Goal: Task Accomplishment & Management: Use online tool/utility

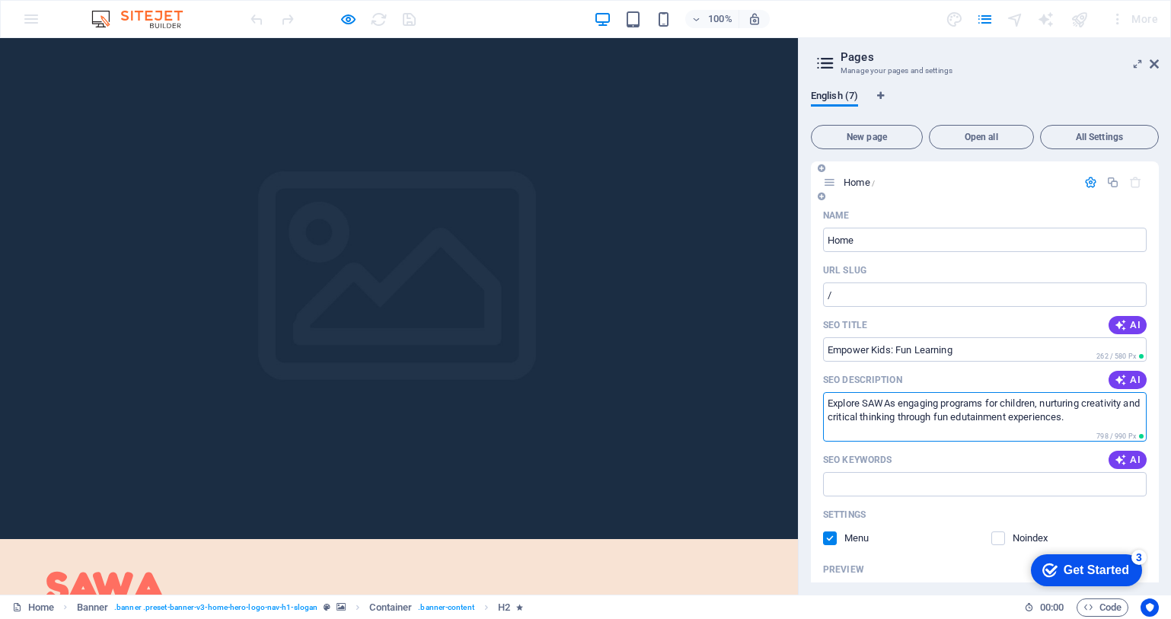
scroll to position [30, 0]
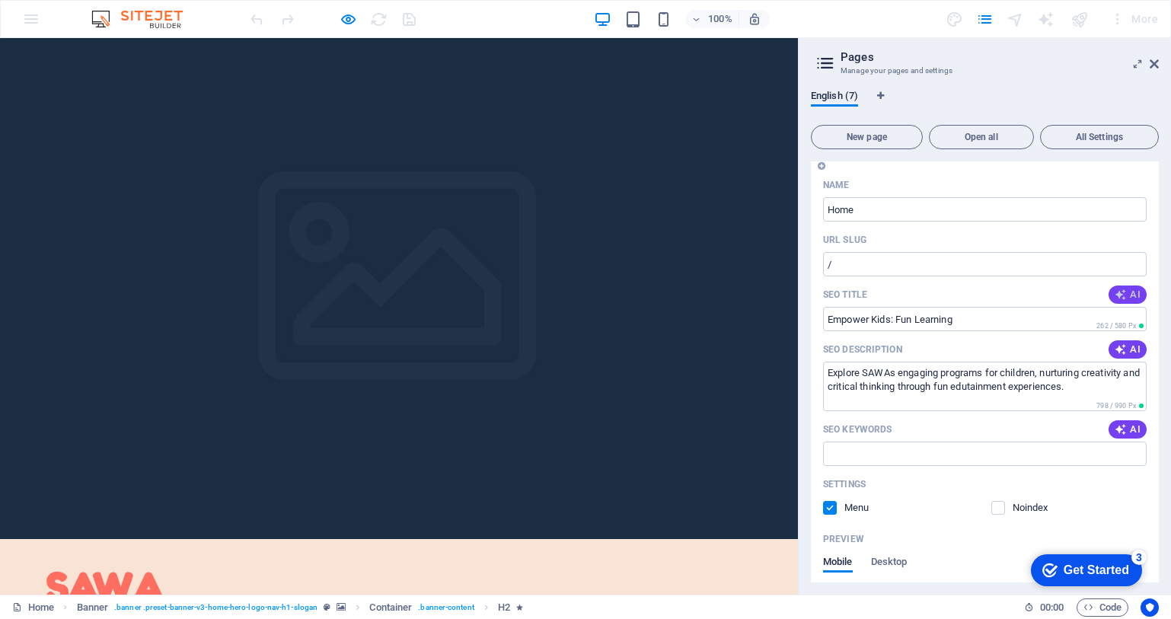
click at [1125, 294] on span "AI" at bounding box center [1128, 295] width 26 height 12
type input "Empower Kids’ Learning Fun"
click at [1124, 431] on span "AI" at bounding box center [1128, 429] width 26 height 12
type input "child development, edutainment programs, creative arts workshops, hands-on lear…"
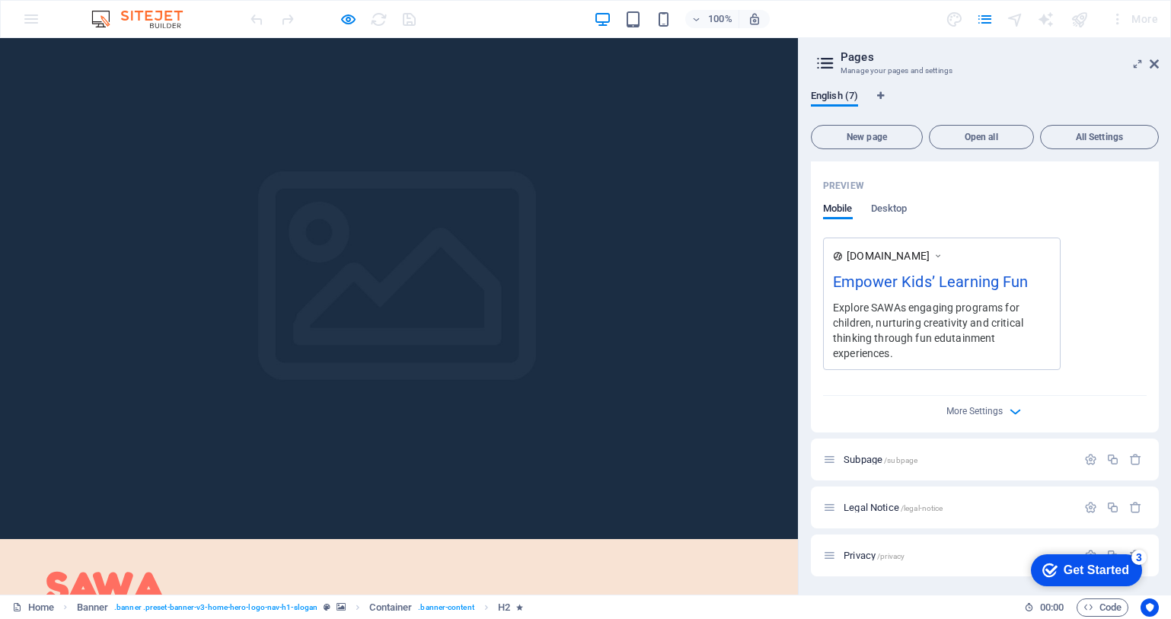
scroll to position [387, 0]
click at [1007, 410] on div "More Settings" at bounding box center [985, 405] width 324 height 24
click at [1018, 407] on icon "button" at bounding box center [1016, 409] width 18 height 18
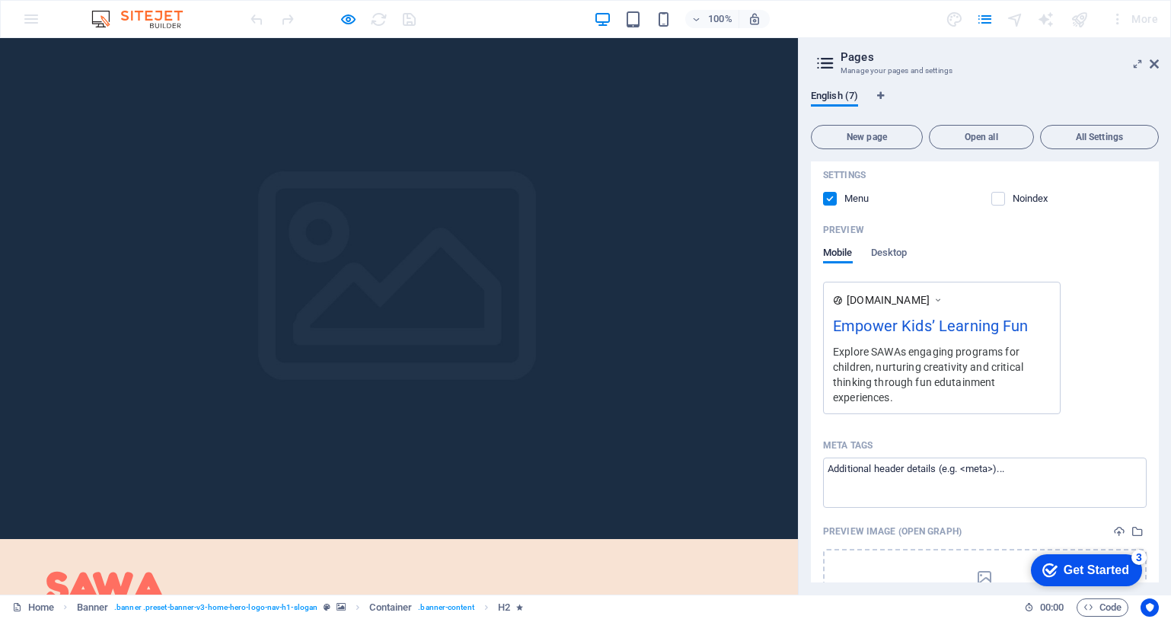
scroll to position [369, 0]
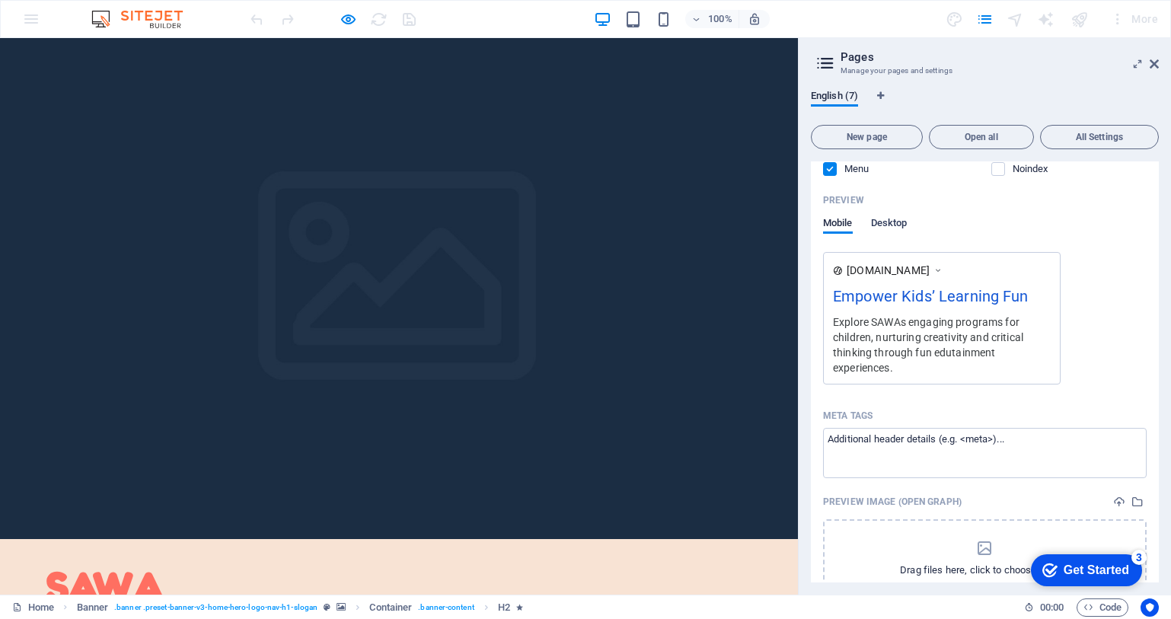
click at [905, 225] on span "Desktop" at bounding box center [889, 224] width 37 height 21
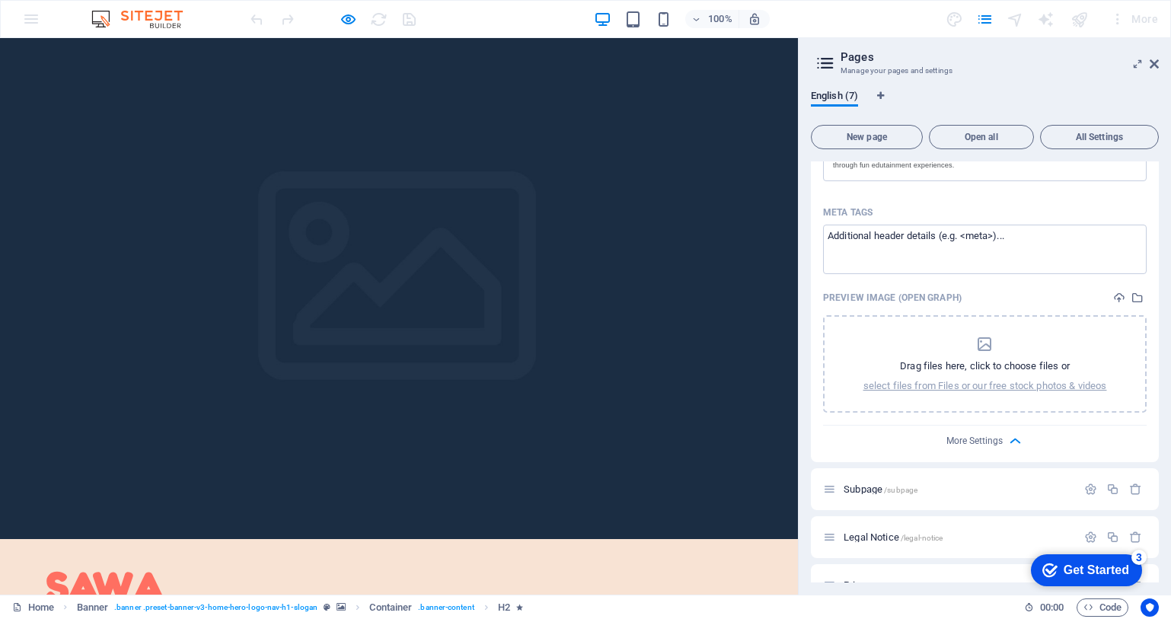
scroll to position [531, 0]
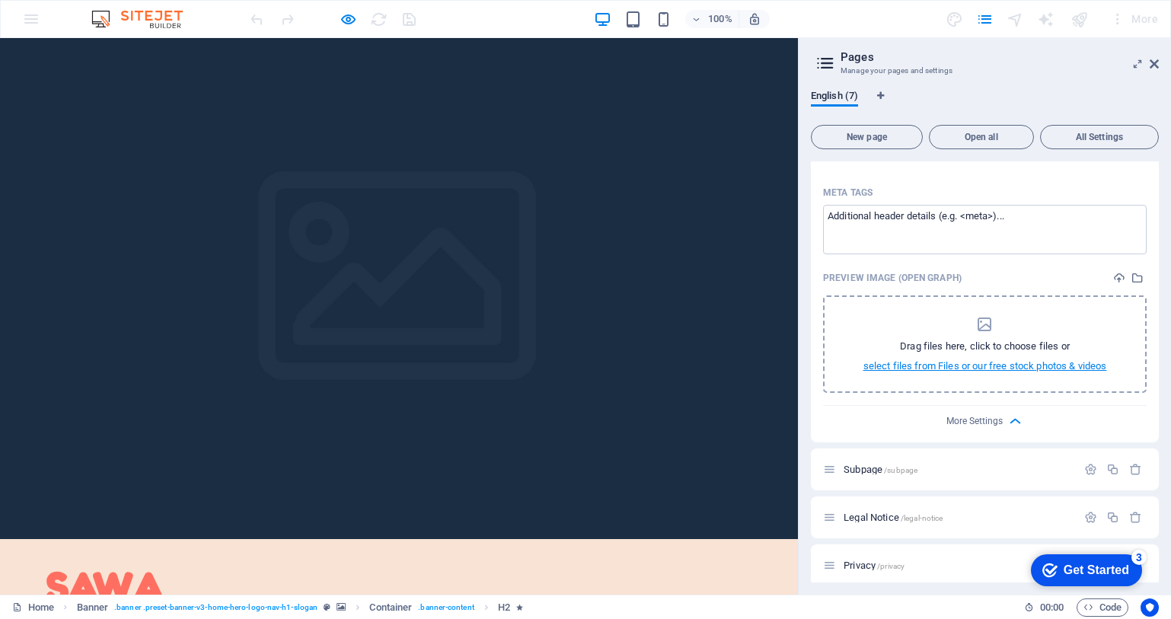
click at [1069, 373] on p "select files from Files or our free stock photos & videos" at bounding box center [985, 366] width 244 height 14
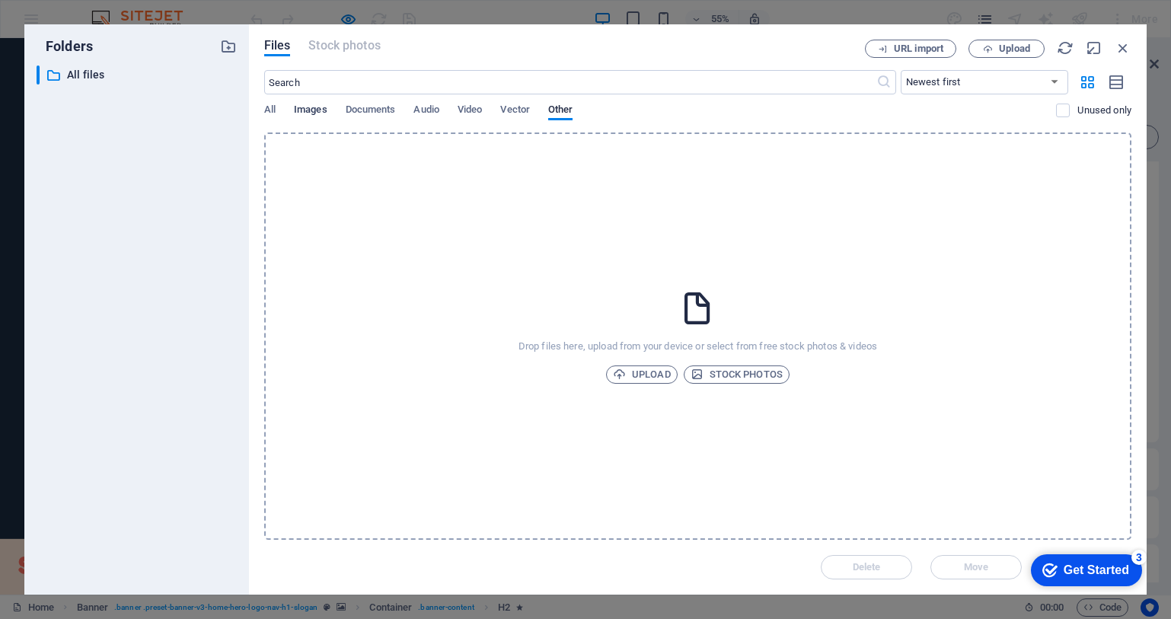
click at [323, 116] on span "Images" at bounding box center [311, 111] width 34 height 21
click at [895, 45] on span "URL import" at bounding box center [918, 48] width 49 height 9
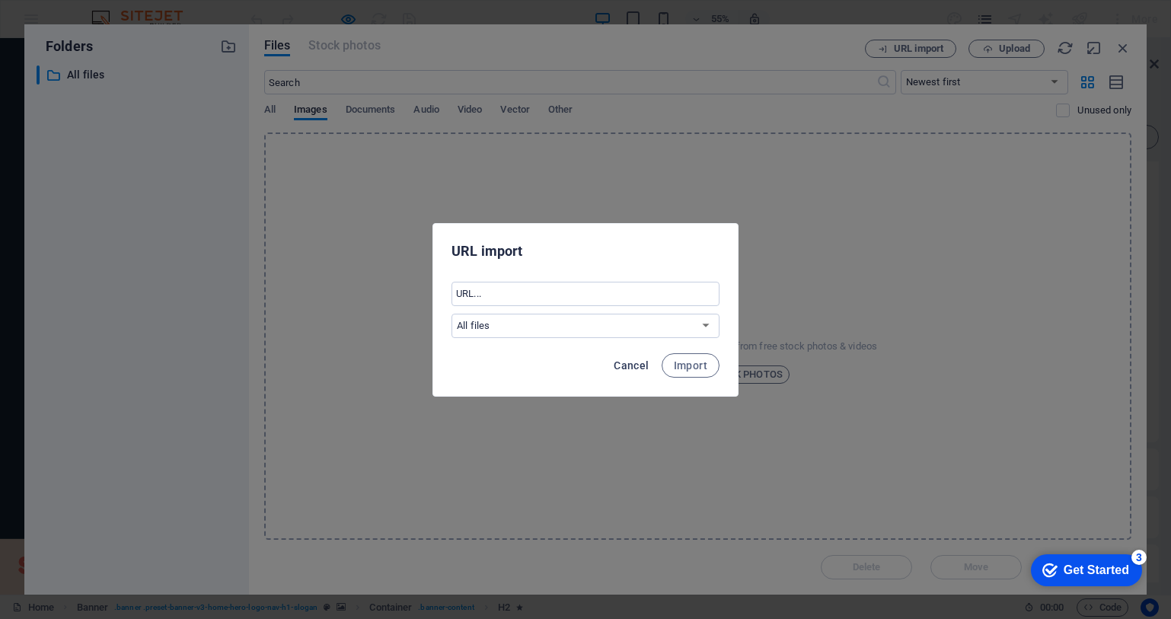
click at [645, 365] on span "Cancel" at bounding box center [631, 365] width 35 height 12
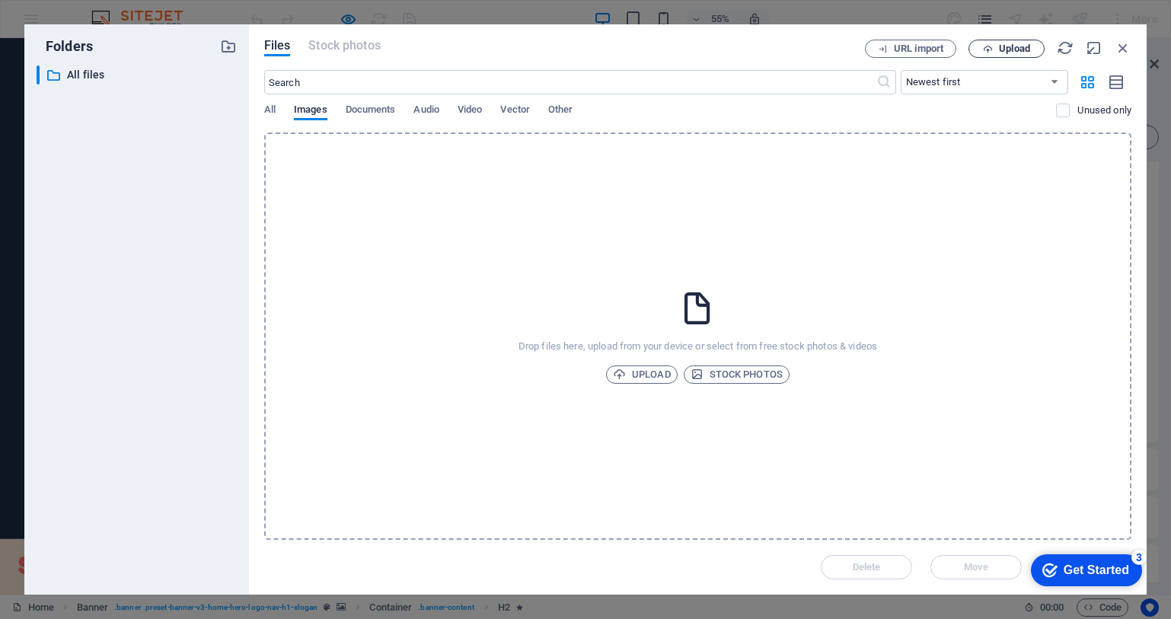
click at [1017, 51] on span "Upload" at bounding box center [1014, 48] width 31 height 9
click at [1106, 538] on icon "button" at bounding box center [1104, 540] width 18 height 17
click at [635, 375] on span "Upload" at bounding box center [642, 374] width 58 height 18
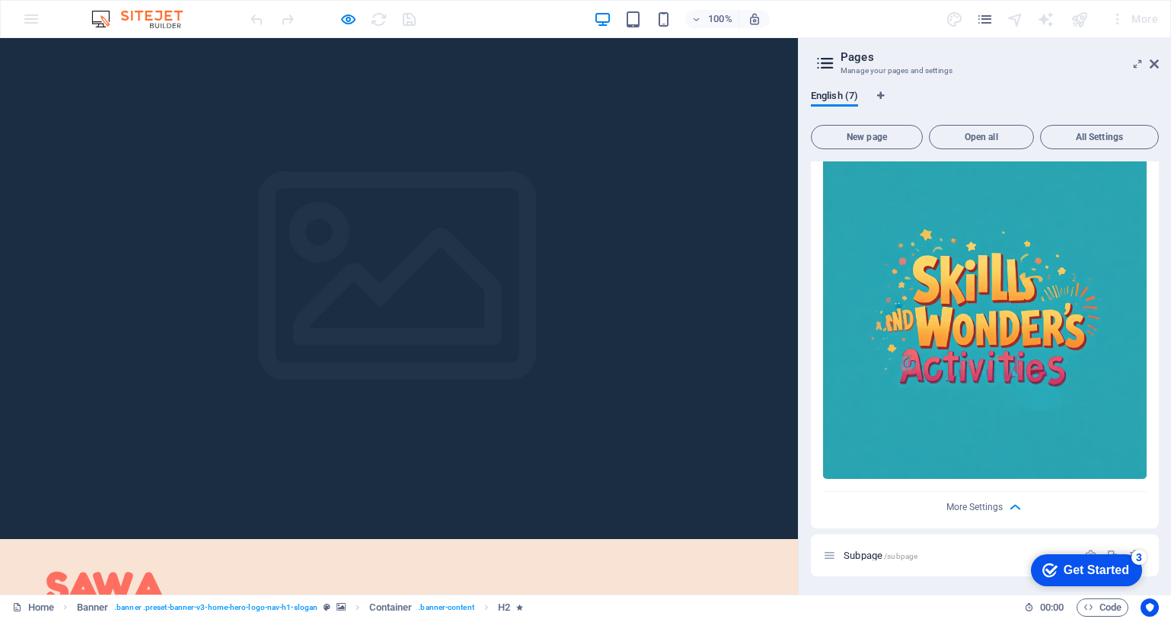
scroll to position [656, 0]
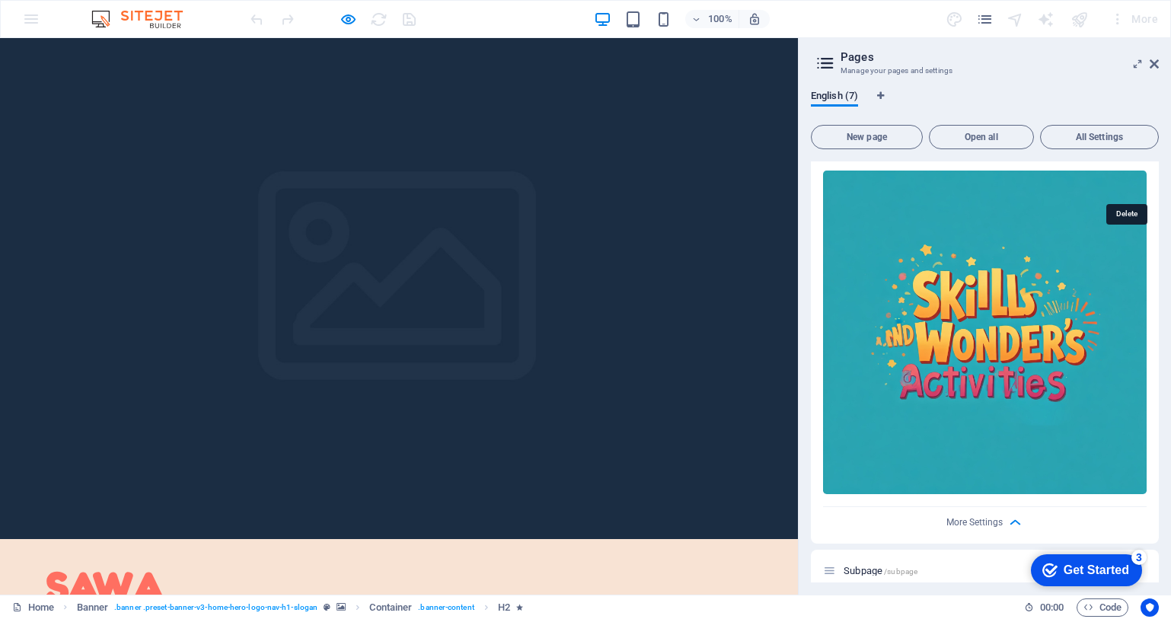
click at [1136, 159] on icon "delete" at bounding box center [1137, 153] width 12 height 12
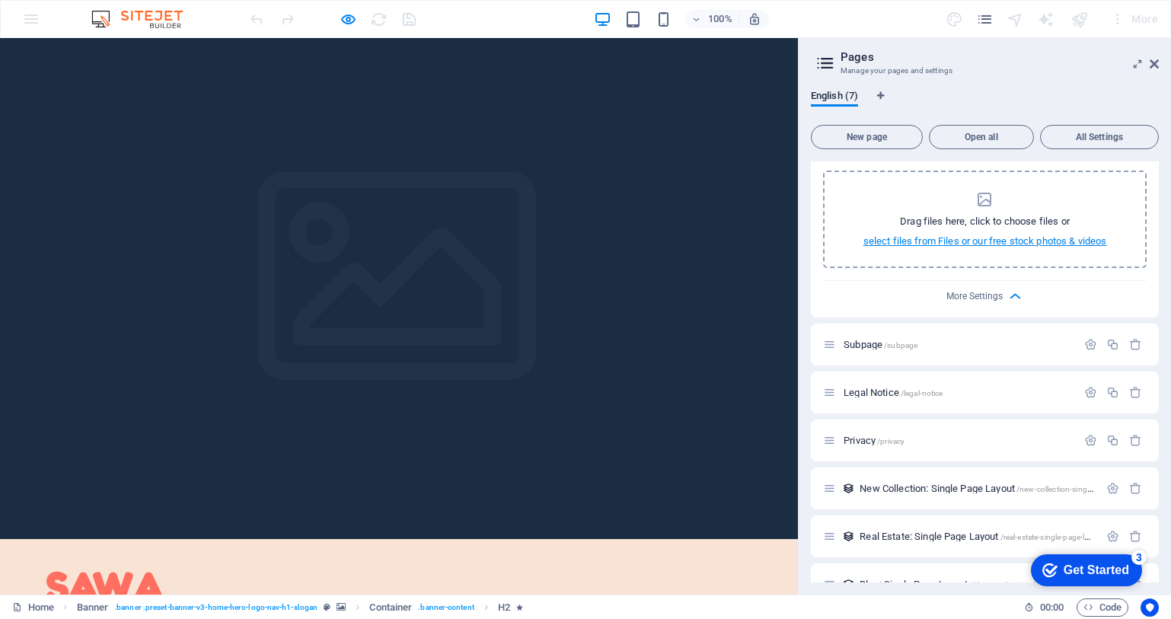
click at [973, 248] on p "select files from Files or our free stock photos & videos" at bounding box center [985, 242] width 244 height 14
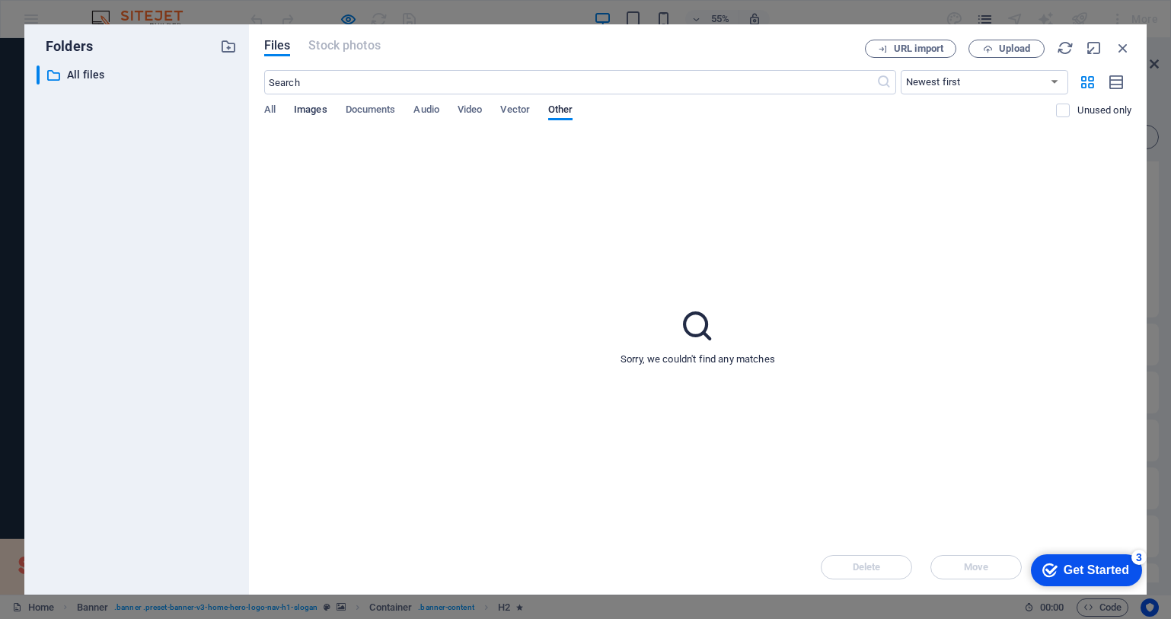
click at [318, 108] on span "Images" at bounding box center [311, 111] width 34 height 21
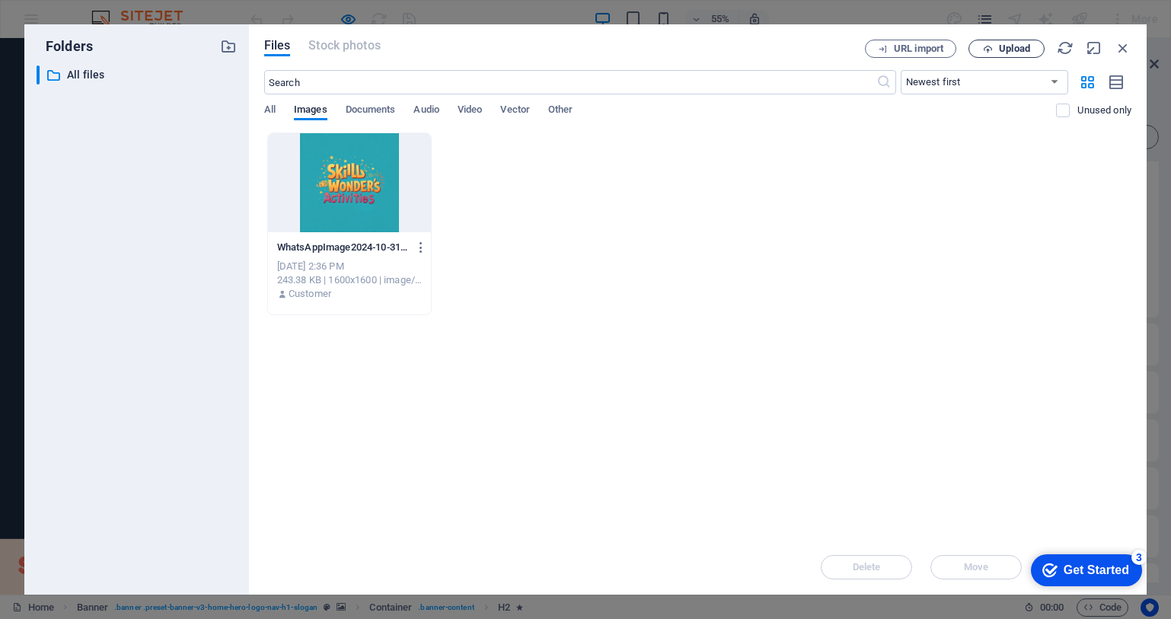
click at [1019, 50] on span "Upload" at bounding box center [1014, 48] width 31 height 9
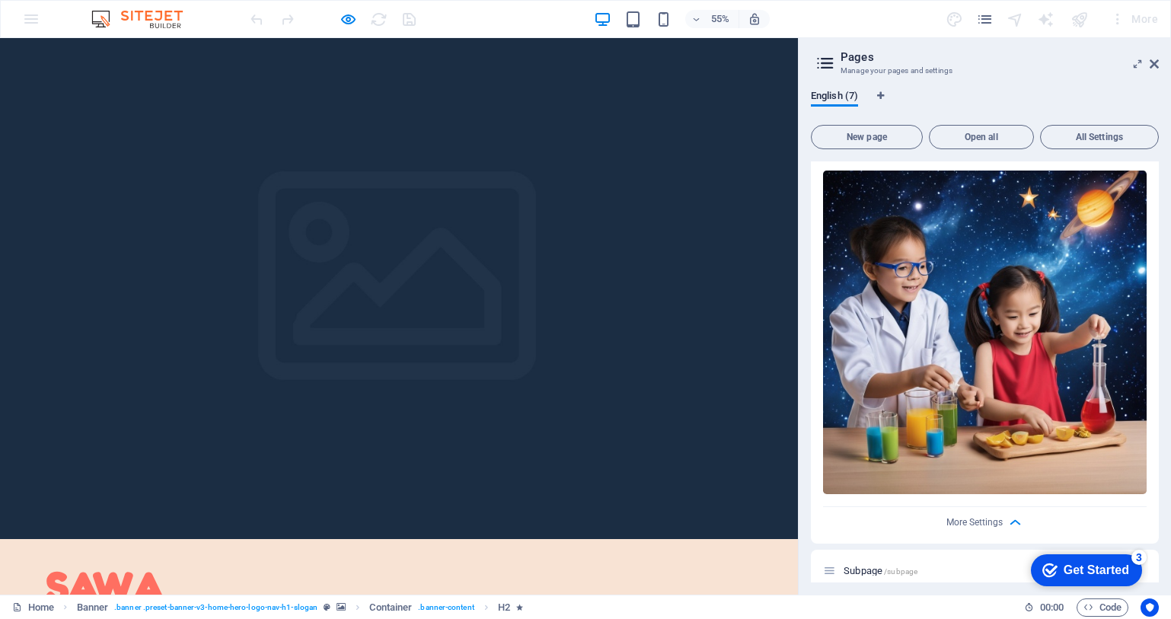
scroll to position [621, 0]
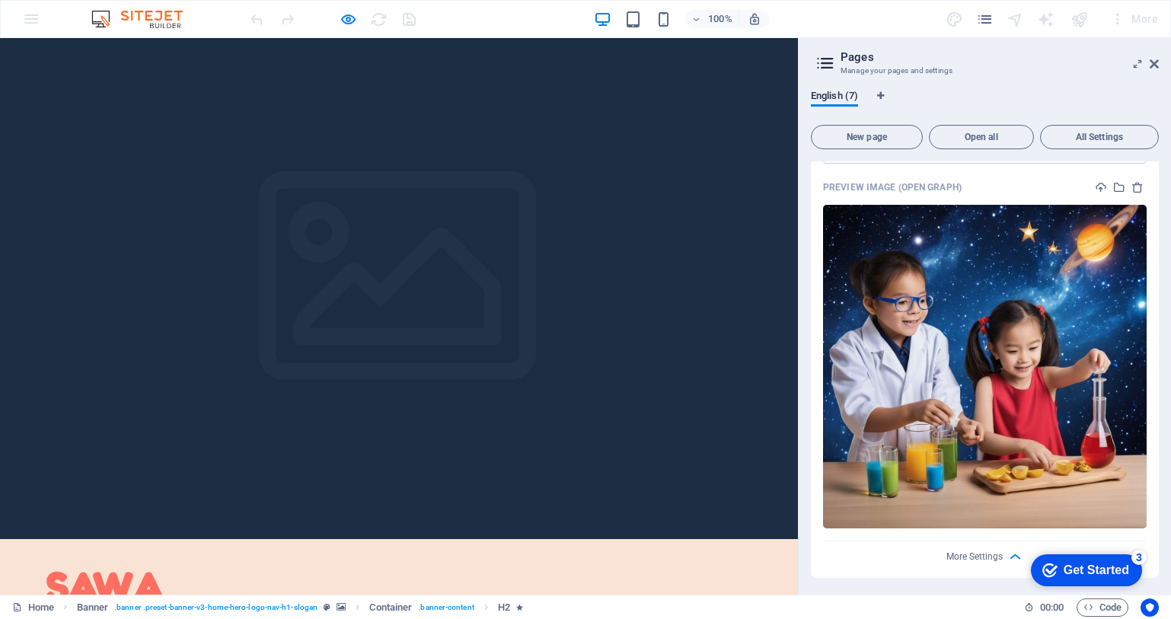
drag, startPoint x: 1160, startPoint y: 378, endPoint x: 1158, endPoint y: 423, distance: 45.7
click at [1159, 423] on div "English (7) New page Open all All Settings Home / Name Home ​ URL SLUG / ​ SEO …" at bounding box center [985, 336] width 372 height 517
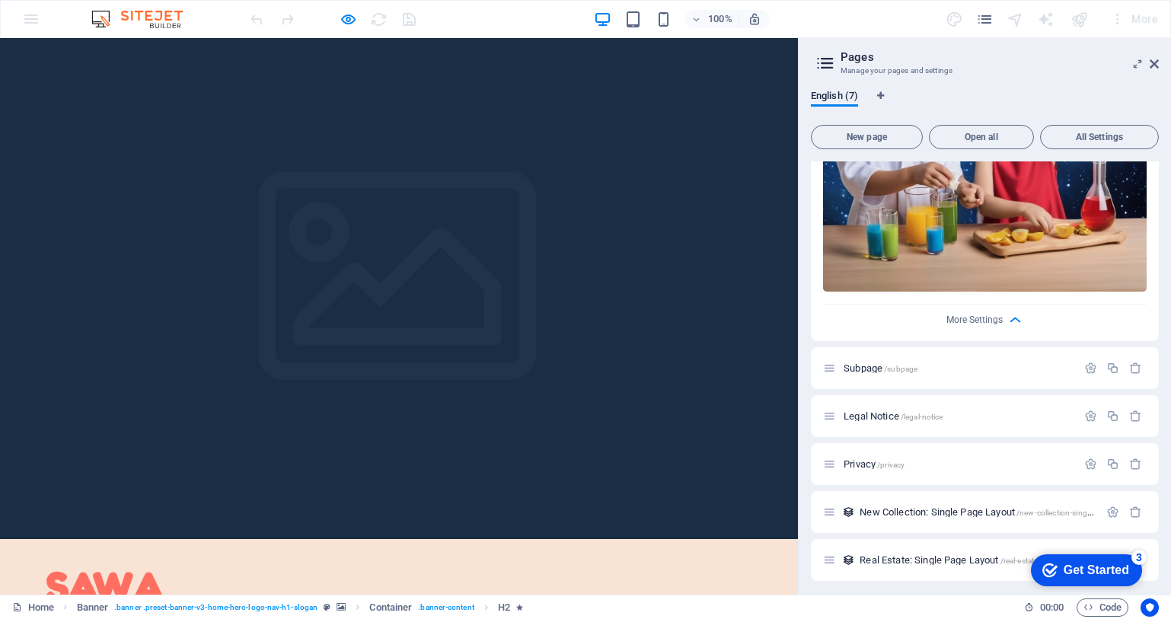
scroll to position [942, 0]
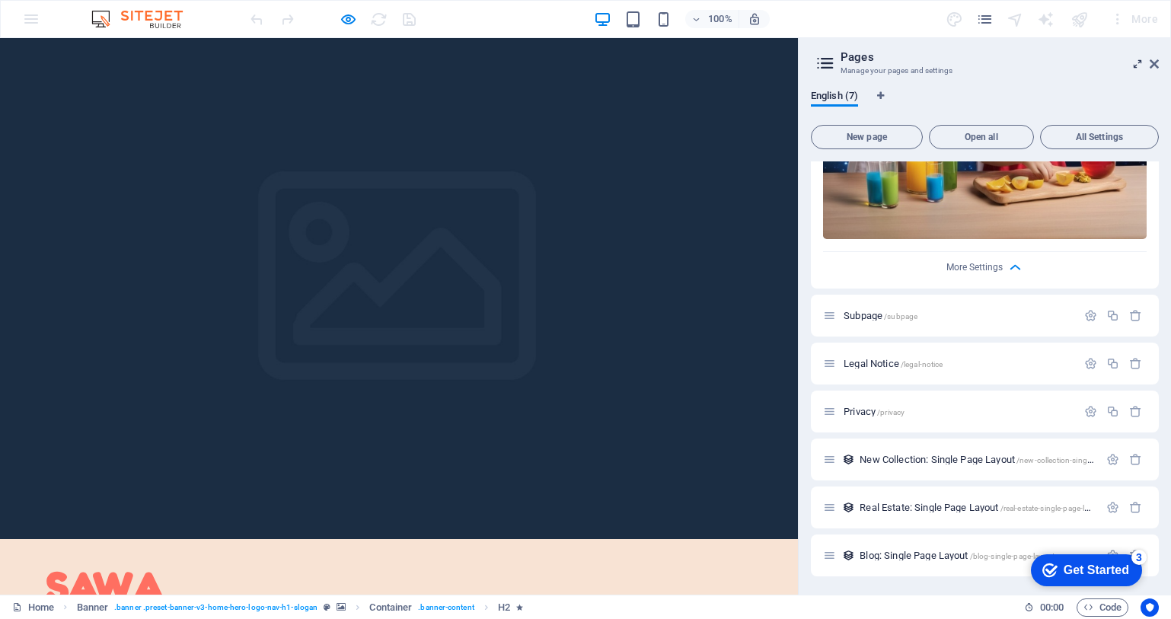
click at [1138, 64] on icon at bounding box center [1138, 64] width 0 height 12
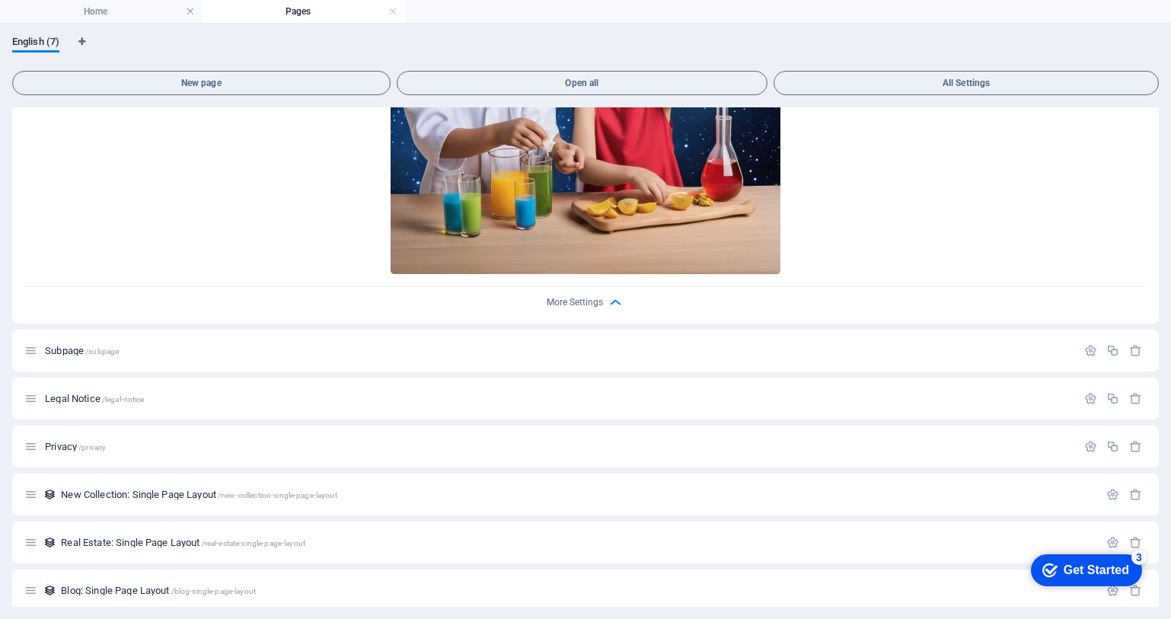
scroll to position [921, 0]
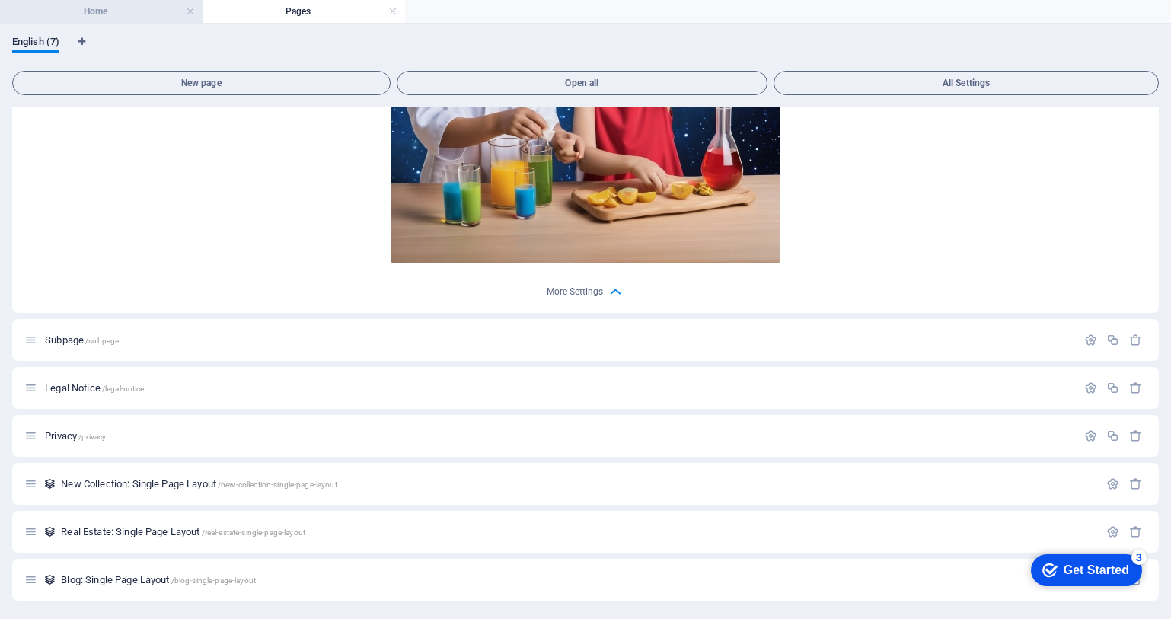
click at [91, 8] on h4 "Home" at bounding box center [101, 11] width 203 height 17
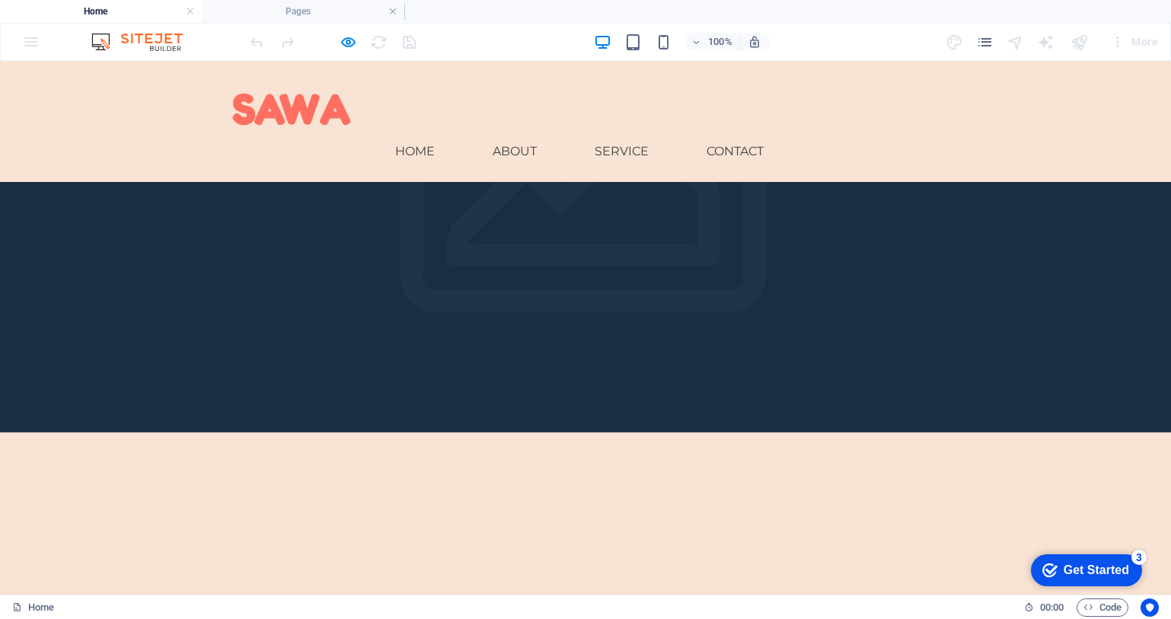
scroll to position [0, 0]
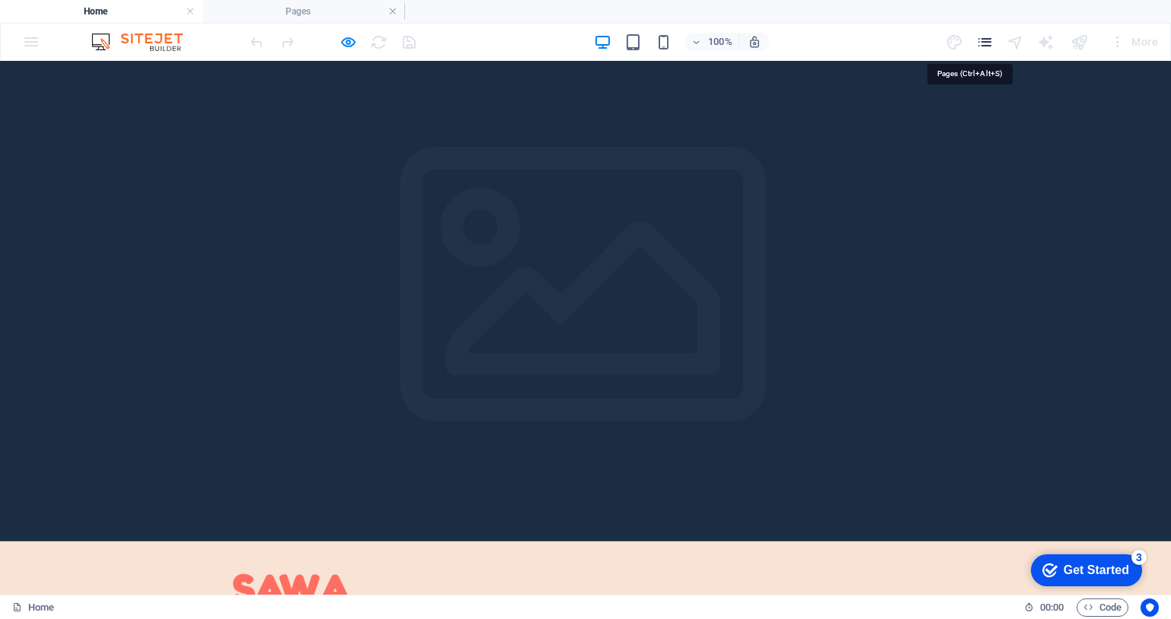
click at [990, 44] on icon "pages" at bounding box center [985, 43] width 18 height 18
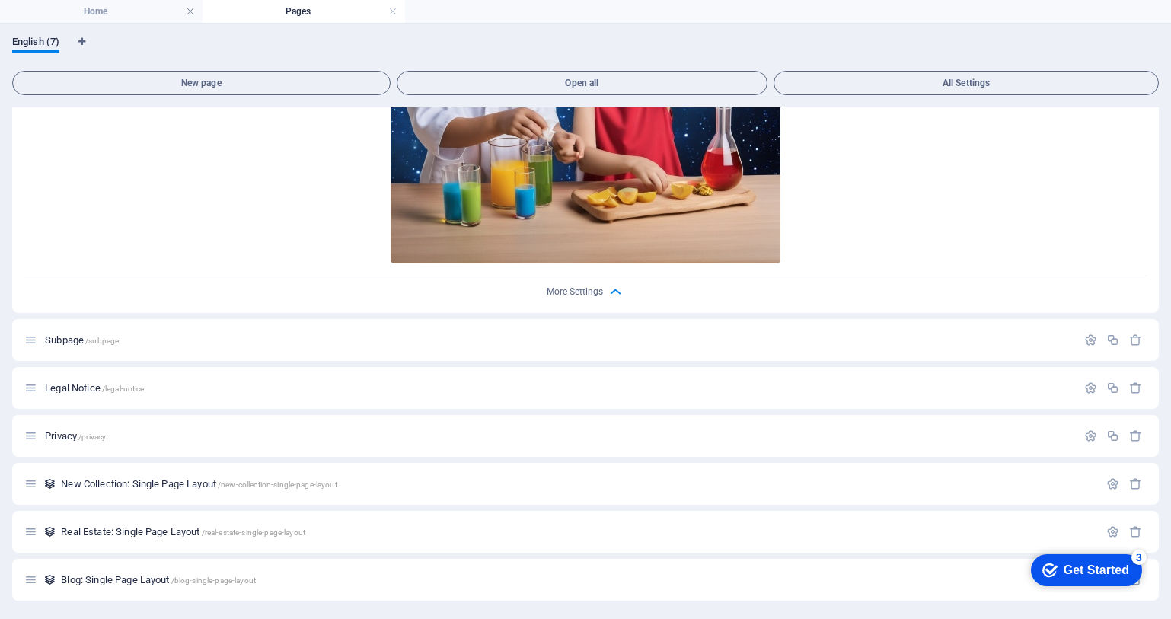
scroll to position [854, 0]
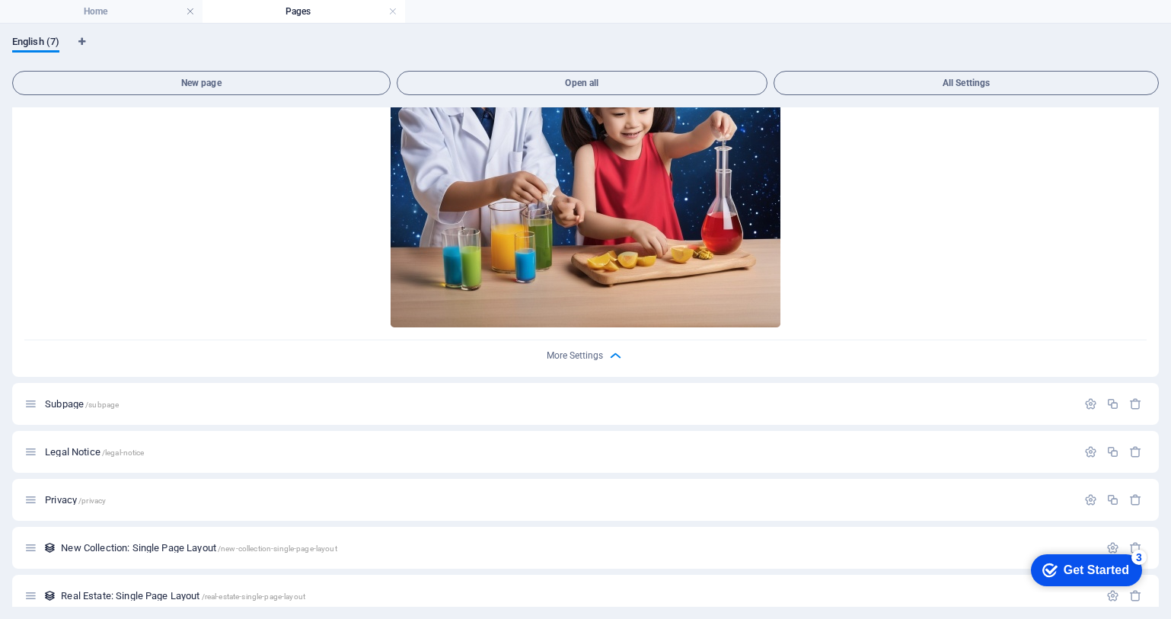
drag, startPoint x: 1159, startPoint y: 416, endPoint x: 1160, endPoint y: 376, distance: 39.6
click at [1163, 362] on div "English (7) New page Open all All Settings Home / Name Home ​ URL SLUG / ​ SEO …" at bounding box center [585, 321] width 1171 height 595
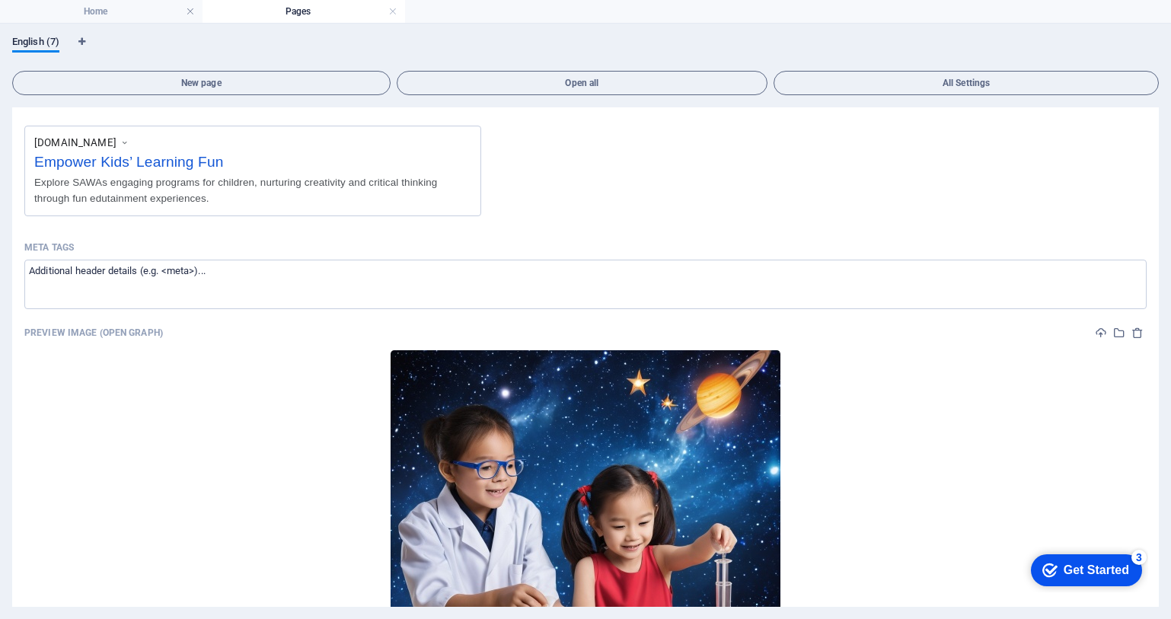
scroll to position [381, 0]
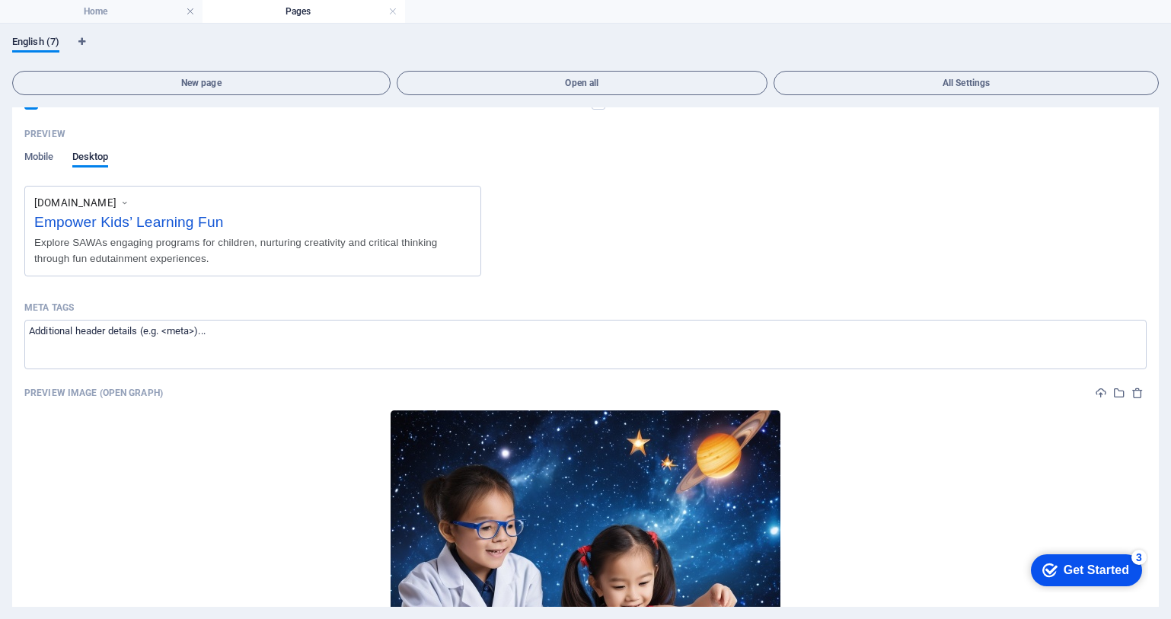
drag, startPoint x: 1155, startPoint y: 339, endPoint x: 1149, endPoint y: 225, distance: 114.4
click at [1149, 225] on div "Name Home ​ URL SLUG / ​ SEO Title AI Empower Kids’ Learning Fun ​ 260 / 580 Px…" at bounding box center [585, 309] width 1147 height 1082
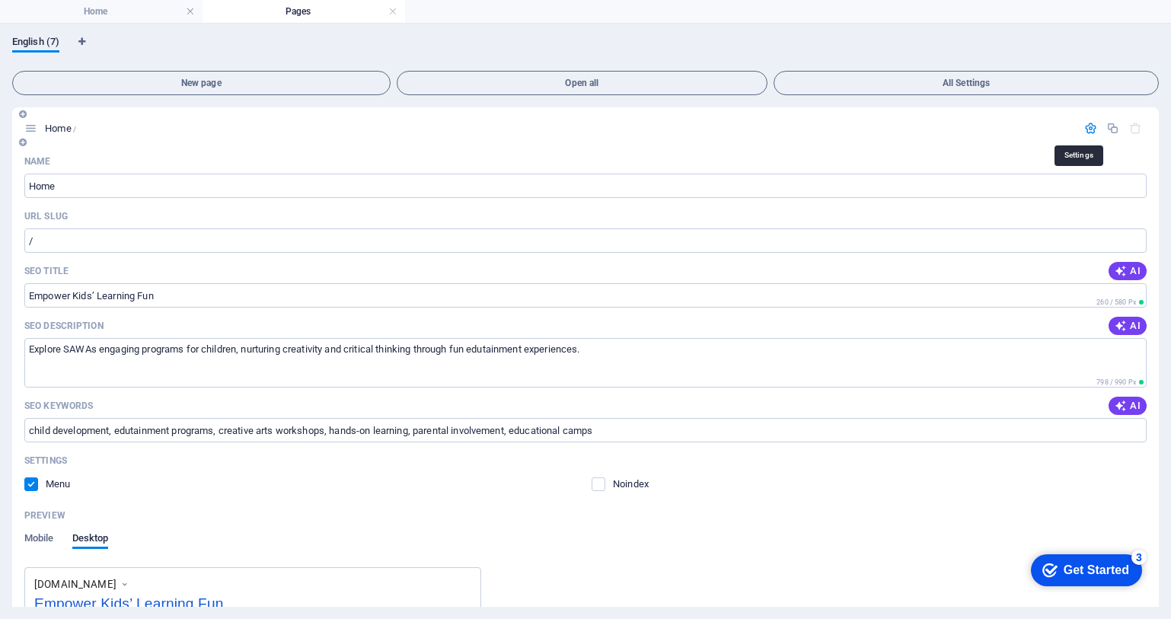
click at [1088, 132] on icon "button" at bounding box center [1090, 128] width 13 height 13
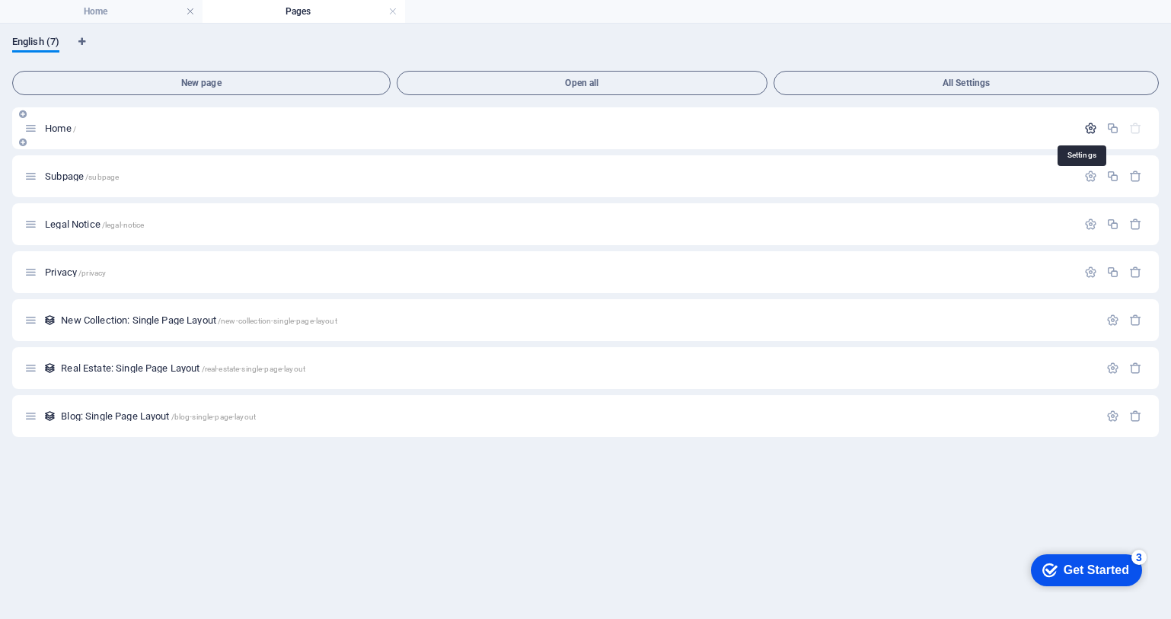
click at [1088, 132] on icon "button" at bounding box center [1090, 128] width 13 height 13
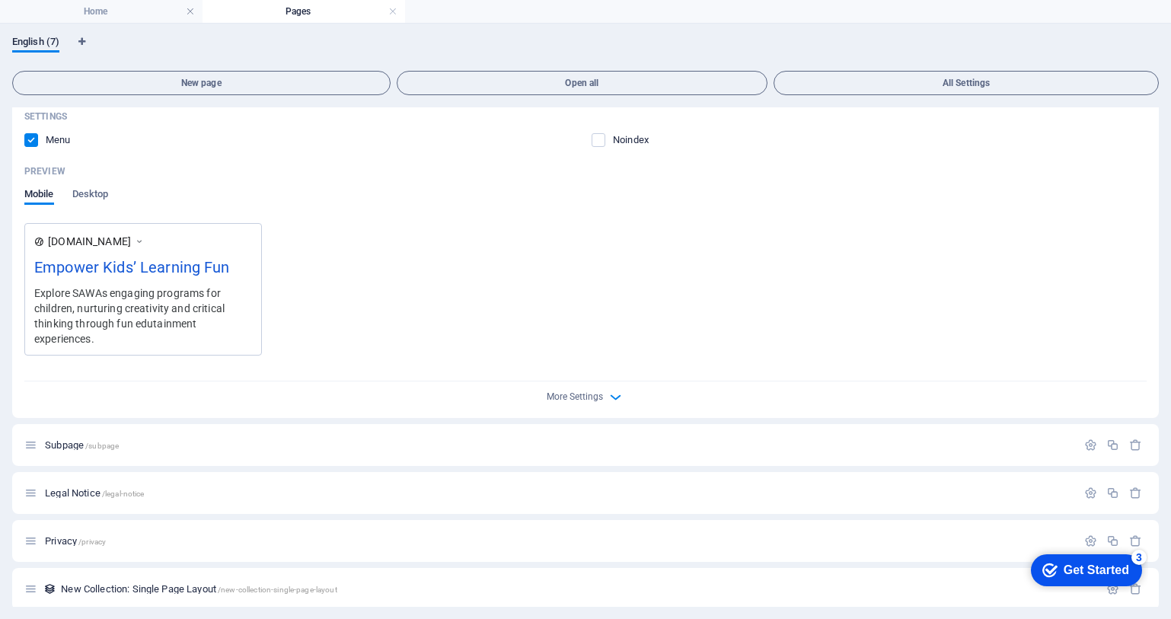
scroll to position [361, 0]
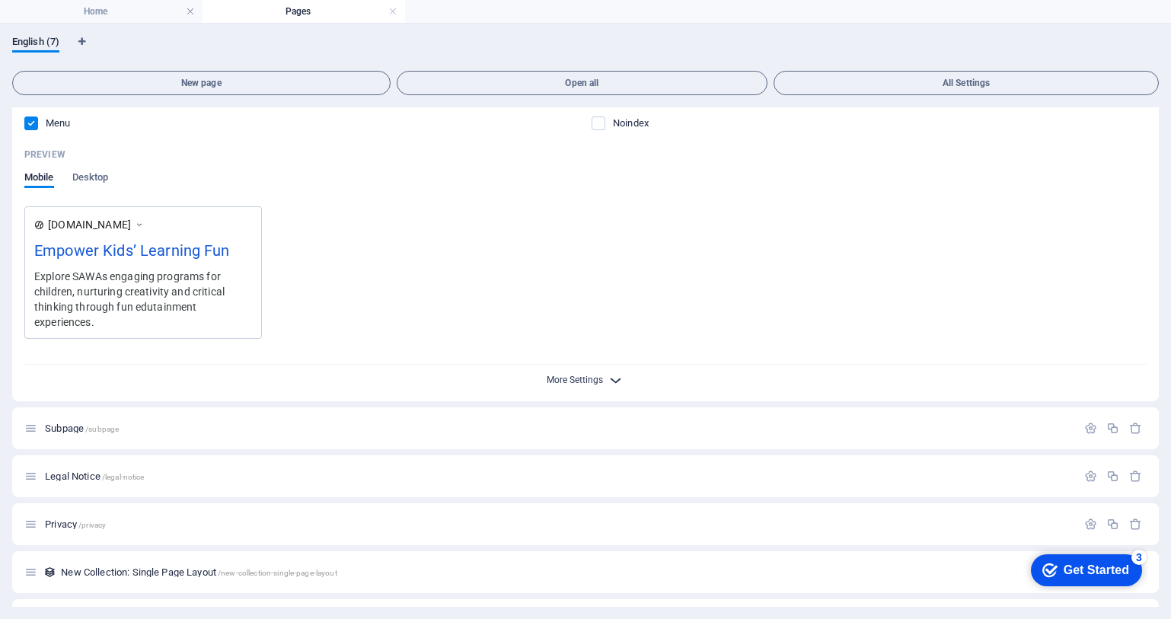
click at [598, 383] on span "More Settings" at bounding box center [575, 380] width 56 height 11
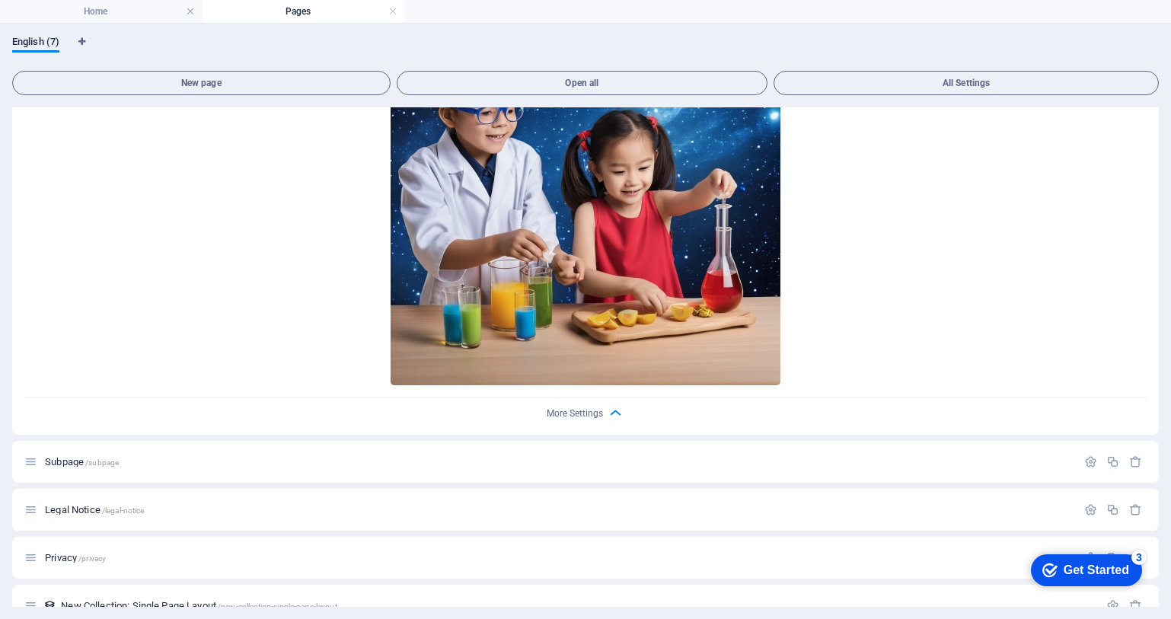
scroll to position [961, 0]
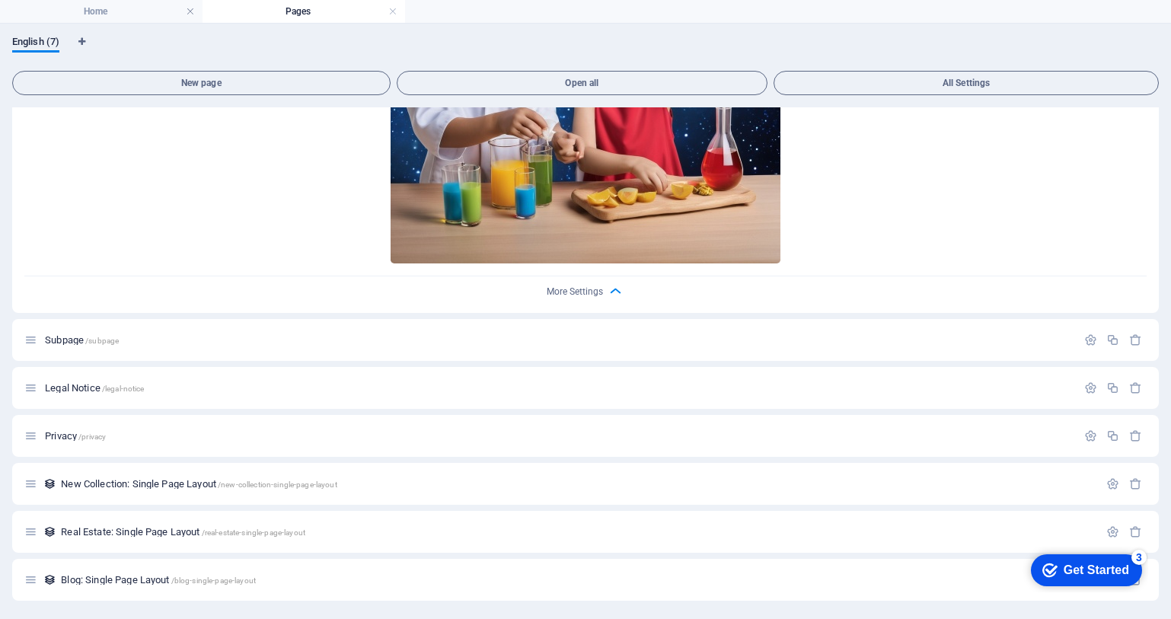
click at [1110, 572] on div "Get Started" at bounding box center [1096, 570] width 65 height 14
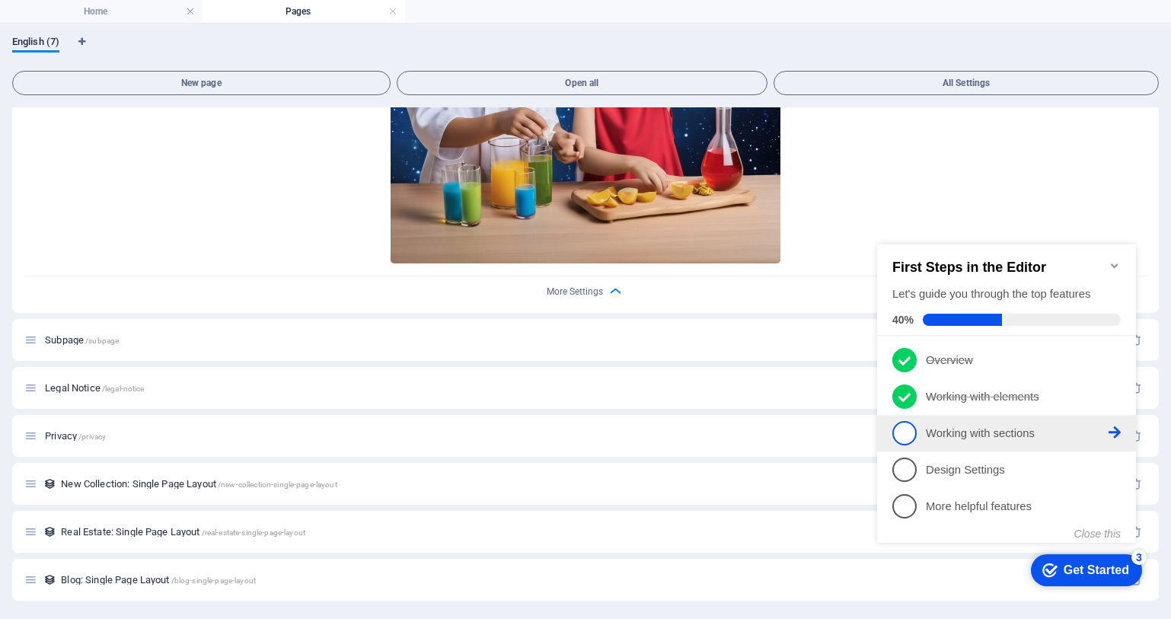
click at [912, 422] on span "3" at bounding box center [904, 433] width 24 height 24
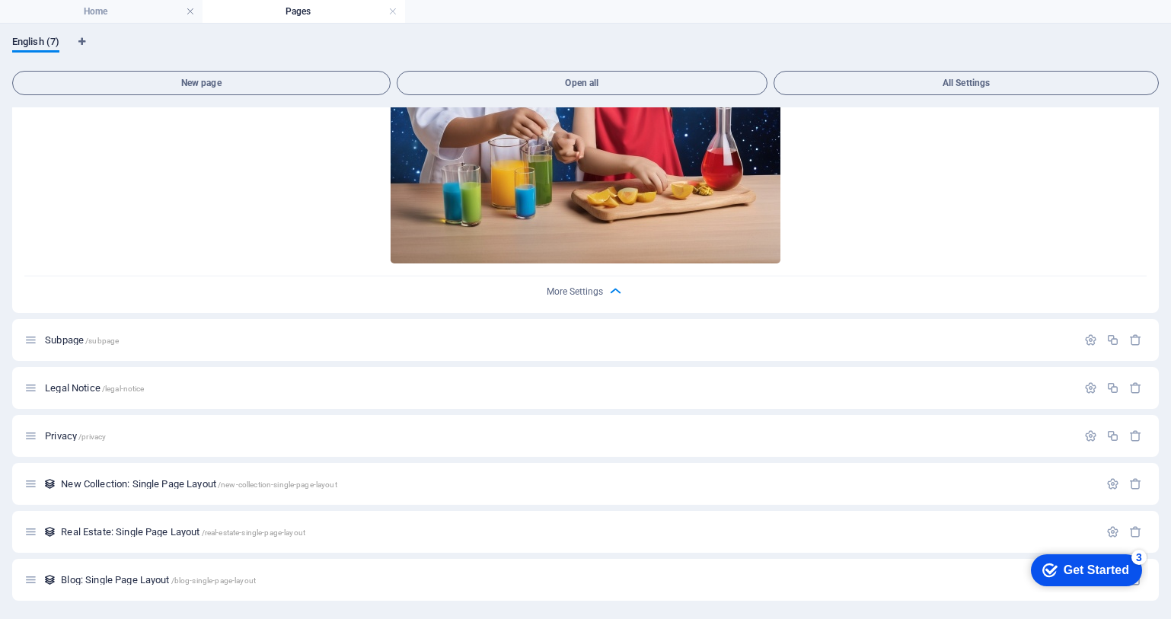
click at [1064, 569] on div "Get Started" at bounding box center [1096, 570] width 65 height 14
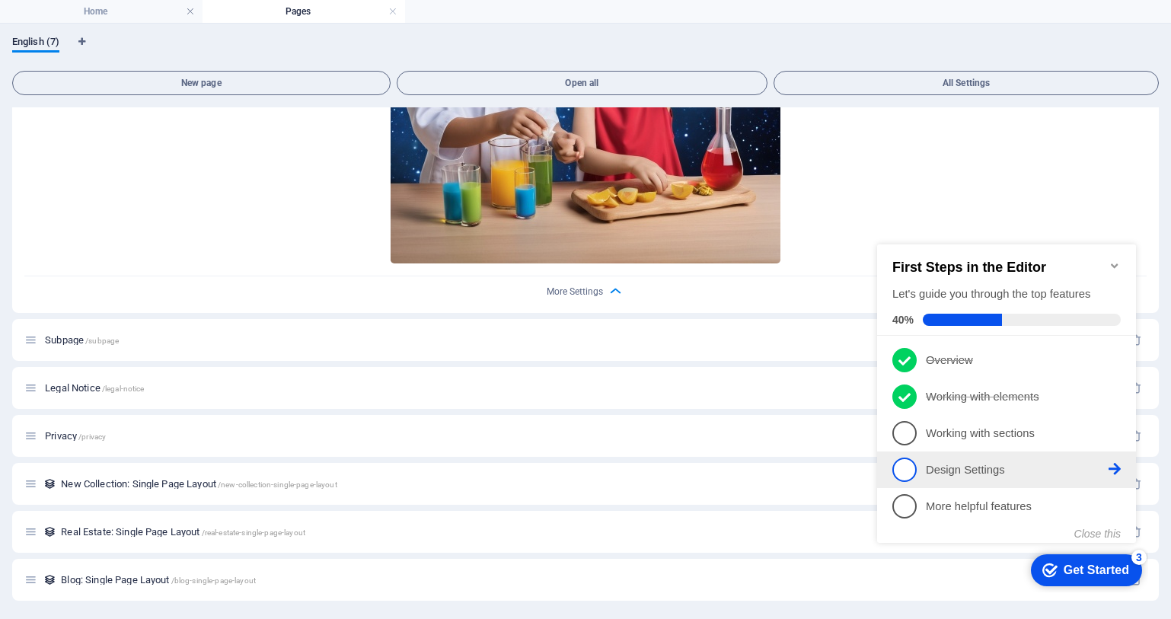
click at [912, 466] on span "4" at bounding box center [904, 470] width 24 height 24
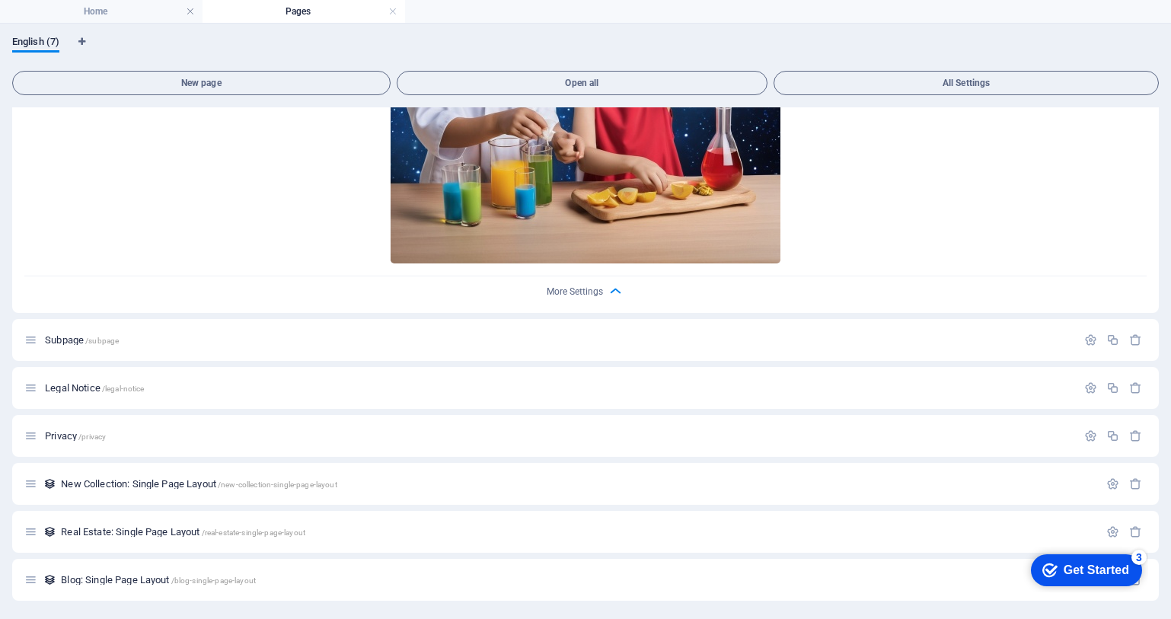
click at [1071, 570] on div "Get Started" at bounding box center [1096, 570] width 65 height 14
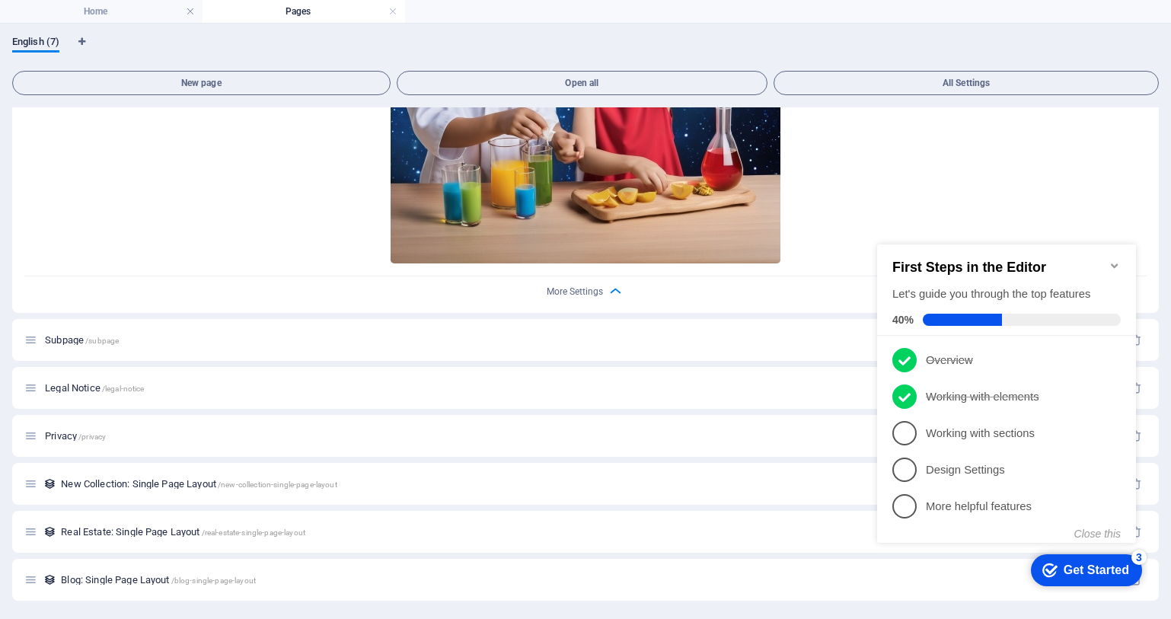
click at [1112, 263] on icon "Minimize checklist" at bounding box center [1114, 265] width 7 height 5
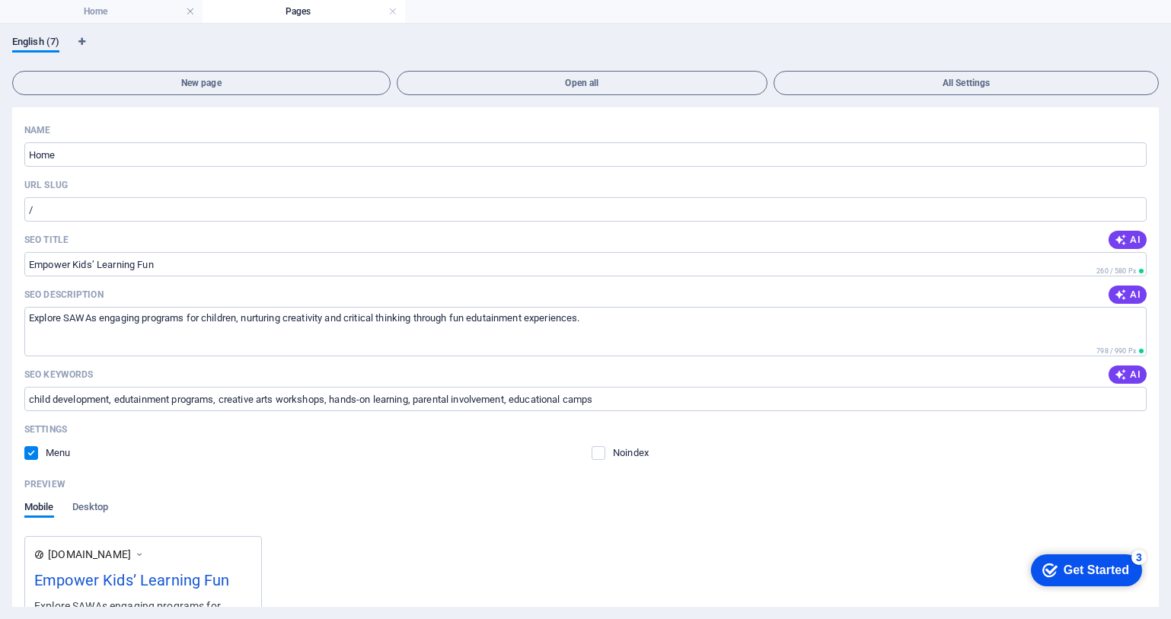
scroll to position [0, 0]
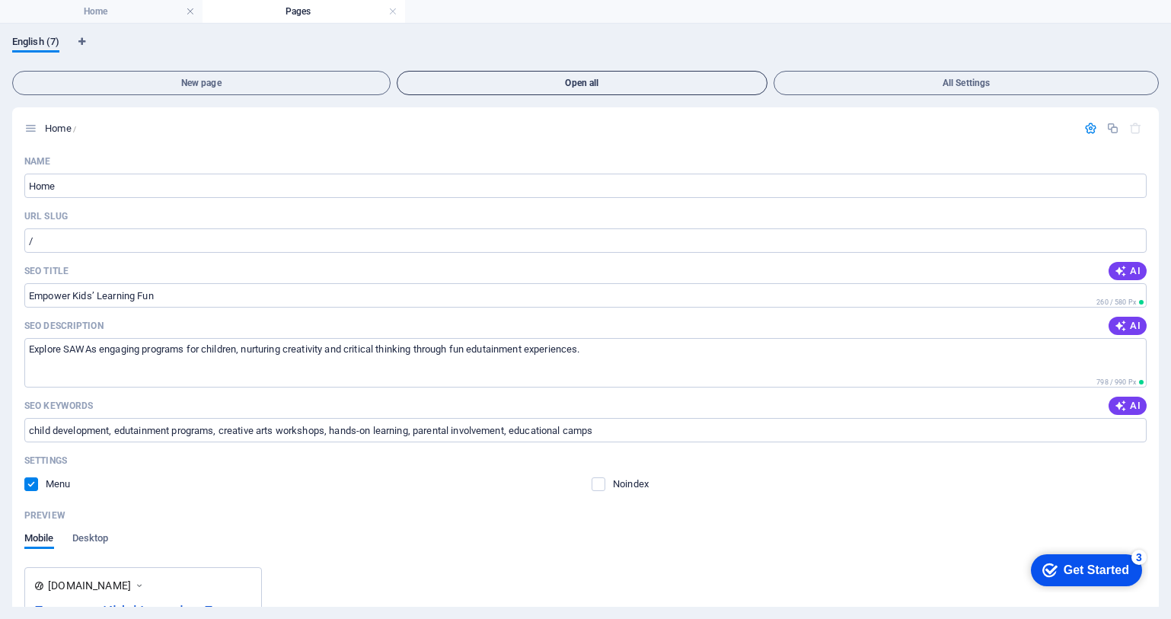
click at [498, 85] on span "Open all" at bounding box center [583, 82] width 358 height 9
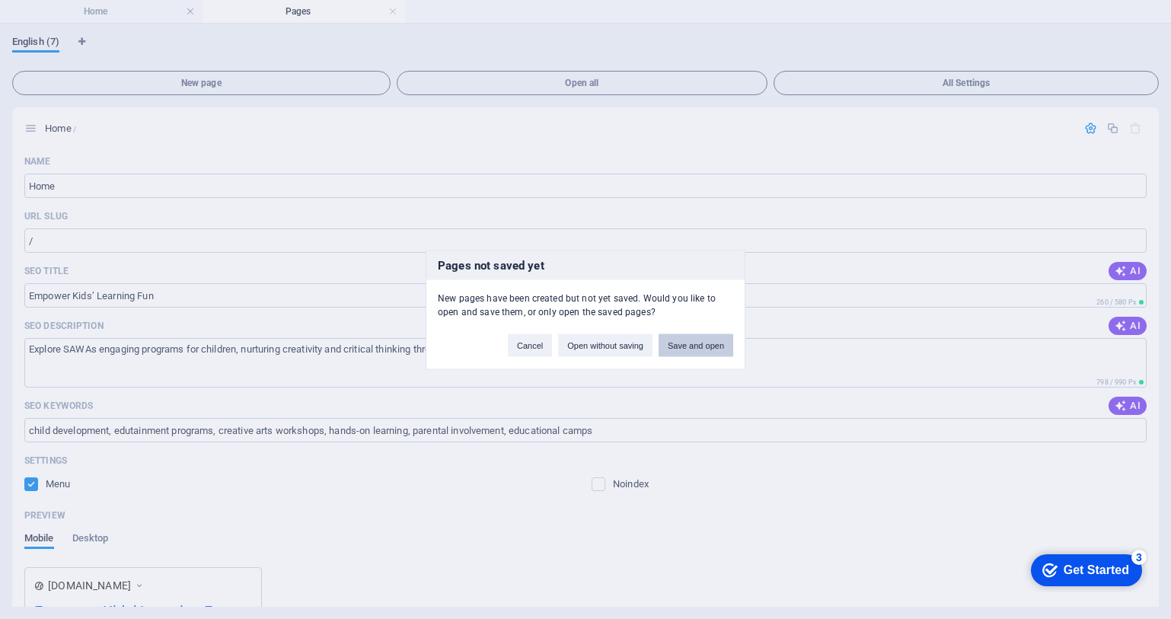
click at [659, 346] on button "Save and open" at bounding box center [696, 345] width 75 height 23
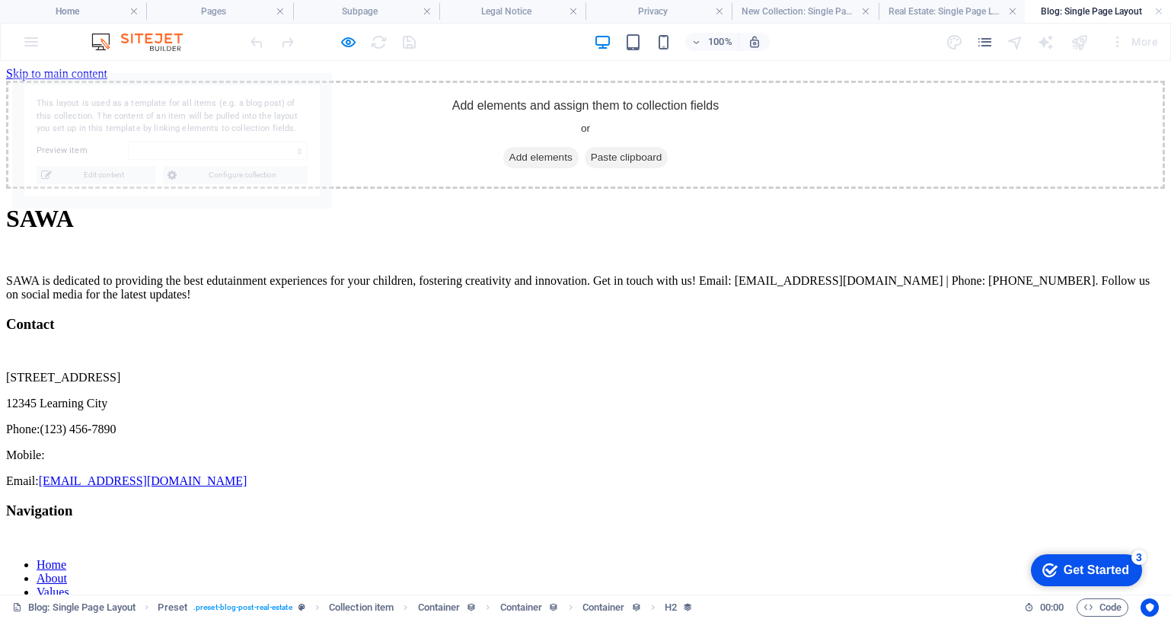
select select "68b5574e6972b7d2e901d558"
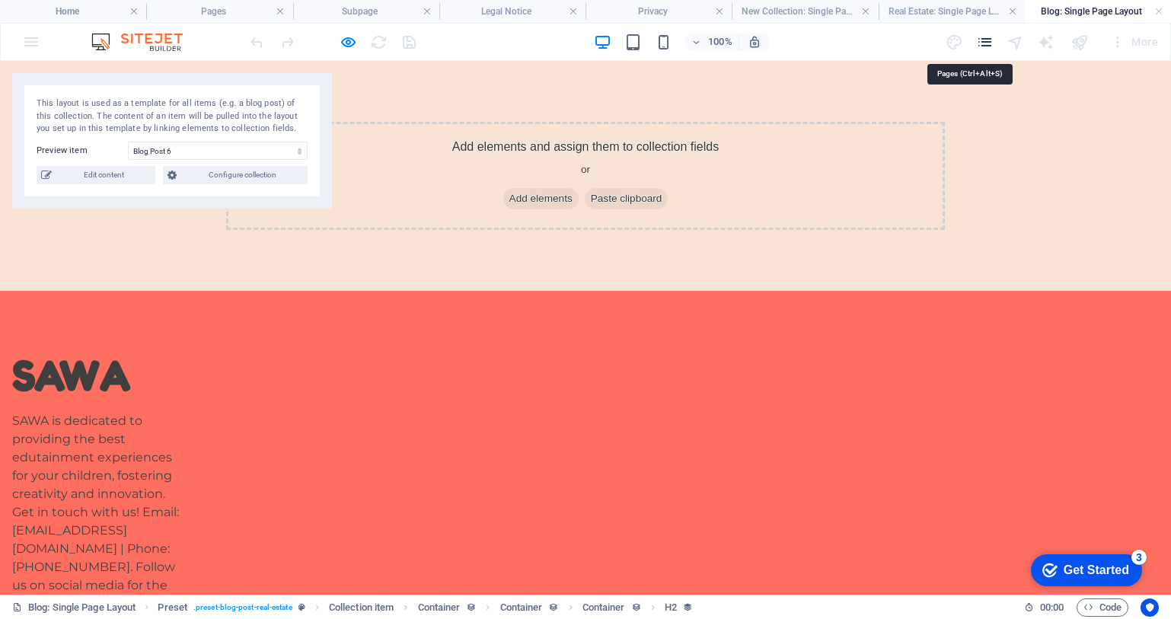
click at [986, 38] on icon "pages" at bounding box center [985, 43] width 18 height 18
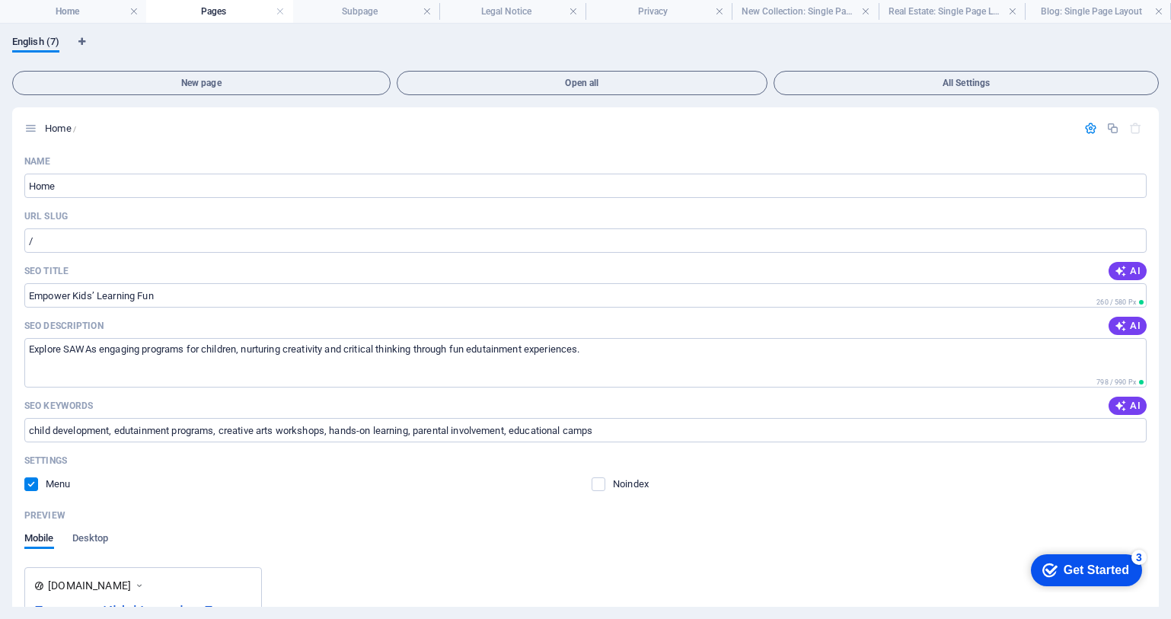
drag, startPoint x: 1158, startPoint y: 267, endPoint x: 1169, endPoint y: 256, distance: 15.6
click at [1170, 282] on div "English (7) New page Open all All Settings Home / Name Home ​ URL SLUG / ​ SEO …" at bounding box center [585, 321] width 1171 height 595
click at [56, 16] on h4 "Home" at bounding box center [73, 11] width 146 height 17
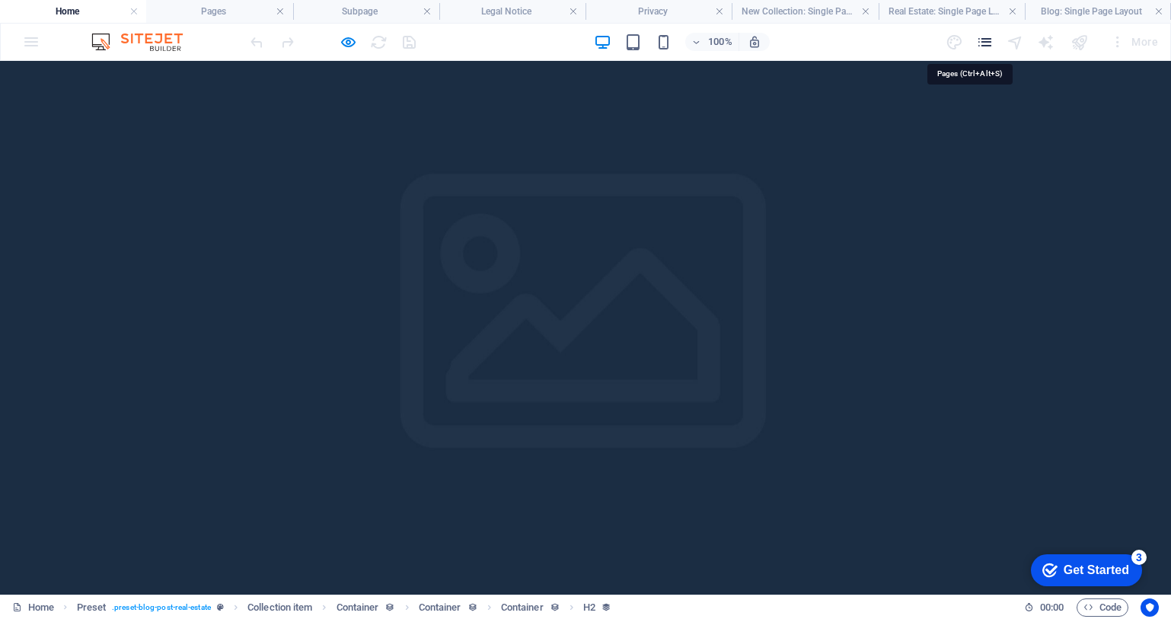
click at [981, 43] on icon "pages" at bounding box center [985, 43] width 18 height 18
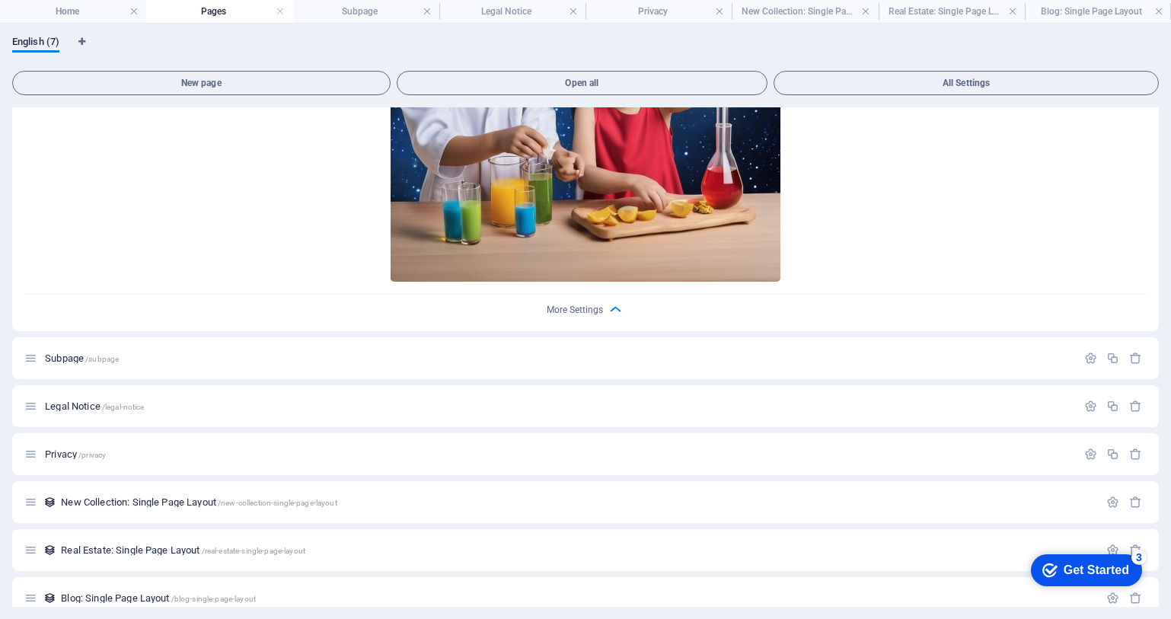
scroll to position [961, 0]
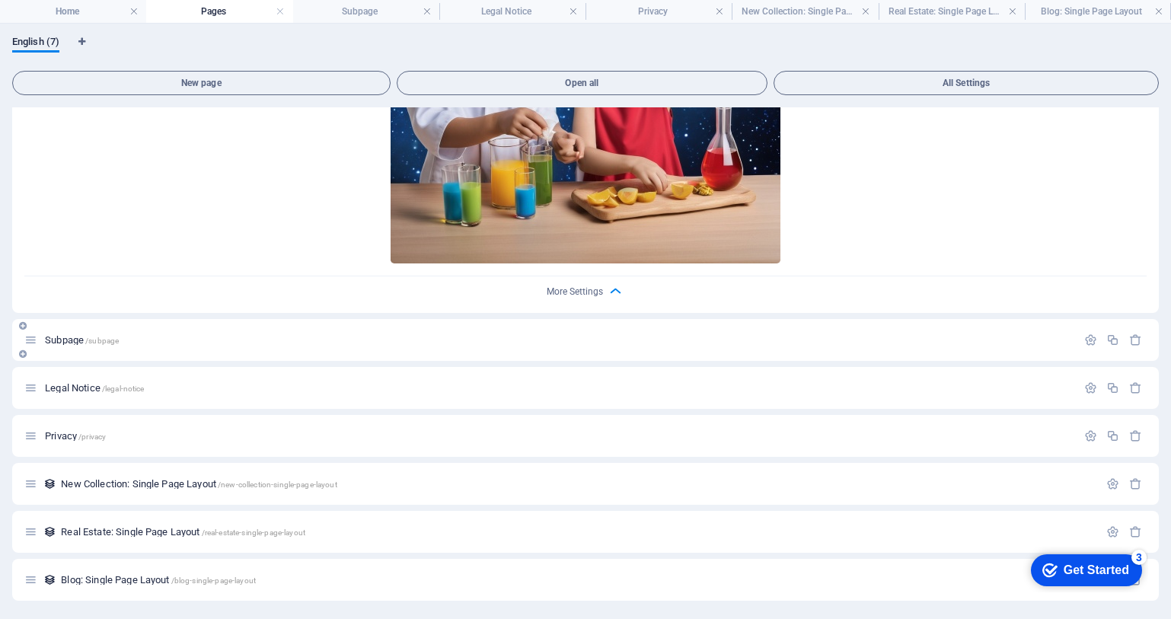
click at [879, 338] on p "Subpage /subpage" at bounding box center [558, 340] width 1027 height 10
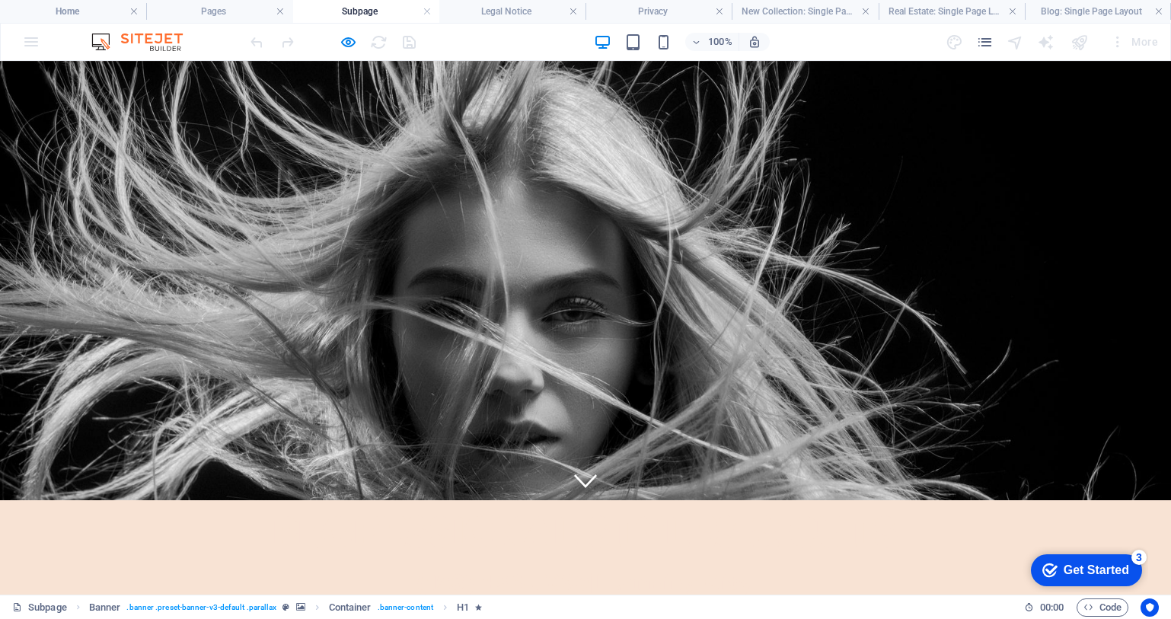
scroll to position [0, 0]
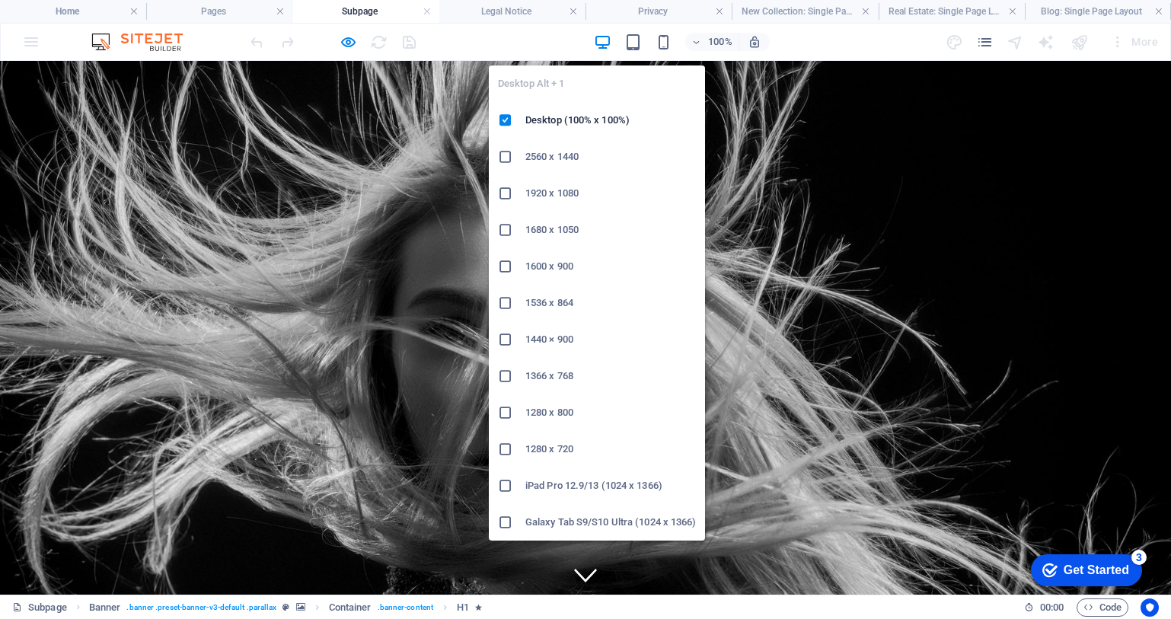
click at [608, 41] on icon "button" at bounding box center [603, 43] width 18 height 18
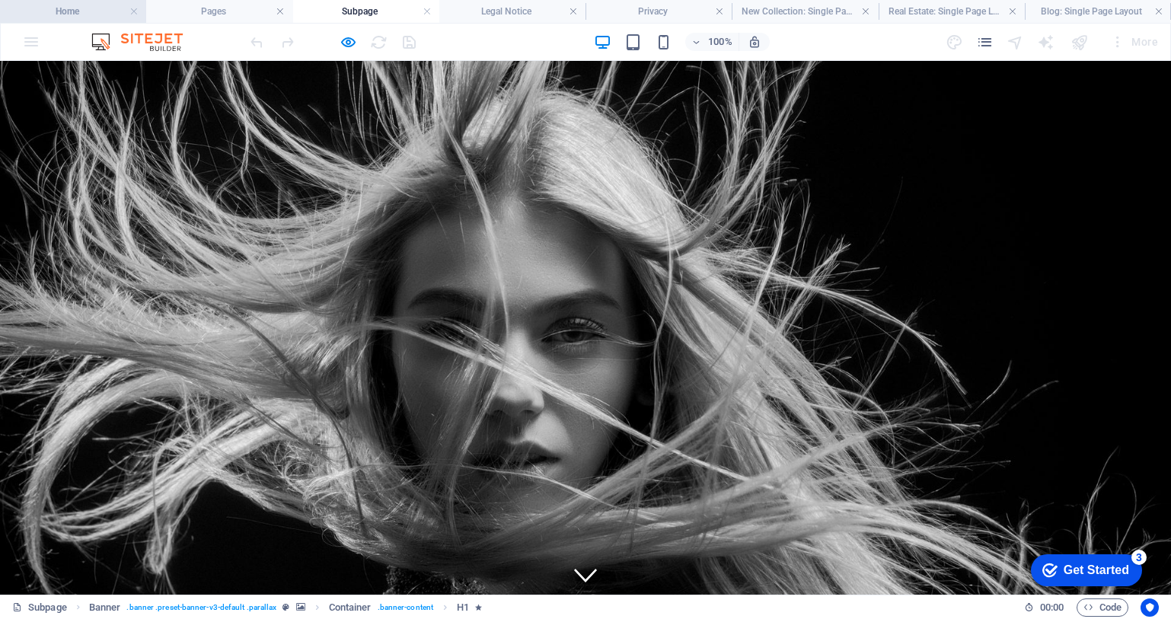
click at [78, 20] on li "Home" at bounding box center [73, 11] width 146 height 23
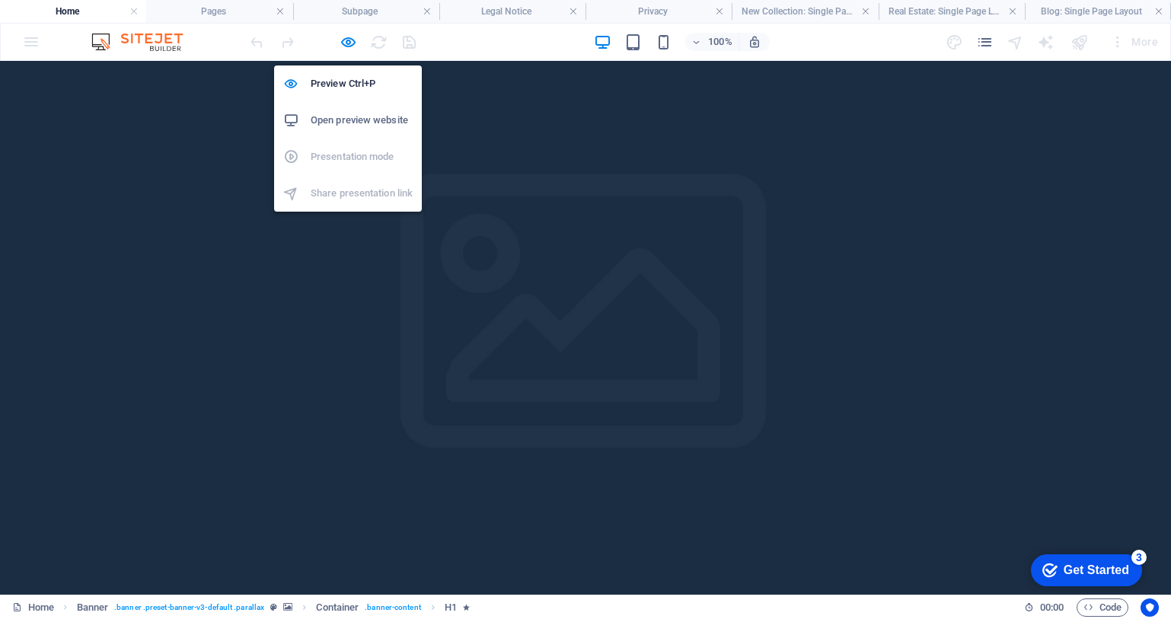
click at [334, 123] on h6 "Open preview website" at bounding box center [362, 120] width 102 height 18
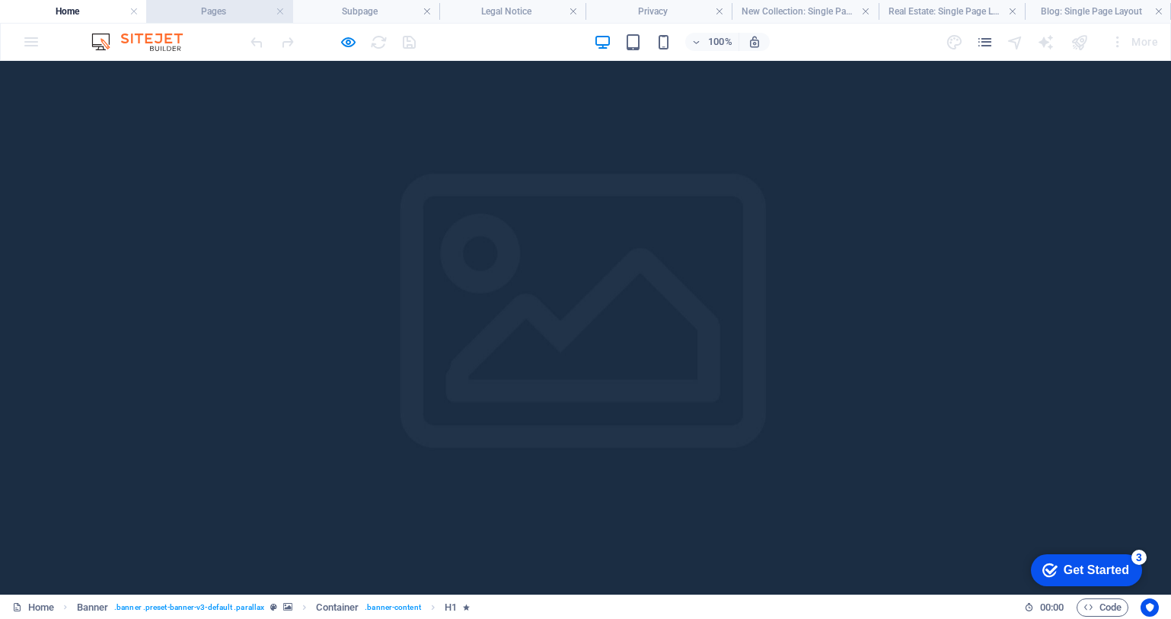
click at [212, 14] on h4 "Pages" at bounding box center [219, 11] width 146 height 17
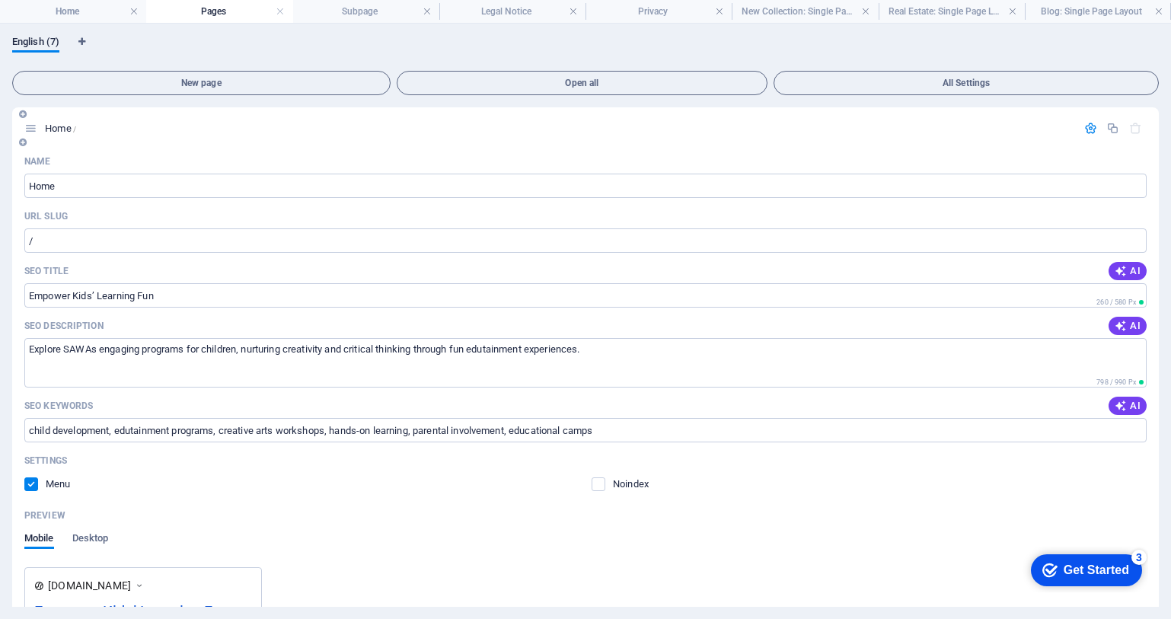
click at [1085, 125] on icon "button" at bounding box center [1090, 128] width 13 height 13
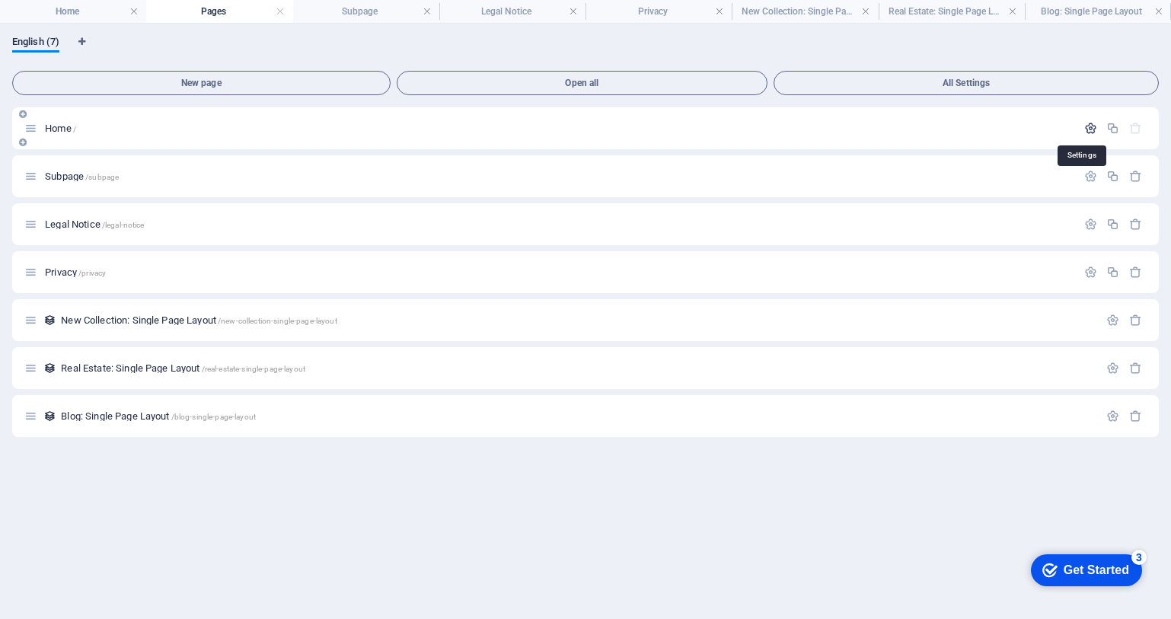
click at [1085, 125] on icon "button" at bounding box center [1090, 128] width 13 height 13
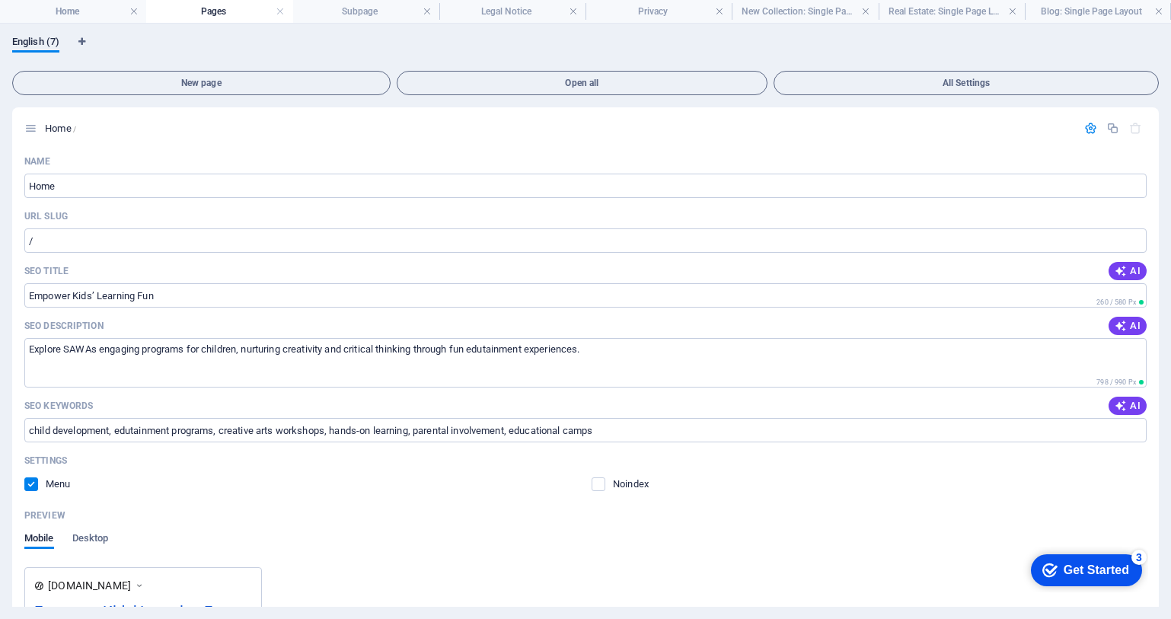
drag, startPoint x: 1160, startPoint y: 280, endPoint x: 1167, endPoint y: 344, distance: 64.3
click at [1167, 344] on div "English (7) New page Open all All Settings Home / Name Home ​ URL SLUG / ​ SEO …" at bounding box center [585, 321] width 1171 height 595
click at [365, 10] on h4 "Subpage" at bounding box center [366, 11] width 146 height 17
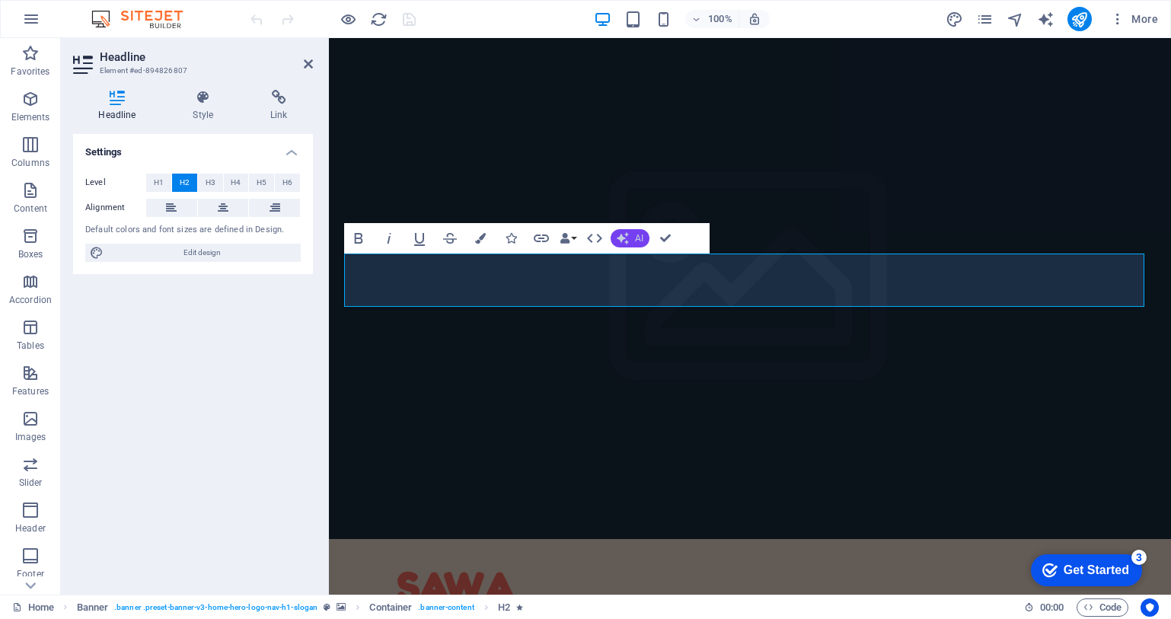
click at [637, 234] on span "AI" at bounding box center [639, 238] width 8 height 9
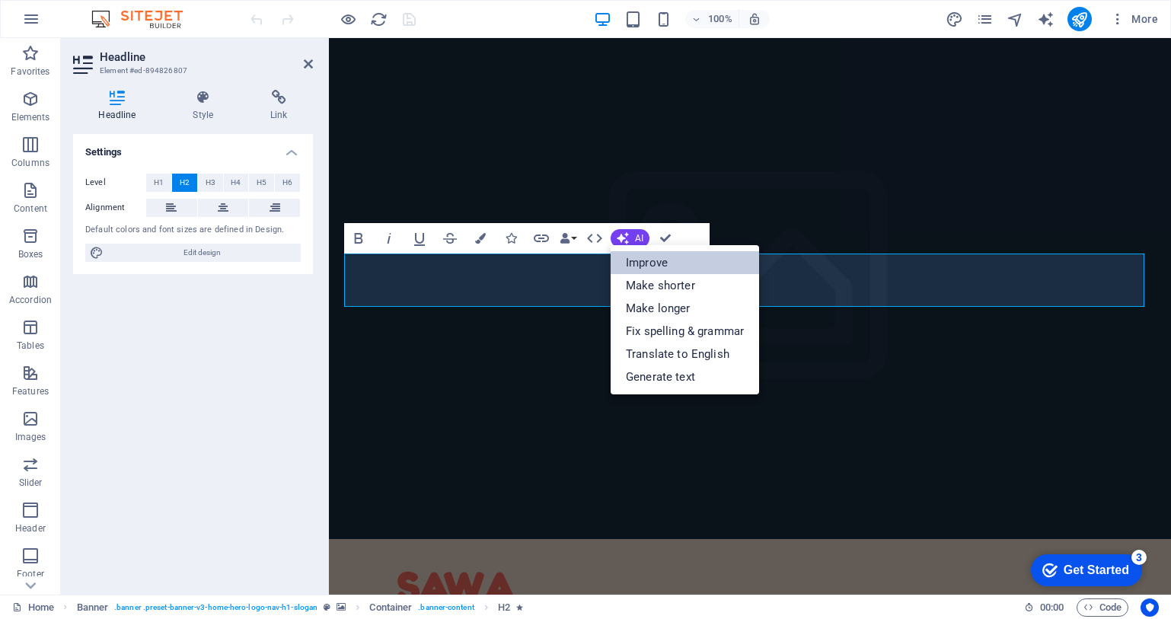
click at [640, 263] on link "Improve" at bounding box center [685, 262] width 148 height 23
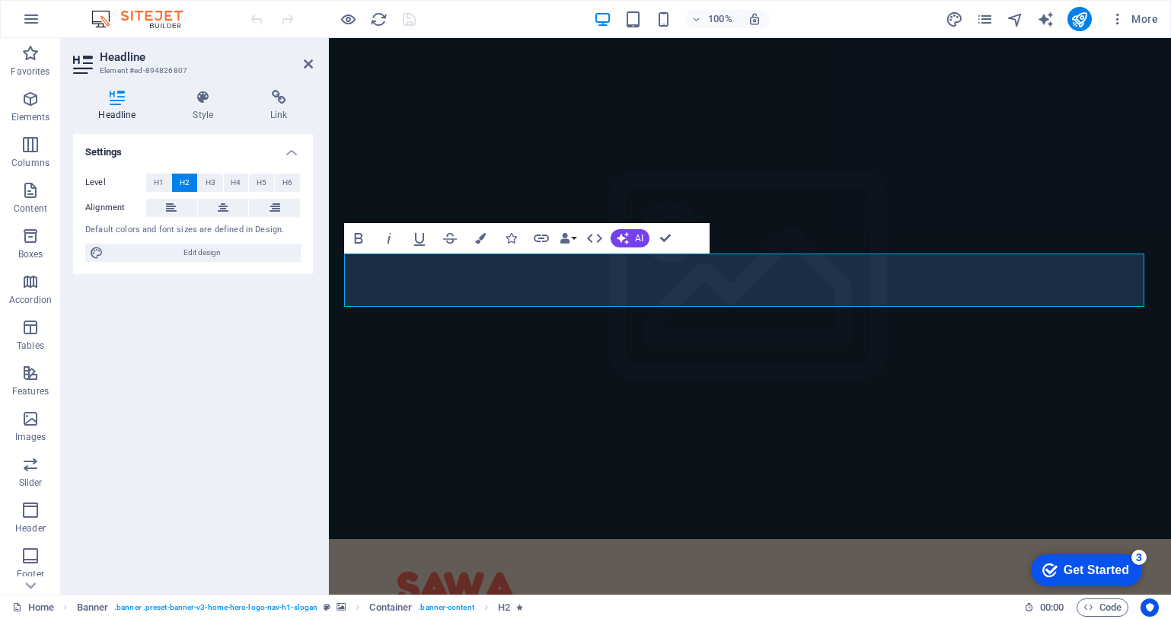
click at [257, 352] on div "Settings Level H1 H2 H3 H4 H5 H6 Alignment Default colors and font sizes are de…" at bounding box center [193, 358] width 240 height 448
click at [212, 106] on h4 "Style" at bounding box center [207, 106] width 78 height 32
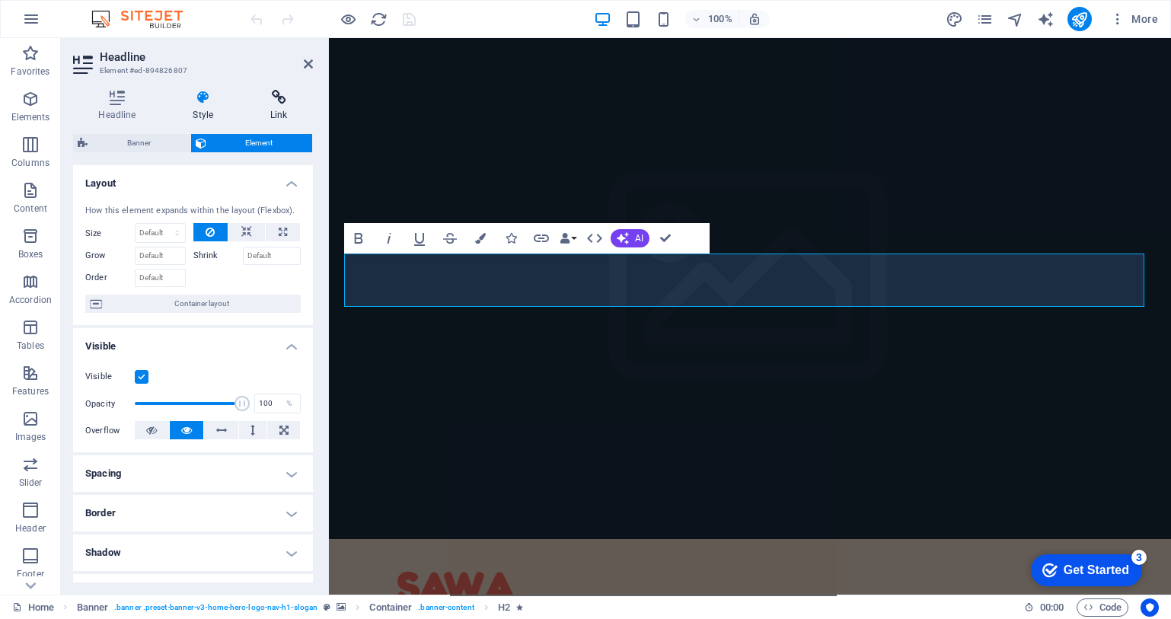
click at [273, 113] on h4 "Link" at bounding box center [279, 106] width 68 height 32
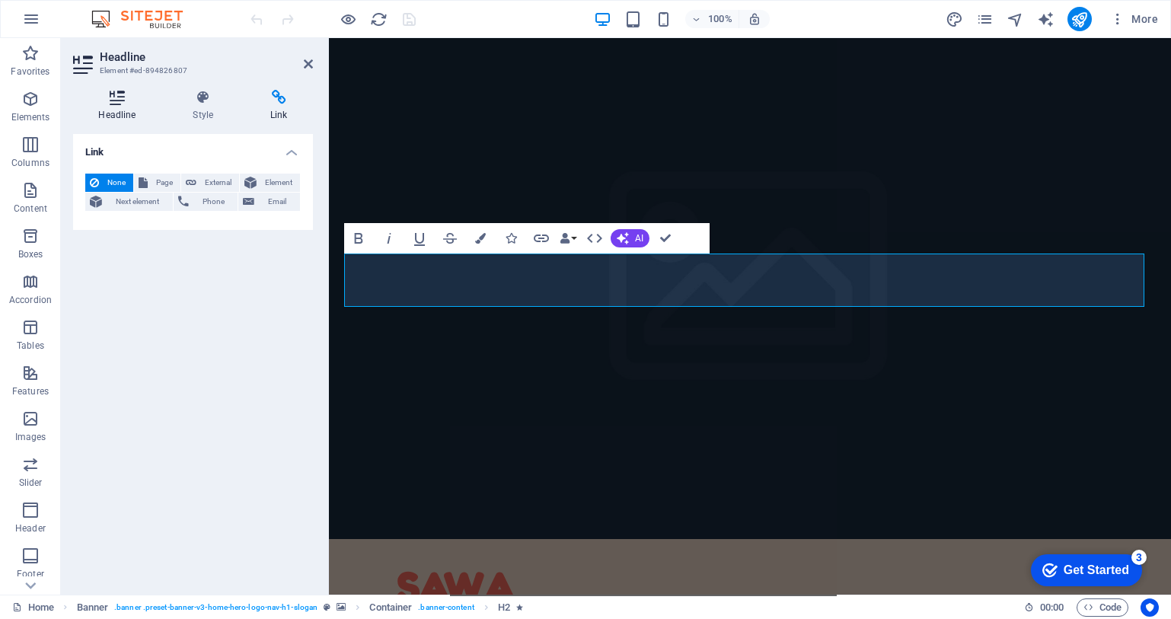
click at [113, 108] on h4 "Headline" at bounding box center [120, 106] width 94 height 32
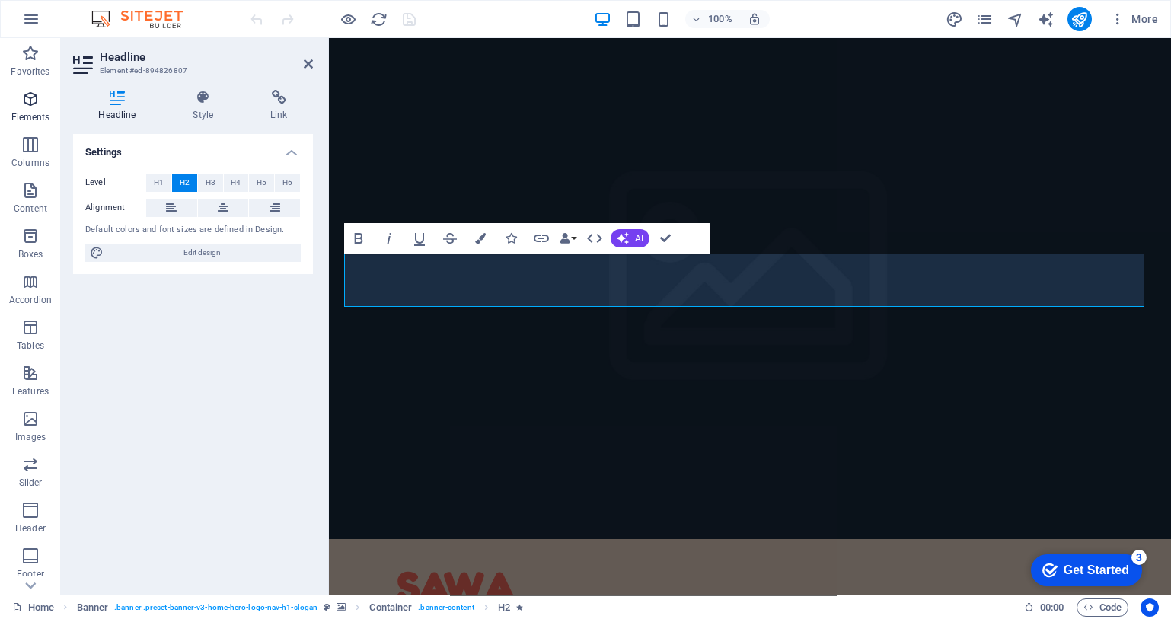
click at [31, 107] on icon "button" at bounding box center [30, 99] width 18 height 18
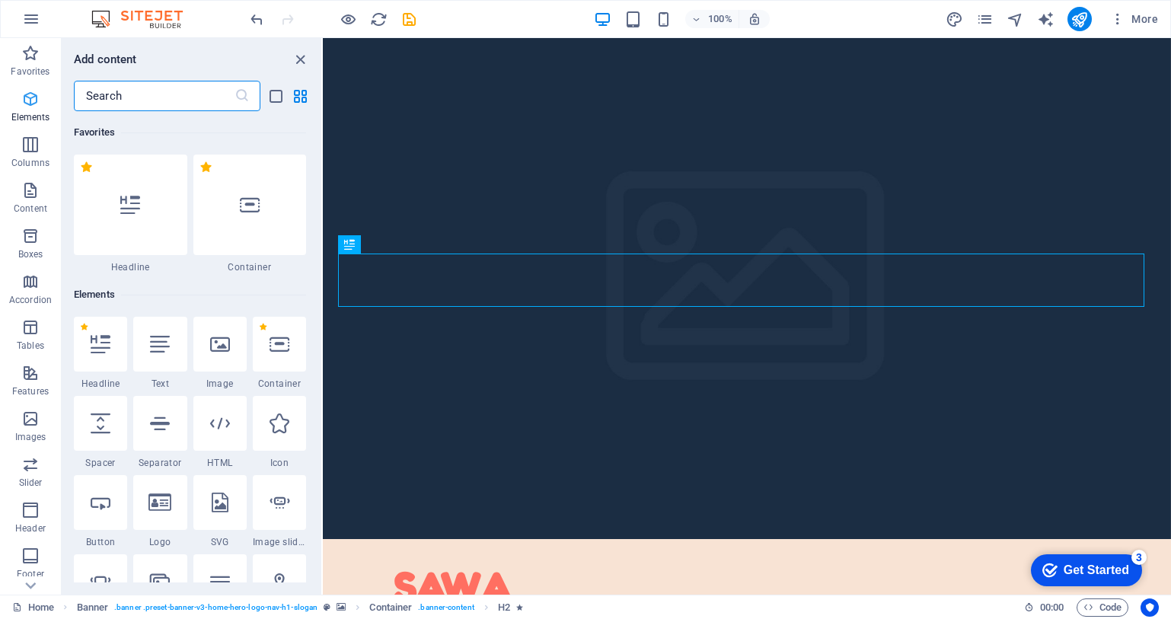
scroll to position [162, 0]
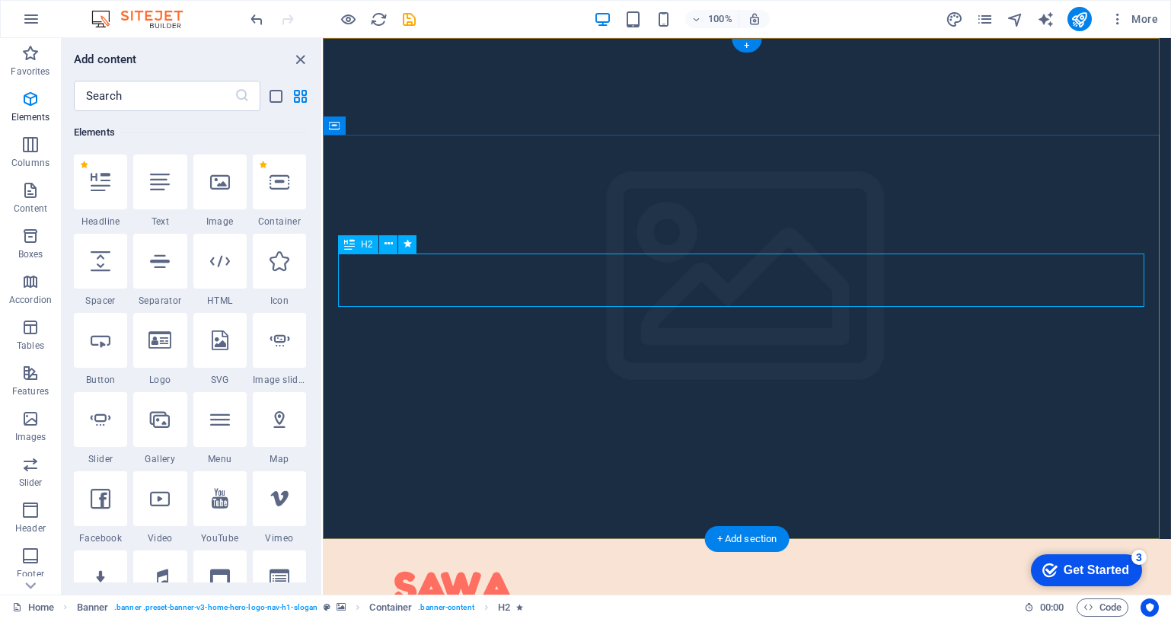
click at [1048, 18] on icon "text_generator" at bounding box center [1046, 20] width 18 height 18
select select "English"
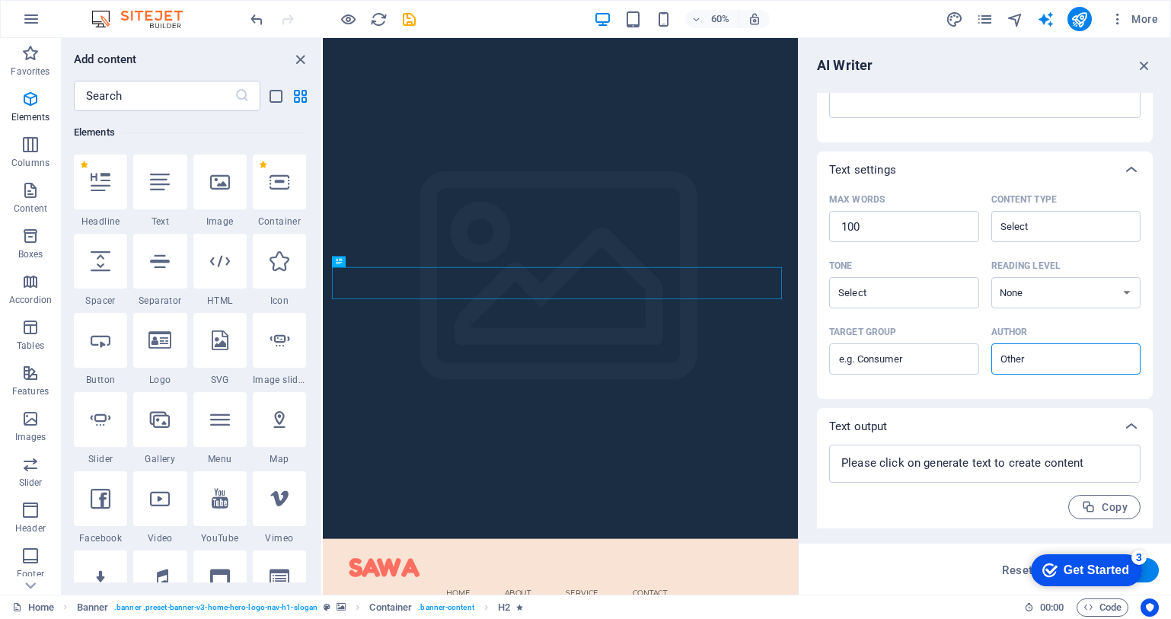
scroll to position [277, 0]
click at [1102, 571] on div "Get Started" at bounding box center [1096, 570] width 65 height 14
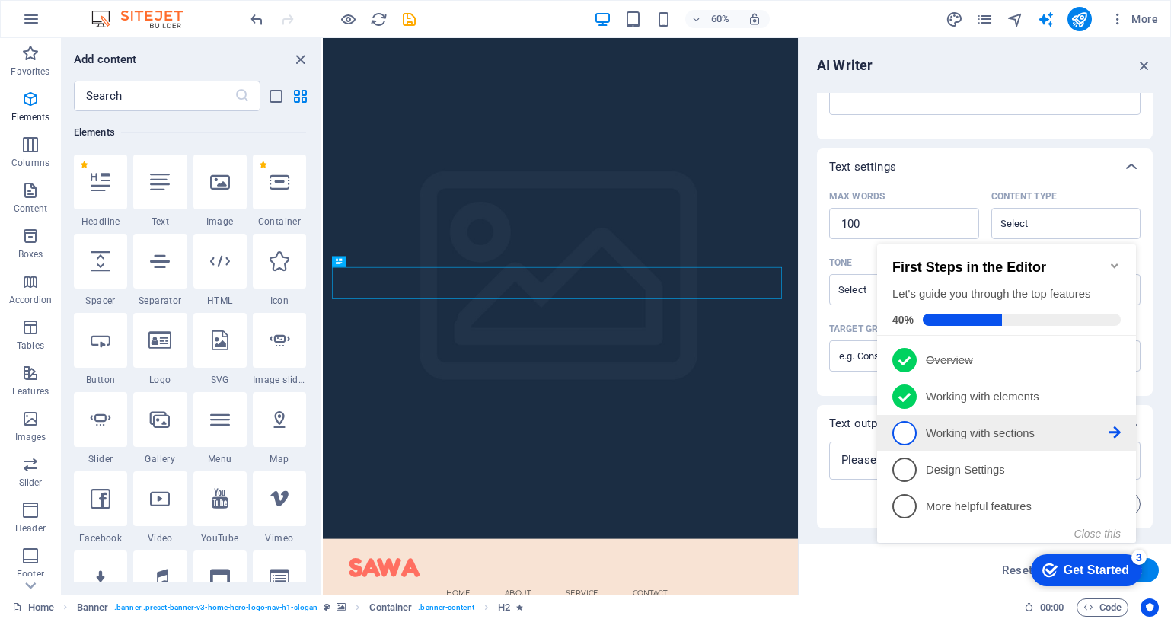
click at [911, 421] on span "3" at bounding box center [904, 433] width 24 height 24
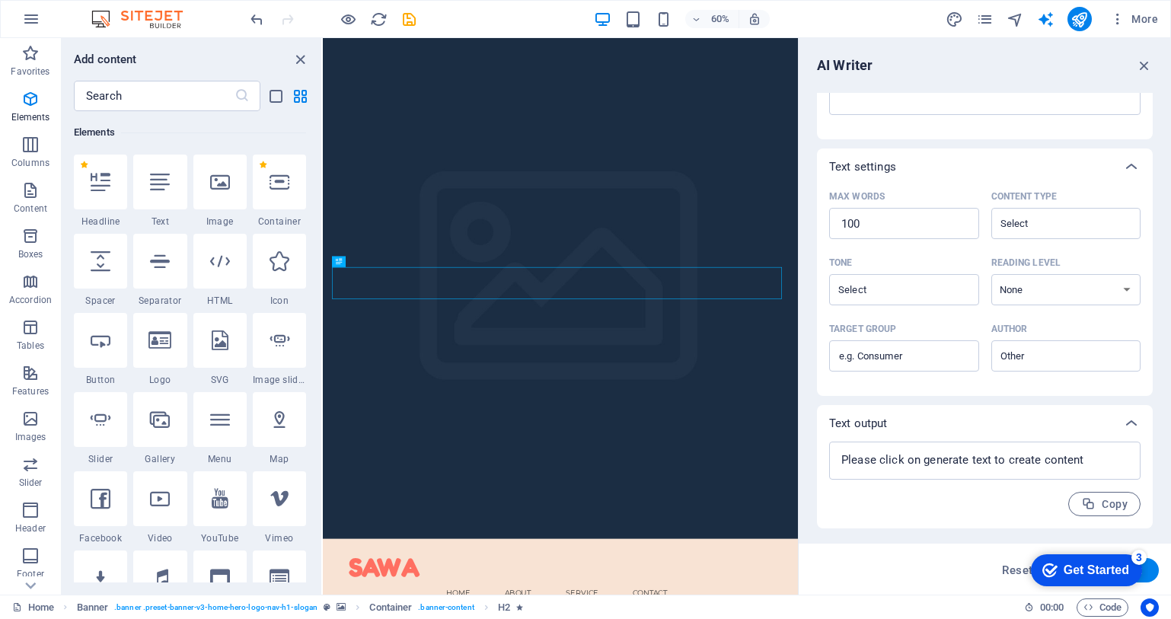
scroll to position [0, 0]
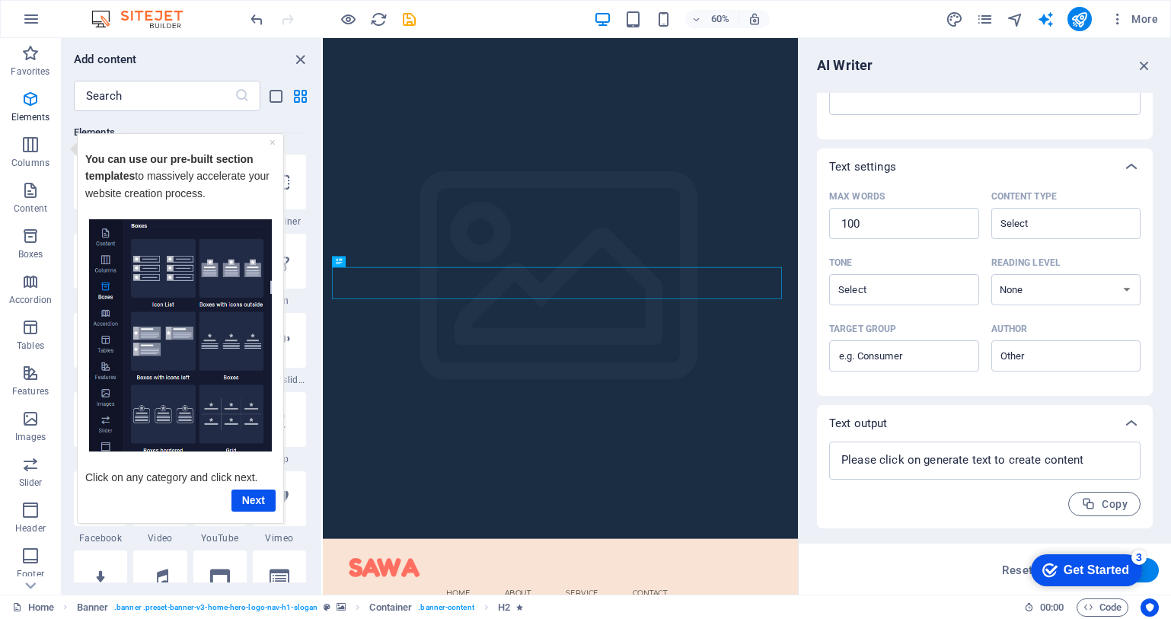
click at [1052, 569] on div "checkmark Get Started 3" at bounding box center [1085, 570] width 87 height 15
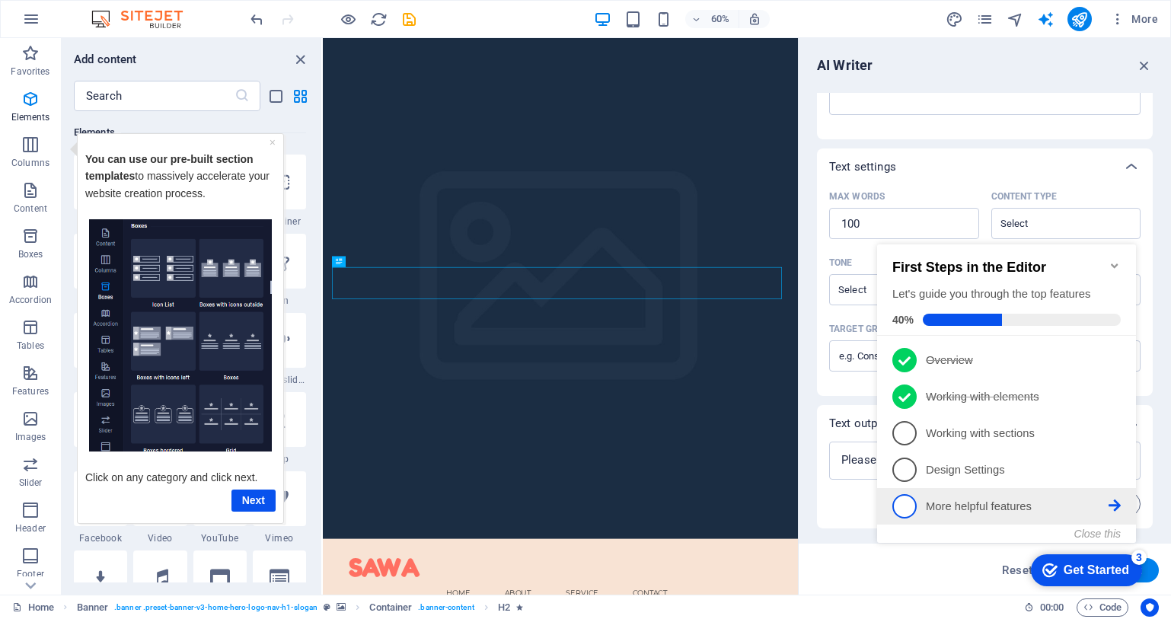
click at [911, 502] on span "5" at bounding box center [904, 506] width 24 height 24
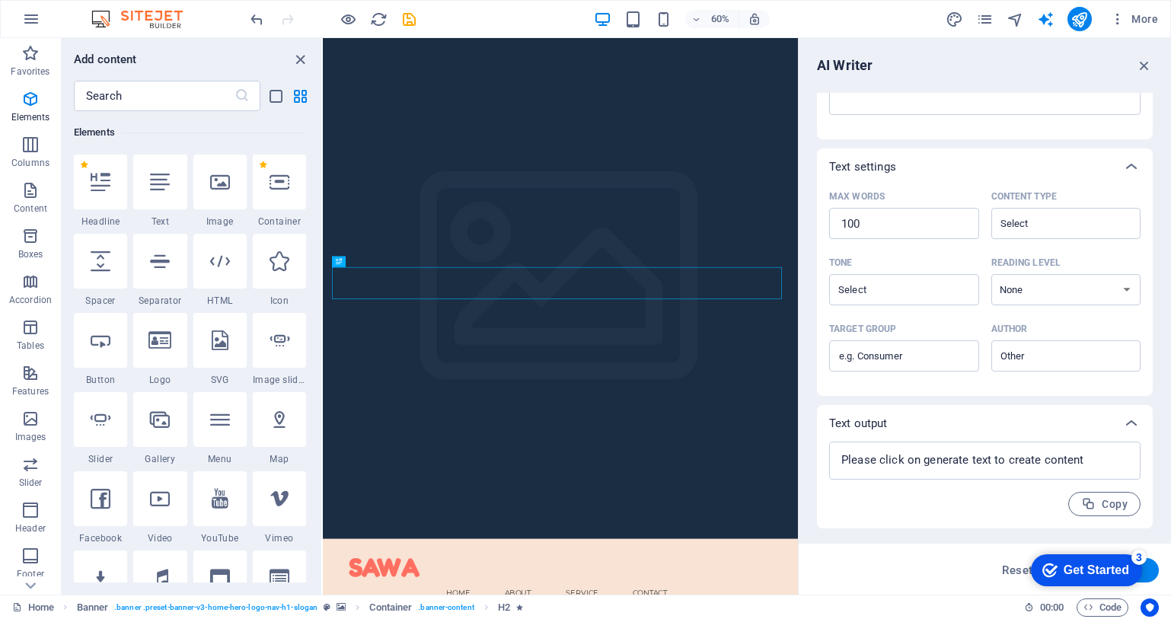
click at [1150, 568] on button "Generate text" at bounding box center [1106, 570] width 106 height 24
type textarea "x"
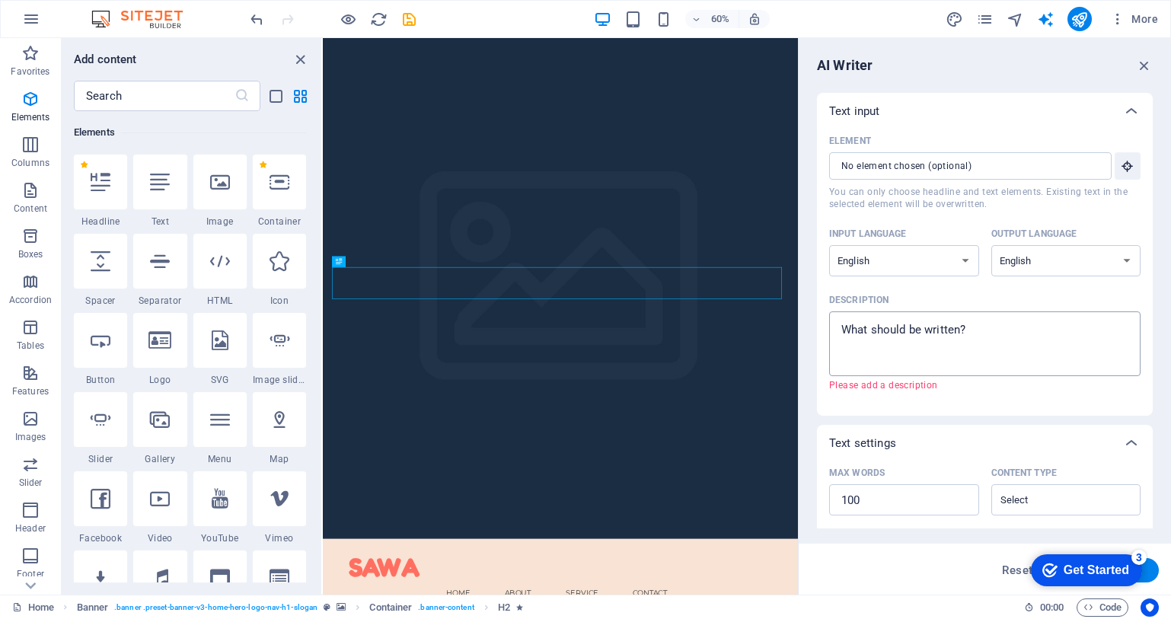
click at [927, 343] on textarea "Description x ​ Please add a description" at bounding box center [985, 343] width 296 height 49
type textarea "x"
click at [1042, 24] on icon "text_generator" at bounding box center [1046, 20] width 18 height 18
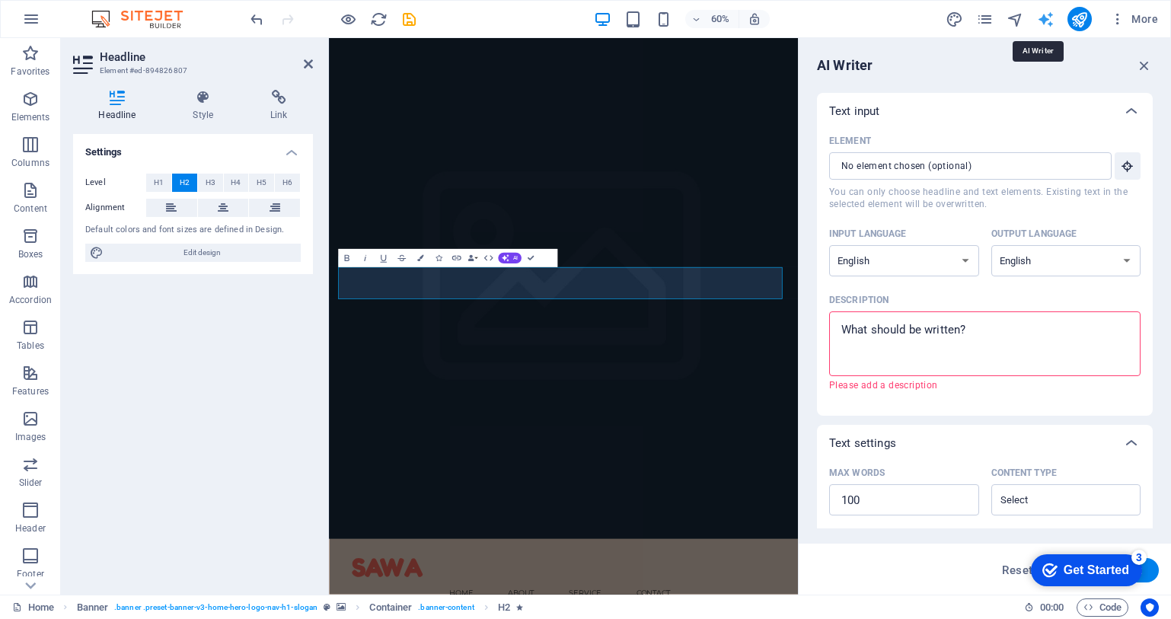
click at [1045, 19] on icon "text_generator" at bounding box center [1046, 20] width 18 height 18
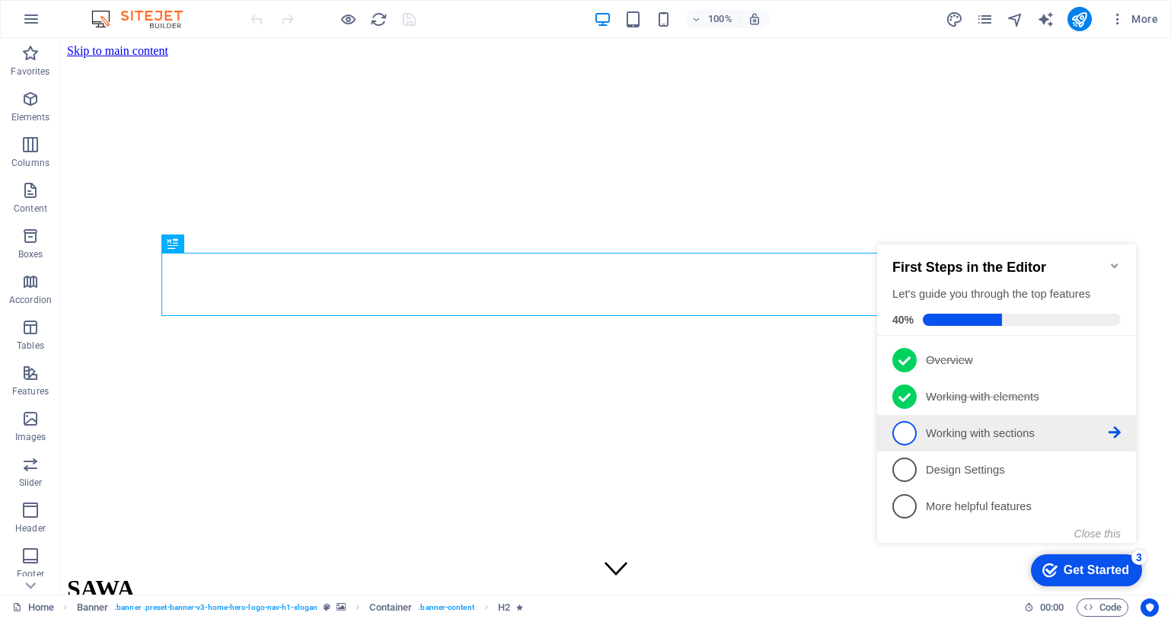
click at [940, 426] on p "Working with sections - incomplete" at bounding box center [1017, 434] width 183 height 16
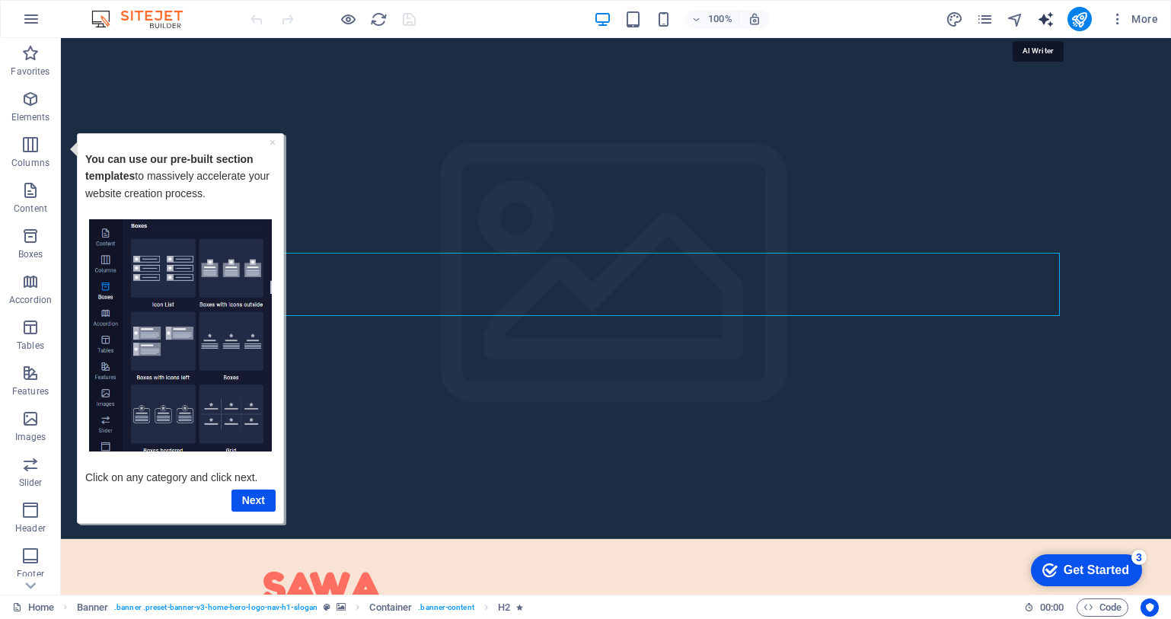
click at [1045, 26] on icon "text_generator" at bounding box center [1046, 20] width 18 height 18
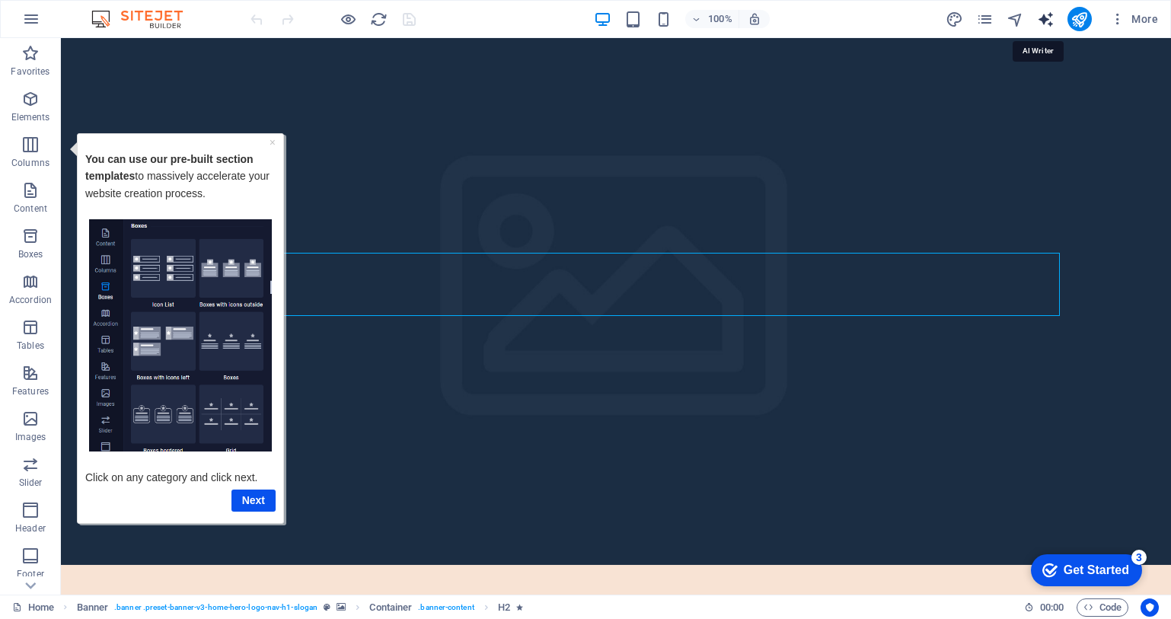
select select "English"
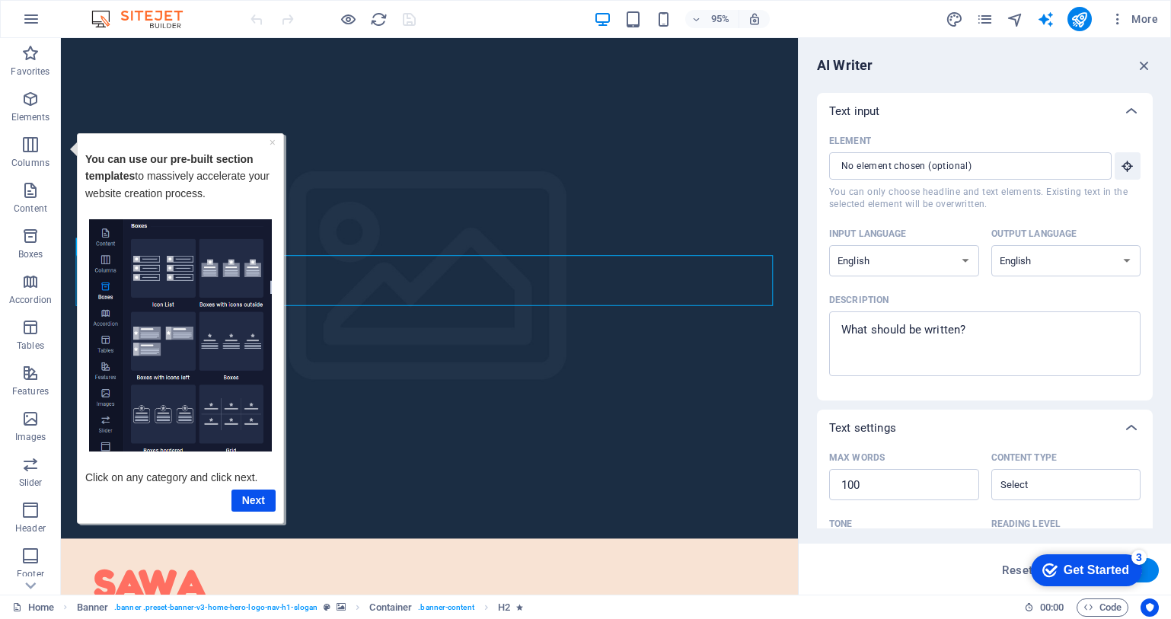
drag, startPoint x: 1149, startPoint y: 347, endPoint x: 1150, endPoint y: 436, distance: 89.1
click at [1150, 436] on div "Text input Element ​ You can only choose headline and text elements. Existing t…" at bounding box center [985, 311] width 336 height 436
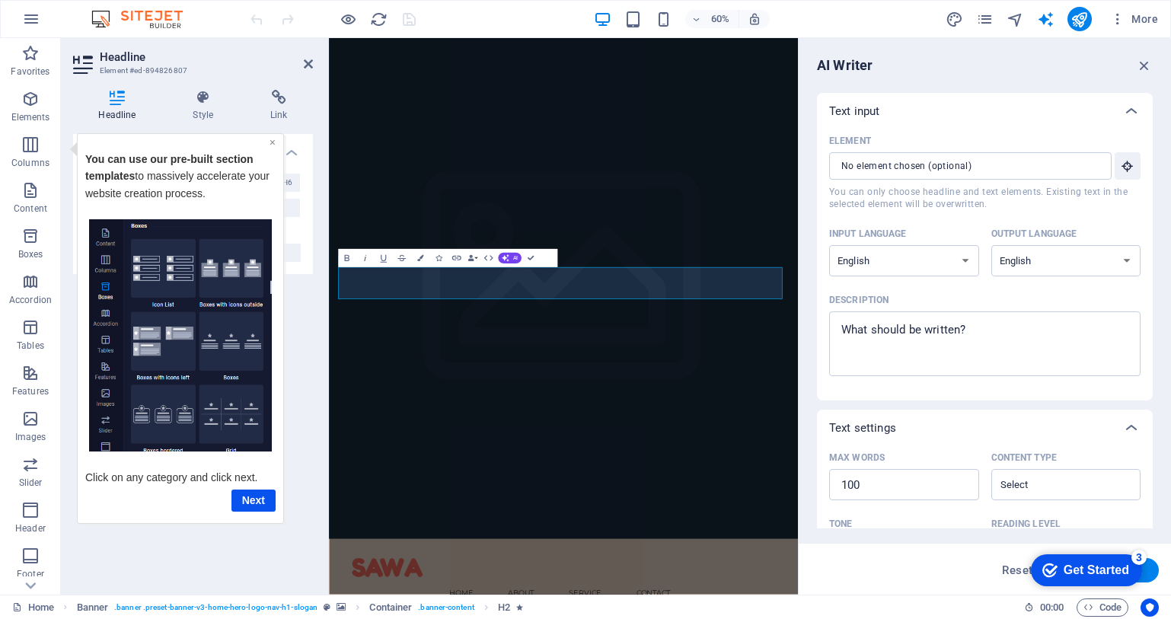
click at [270, 145] on link "×" at bounding box center [273, 142] width 6 height 12
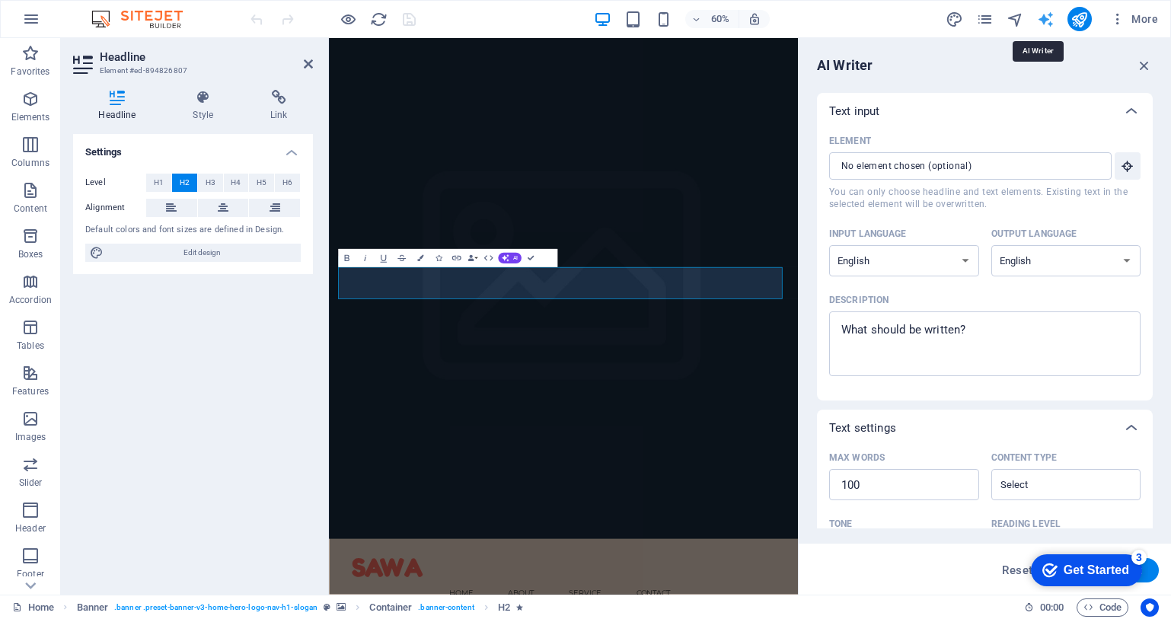
click at [1048, 21] on icon "text_generator" at bounding box center [1046, 20] width 18 height 18
click at [1144, 65] on icon "button" at bounding box center [1144, 65] width 17 height 17
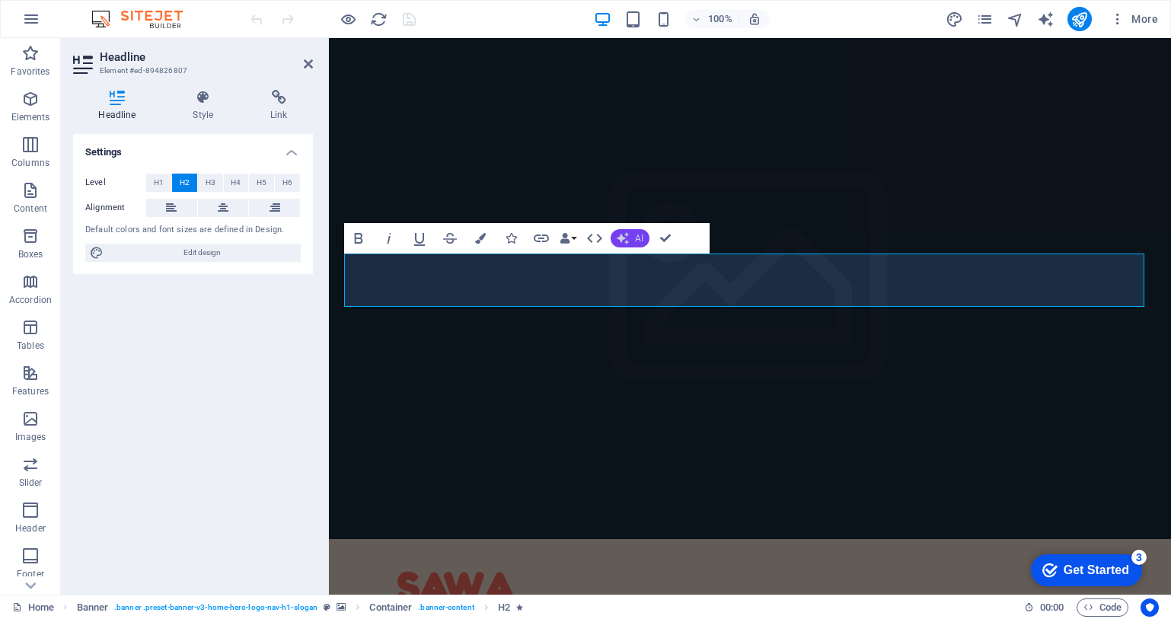
click at [627, 239] on icon "button" at bounding box center [623, 238] width 12 height 12
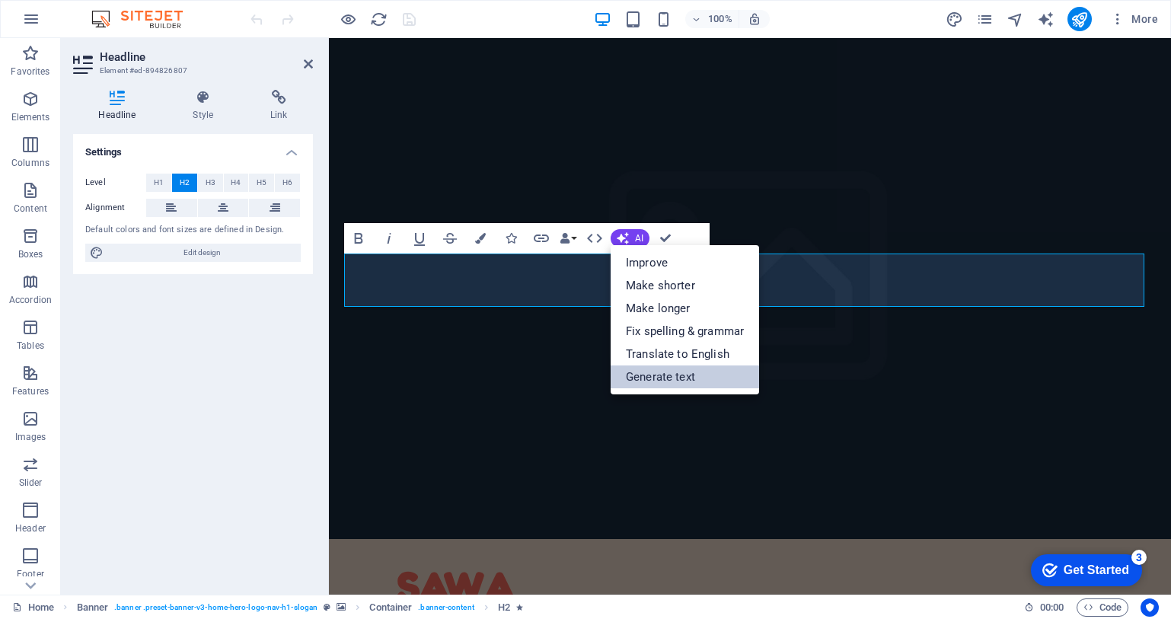
click at [667, 377] on link "Generate text" at bounding box center [685, 376] width 148 height 23
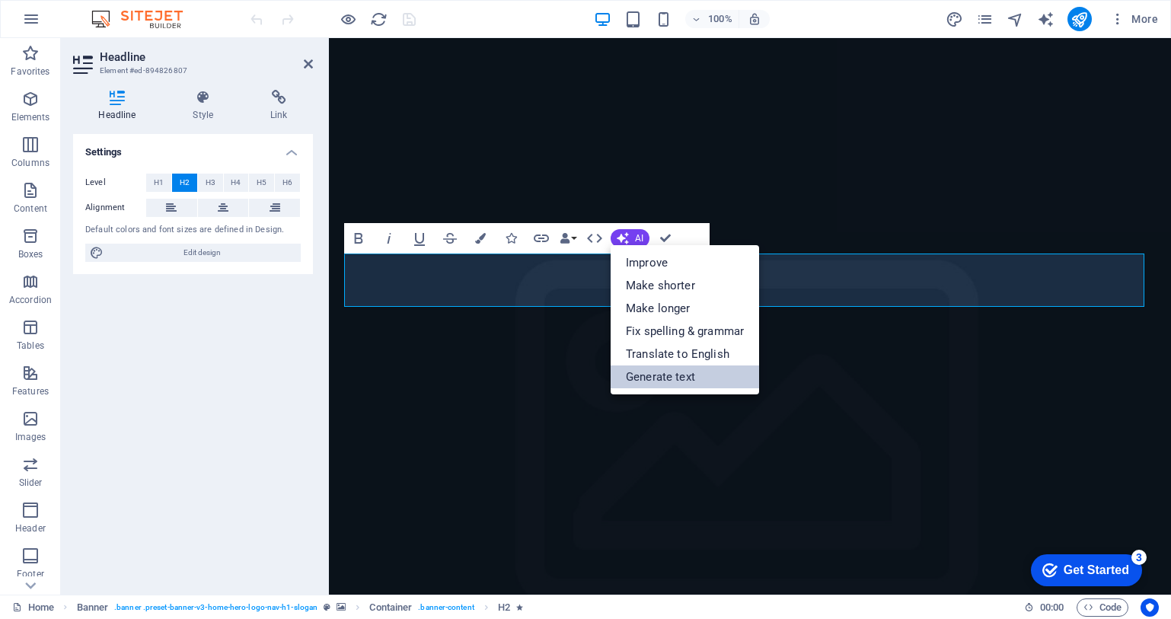
select select "English"
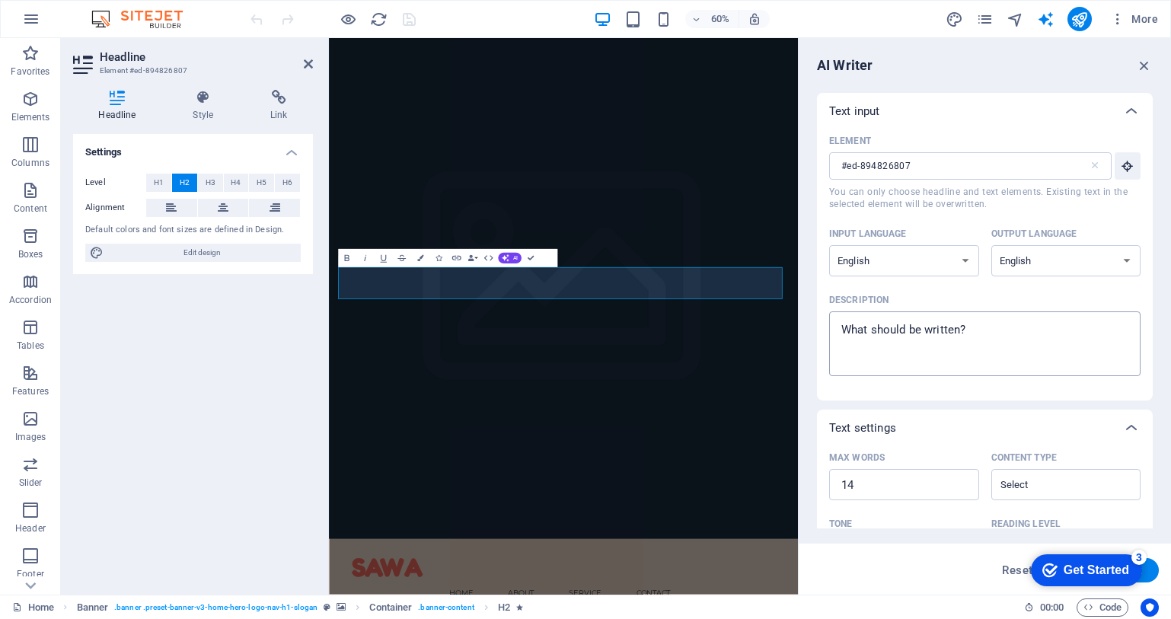
click at [994, 320] on div "x ​" at bounding box center [984, 343] width 311 height 65
click at [994, 320] on textarea "Description x ​" at bounding box center [985, 343] width 296 height 49
type textarea "x"
click at [1122, 26] on icon "button" at bounding box center [1117, 18] width 15 height 15
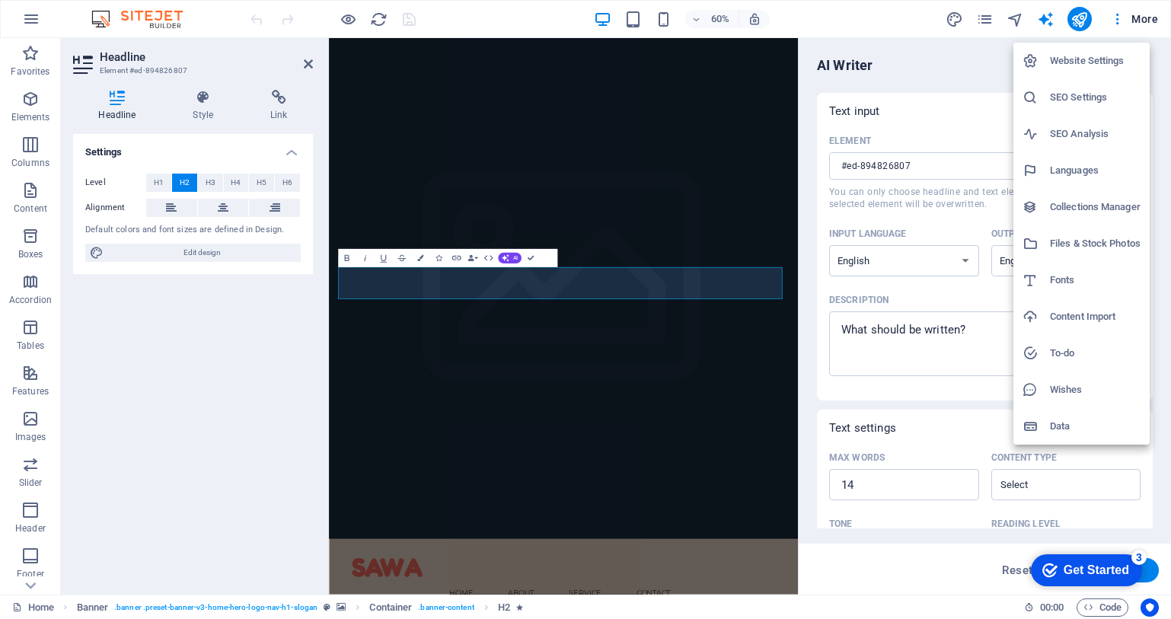
click at [1096, 64] on h6 "Website Settings" at bounding box center [1095, 61] width 91 height 18
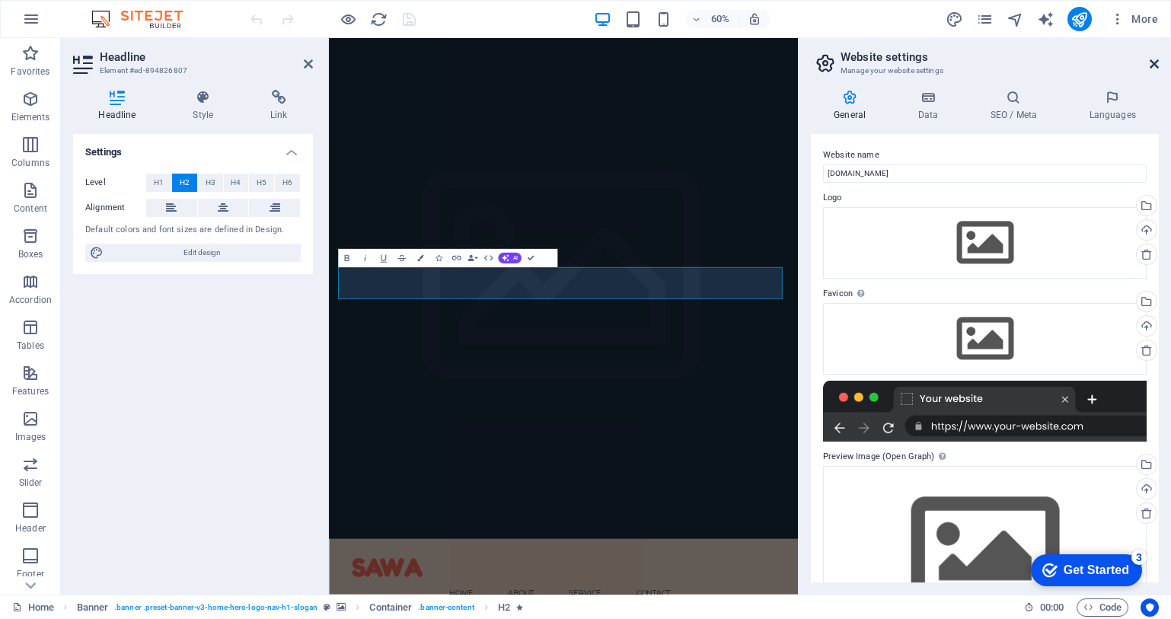
click at [1155, 64] on icon at bounding box center [1154, 64] width 9 height 12
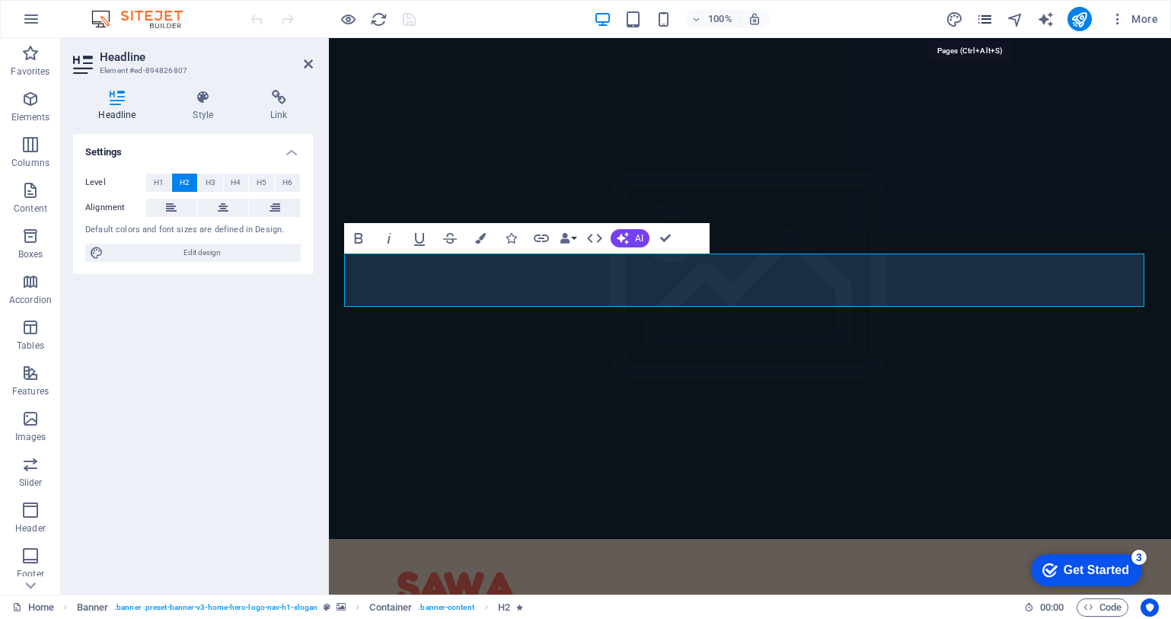
click at [984, 24] on icon "pages" at bounding box center [985, 20] width 18 height 18
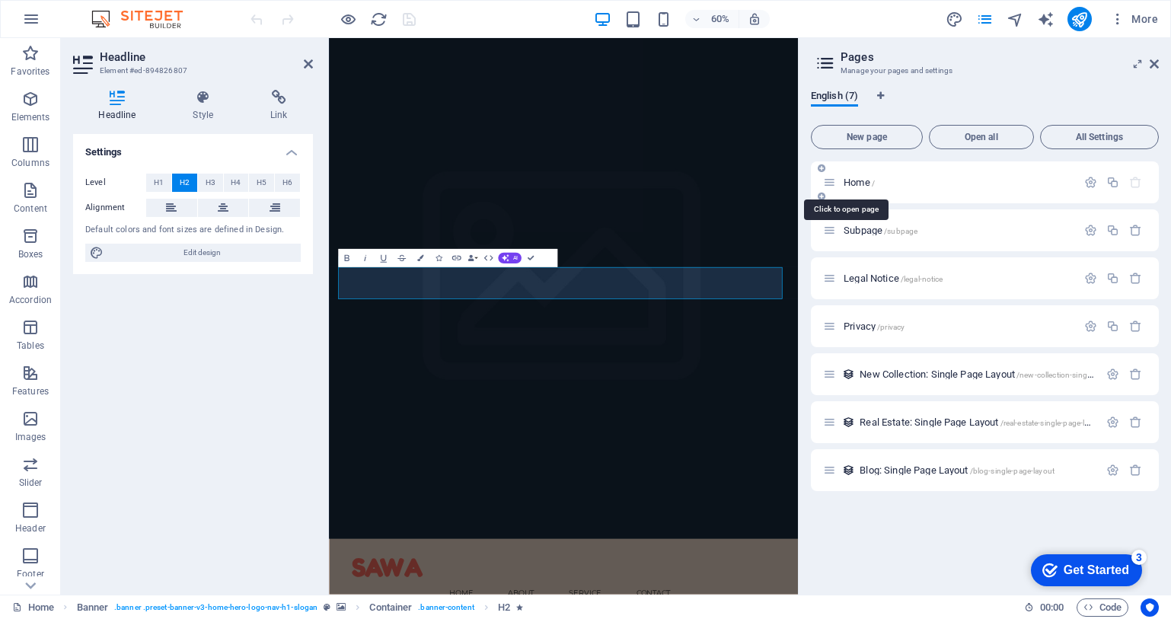
click at [875, 183] on span "/" at bounding box center [873, 183] width 3 height 8
click at [1085, 184] on icon "button" at bounding box center [1090, 182] width 13 height 13
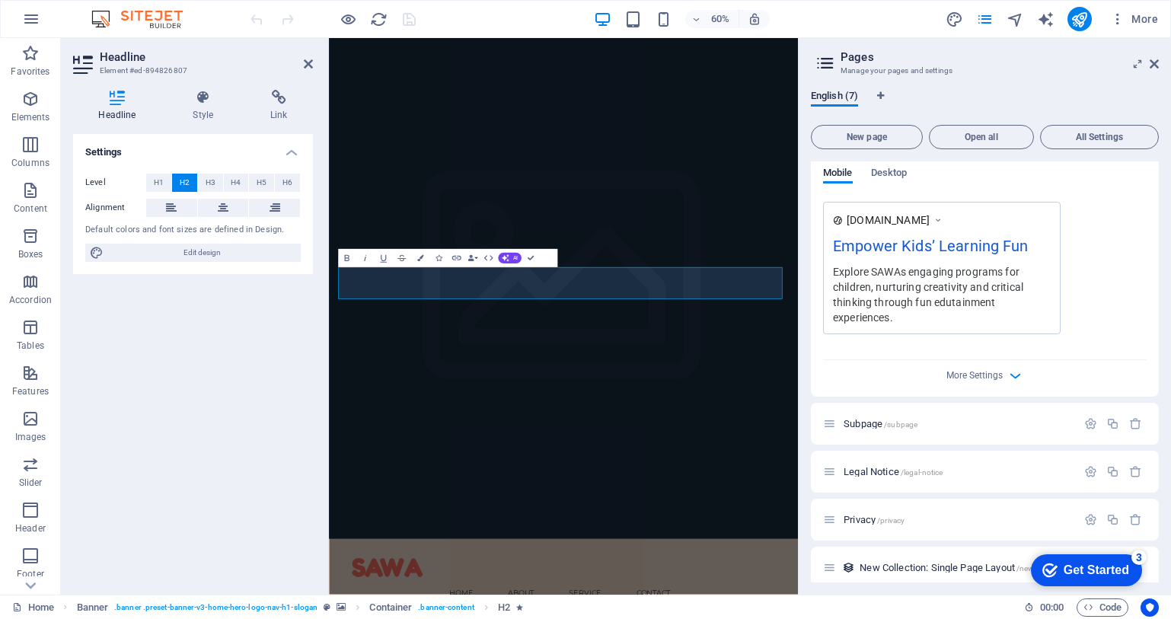
scroll to position [434, 0]
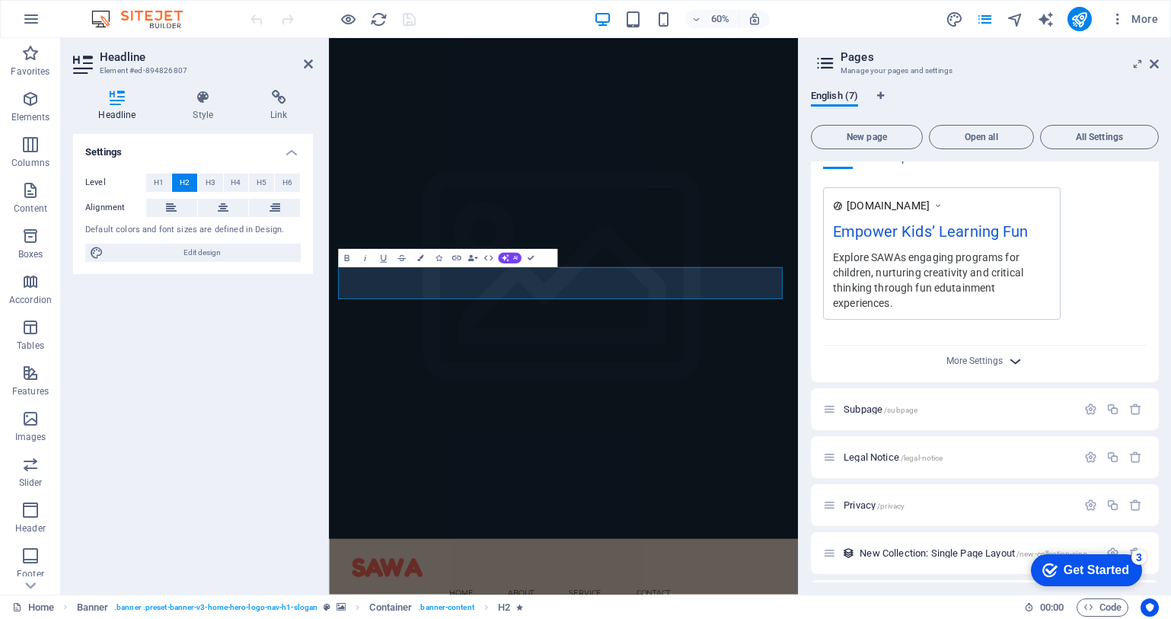
drag, startPoint x: 1029, startPoint y: 352, endPoint x: 1020, endPoint y: 359, distance: 11.3
click at [1020, 359] on div "More Settings" at bounding box center [985, 358] width 324 height 24
click at [1020, 359] on icon "button" at bounding box center [1016, 362] width 18 height 18
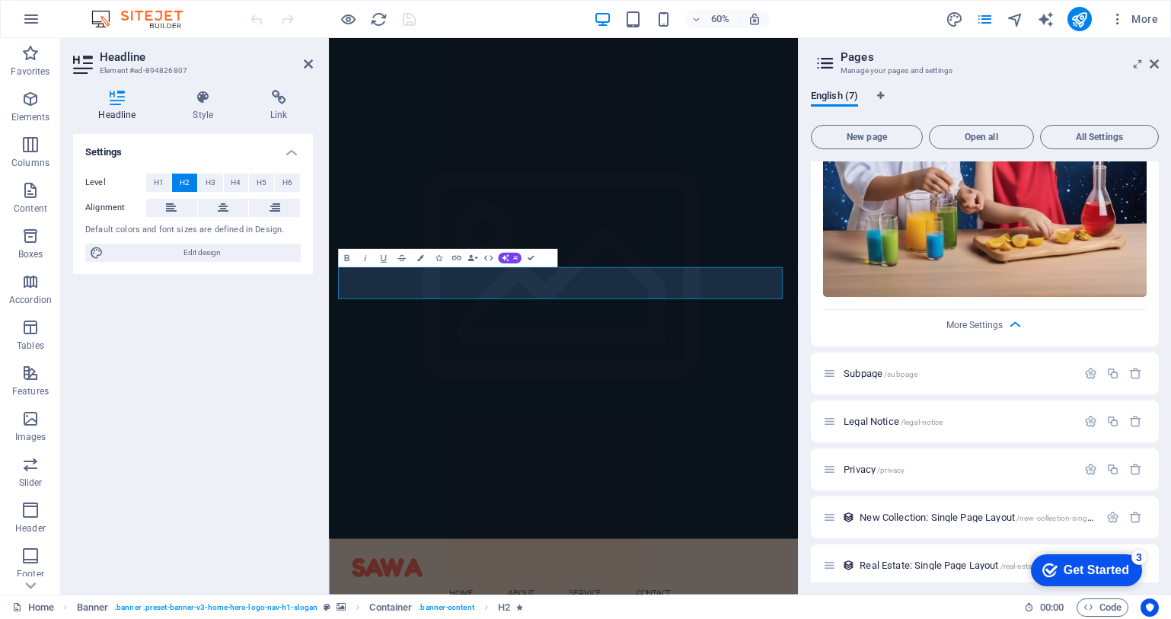
scroll to position [899, 0]
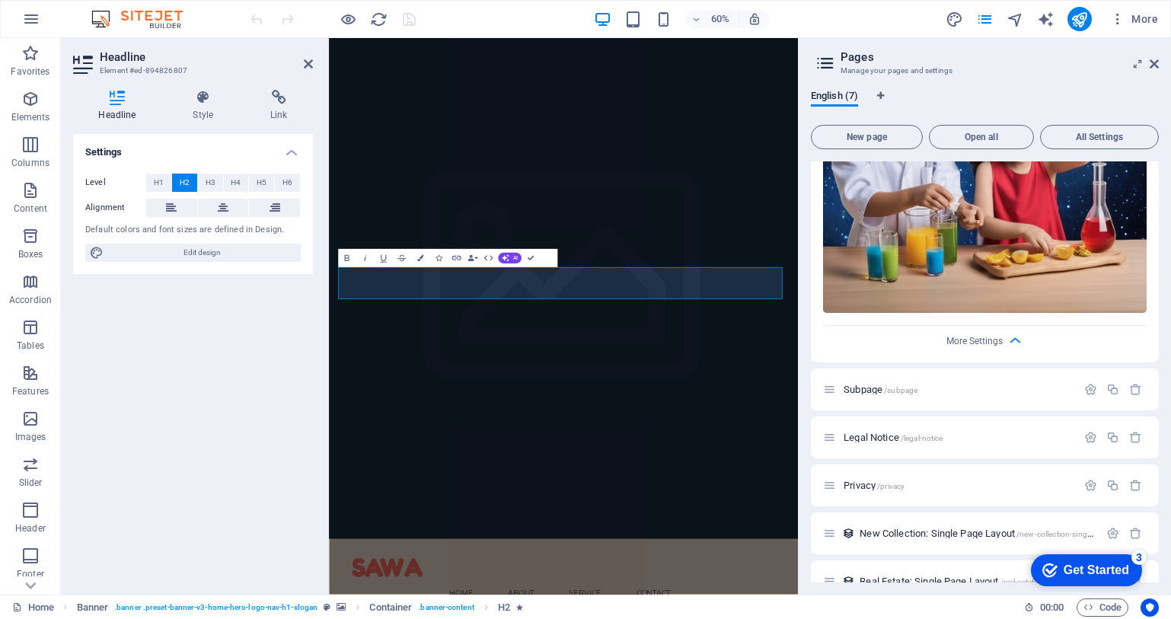
drag, startPoint x: 1160, startPoint y: 497, endPoint x: 1170, endPoint y: 369, distance: 128.4
click at [1170, 369] on div "English (7) New page Open all All Settings Home / Name Home ​ URL SLUG / ​ SEO …" at bounding box center [985, 336] width 372 height 517
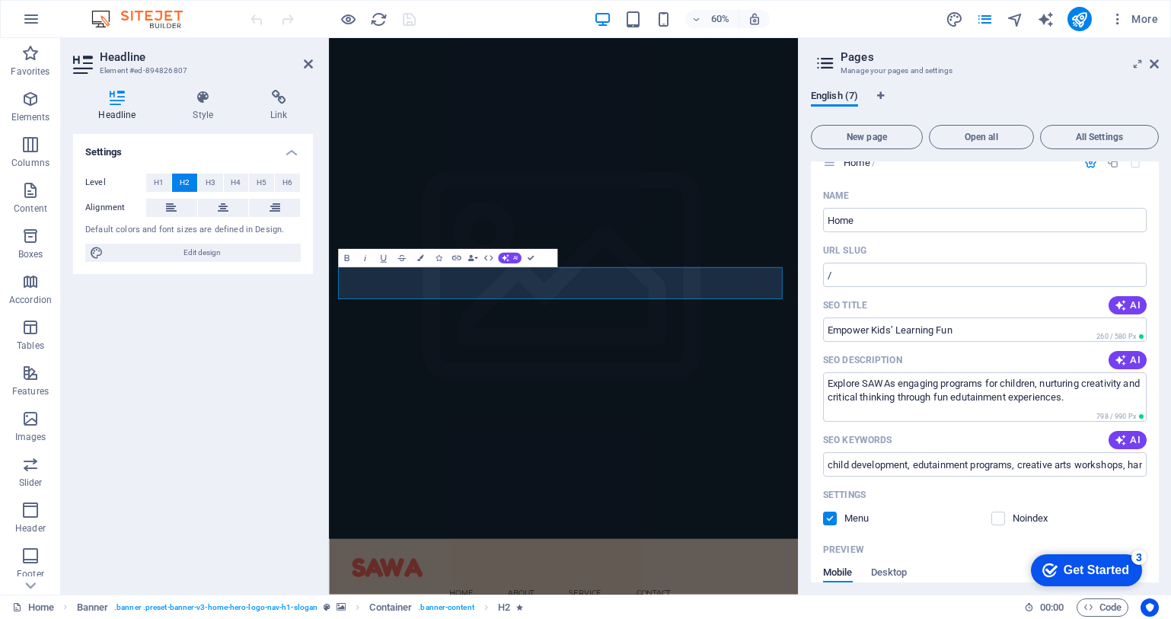
scroll to position [0, 0]
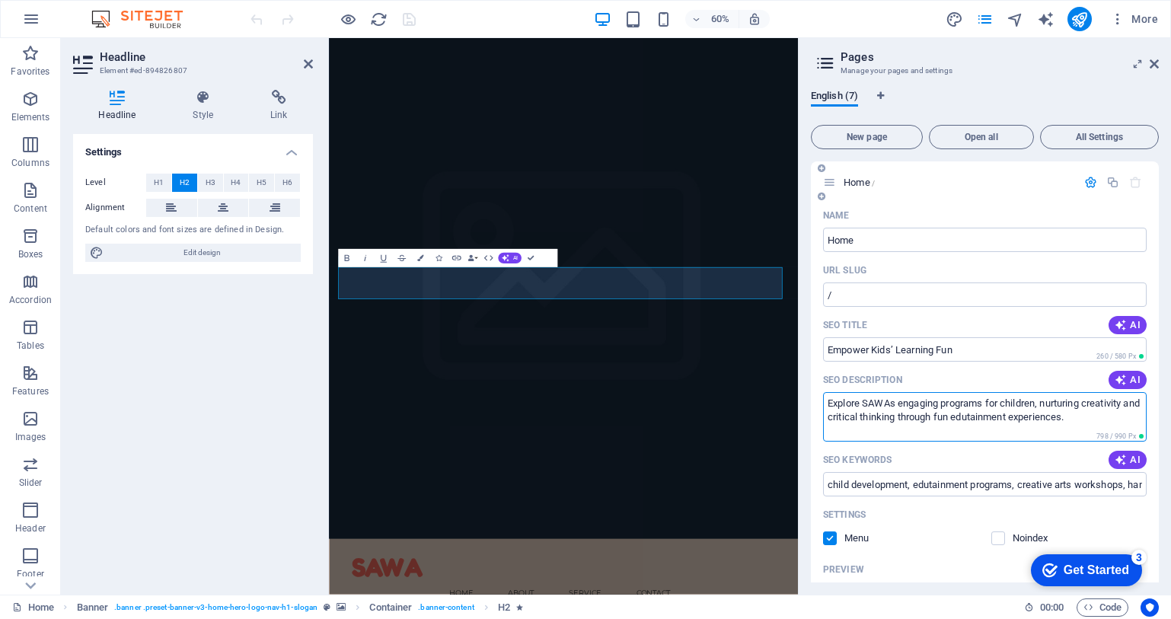
click at [1055, 420] on textarea "Explore SAWAs engaging programs for children, nurturing creativity and critical…" at bounding box center [985, 416] width 324 height 49
click at [1123, 375] on icon "button" at bounding box center [1121, 380] width 12 height 12
type textarea "Nurture your childs creativity and critical thinking at SAWA with engaging prog…"
click at [908, 490] on input "child development, edutainment programs, creative arts workshops, hands-on lear…" at bounding box center [985, 484] width 324 height 24
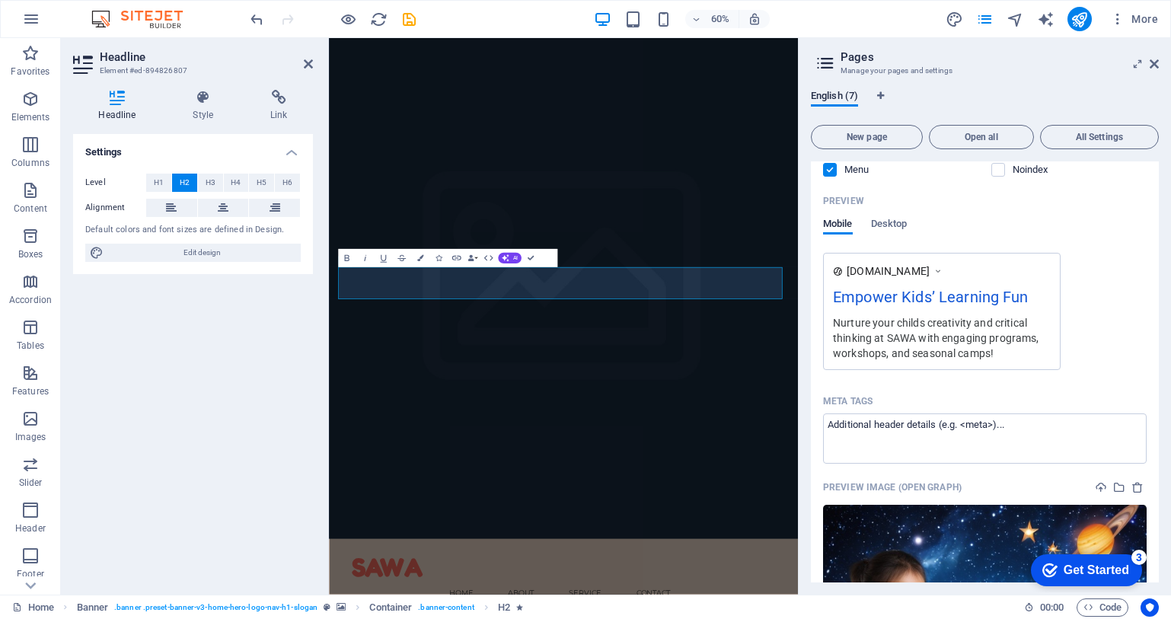
scroll to position [737, 0]
